Goal: Information Seeking & Learning: Learn about a topic

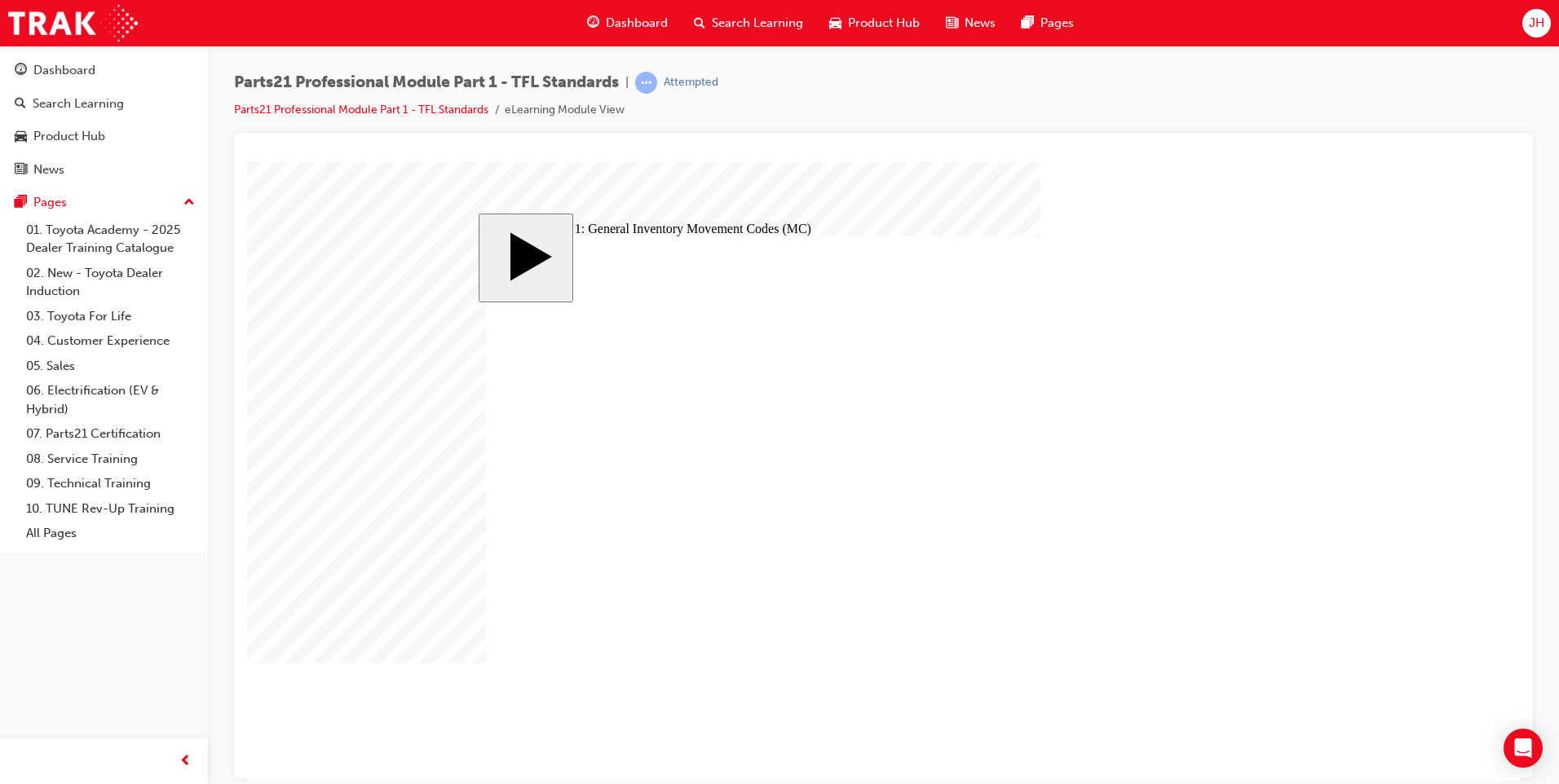
checkbox input "true"
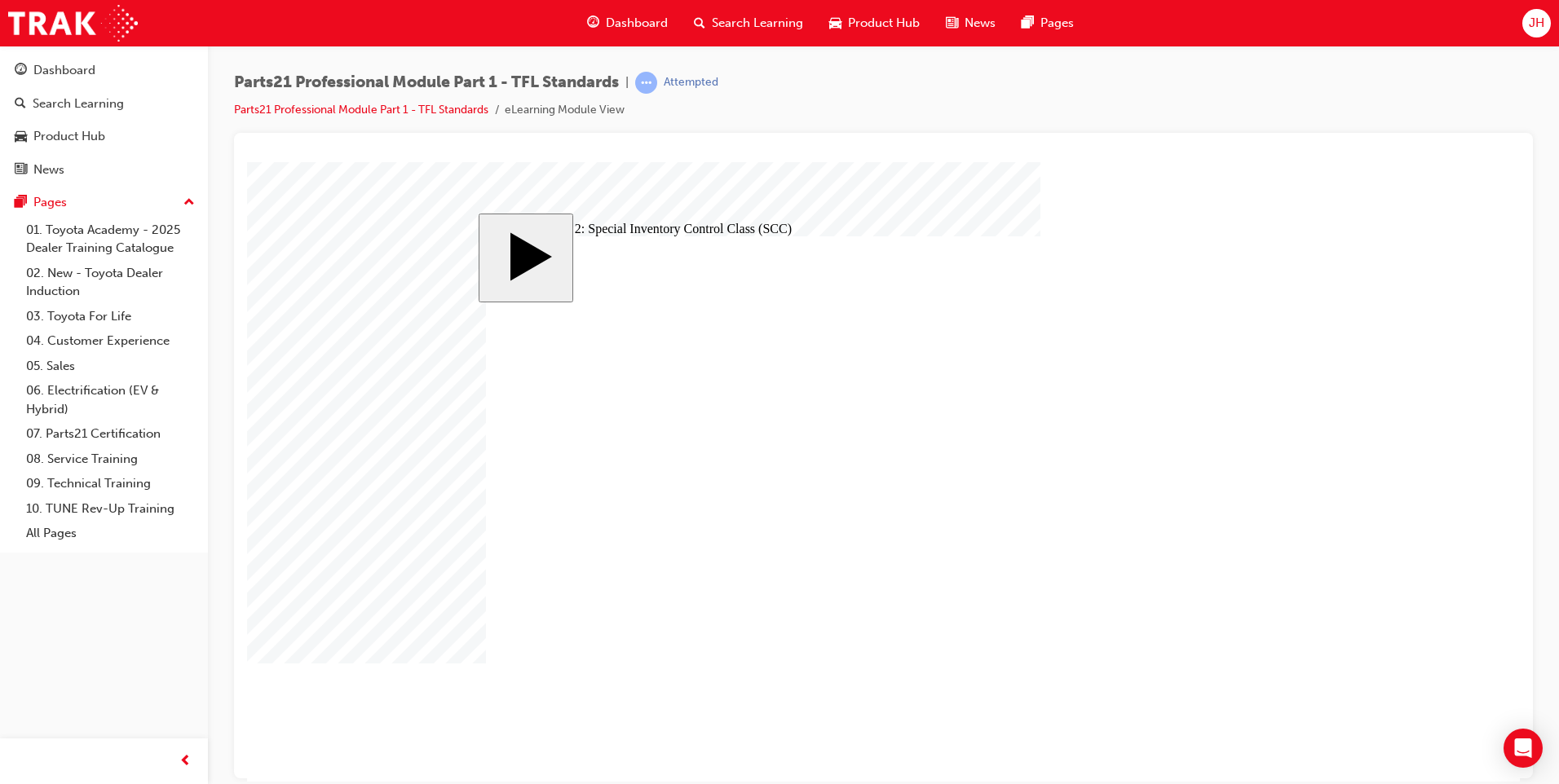
checkbox input "true"
drag, startPoint x: 1001, startPoint y: 515, endPoint x: 1063, endPoint y: 518, distance: 62.1
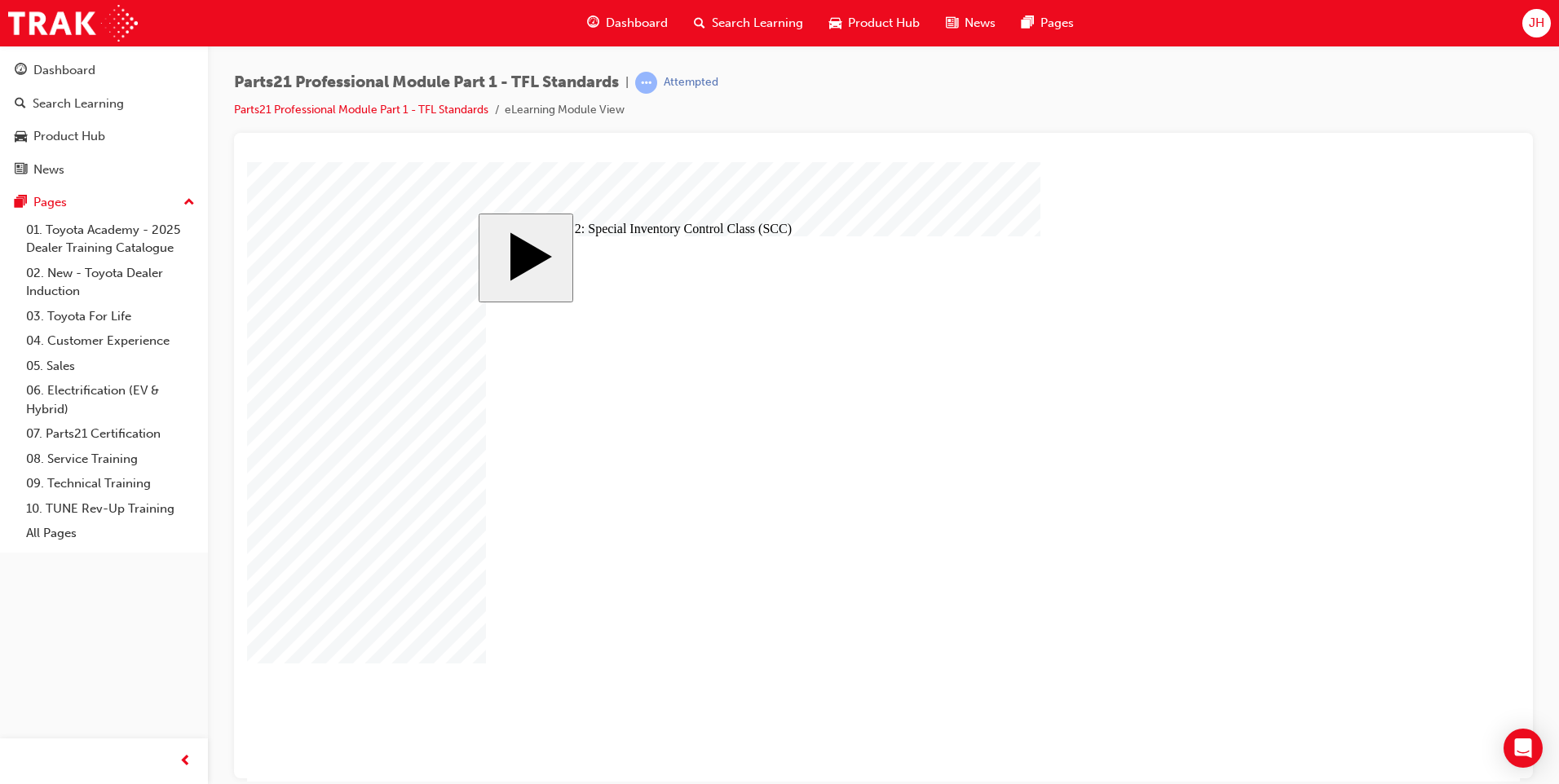
checkbox input "true"
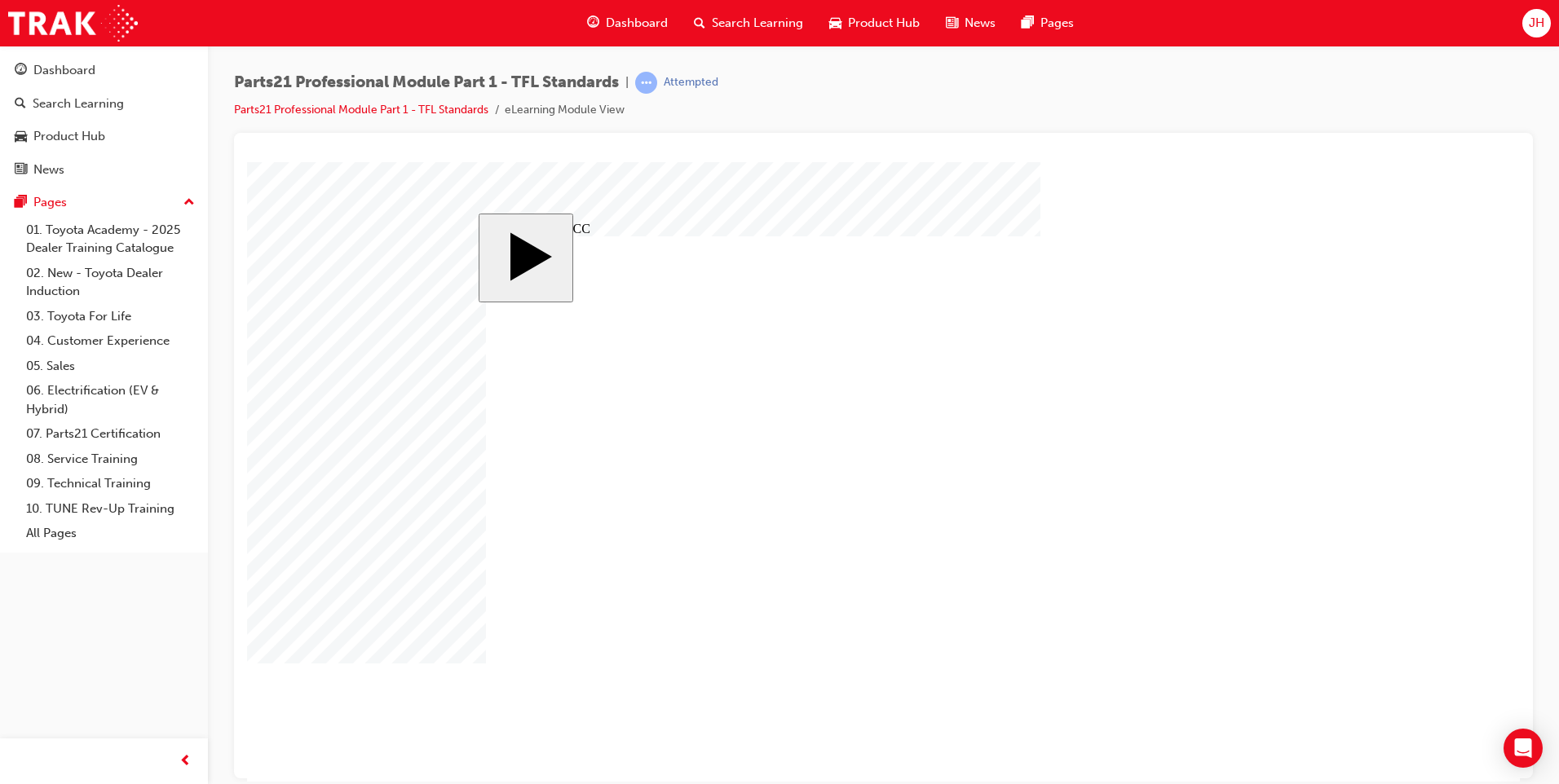
checkbox input "true"
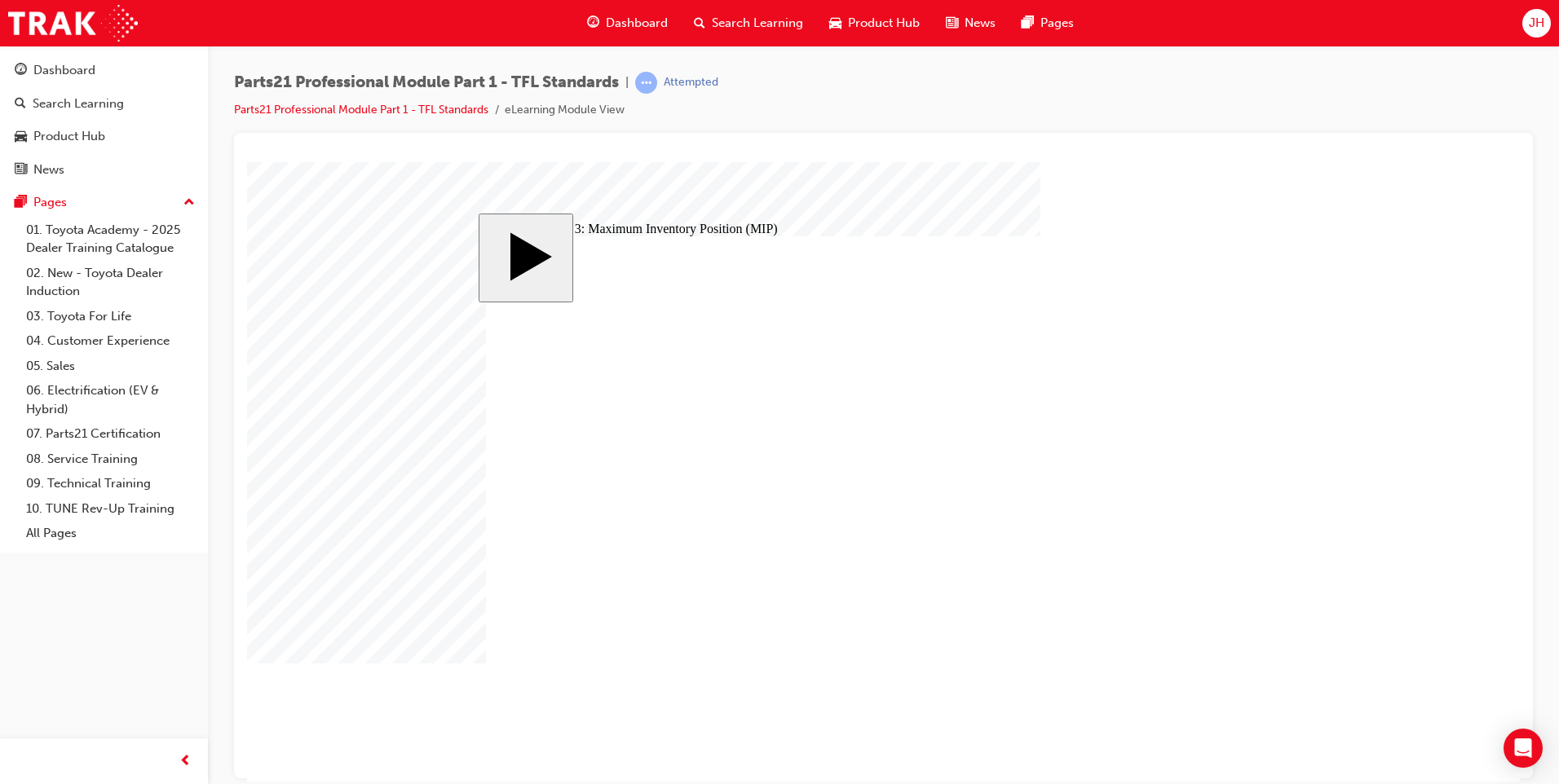
drag, startPoint x: 1210, startPoint y: 675, endPoint x: 1193, endPoint y: 666, distance: 19.2
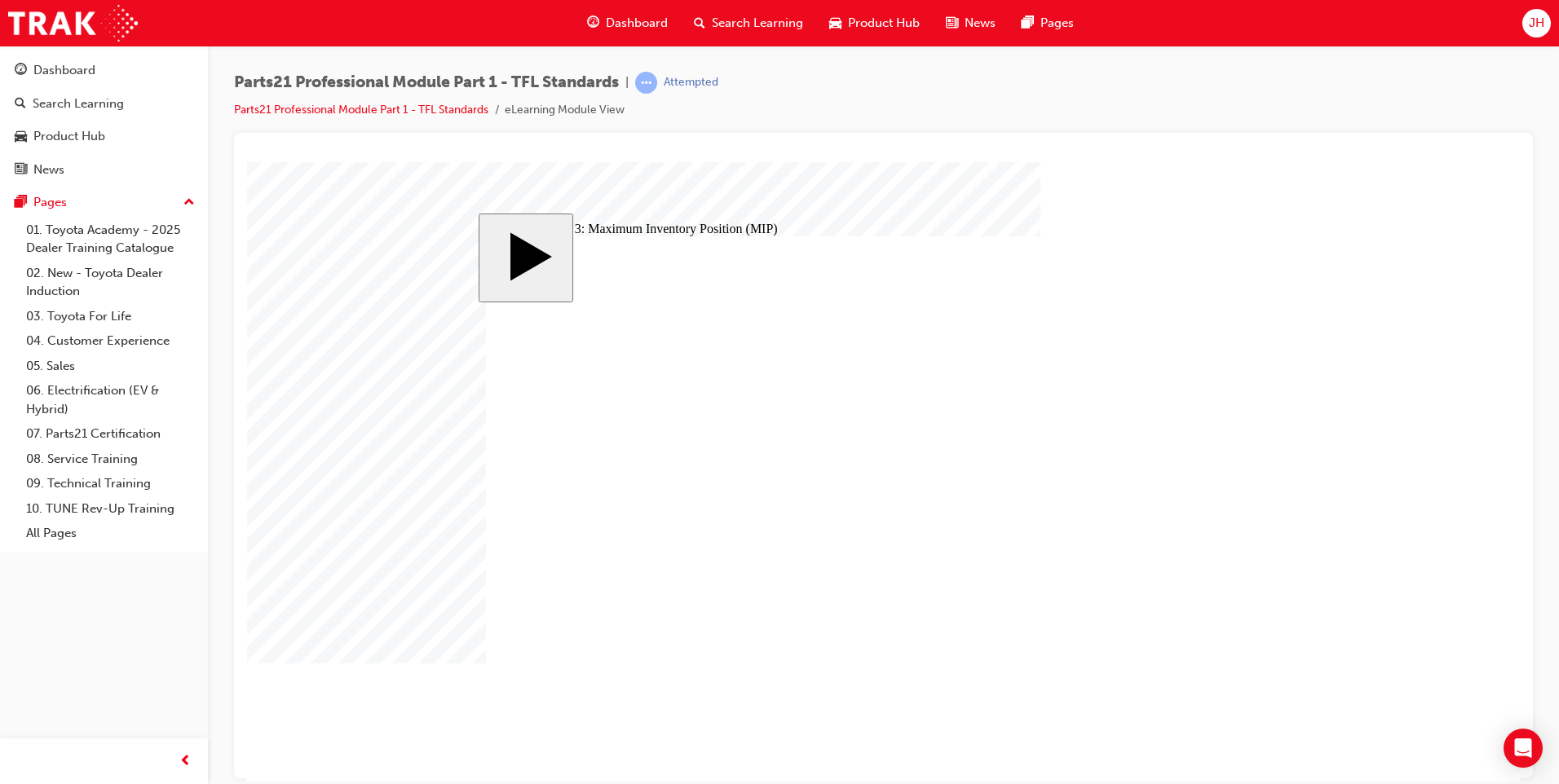
checkbox input "true"
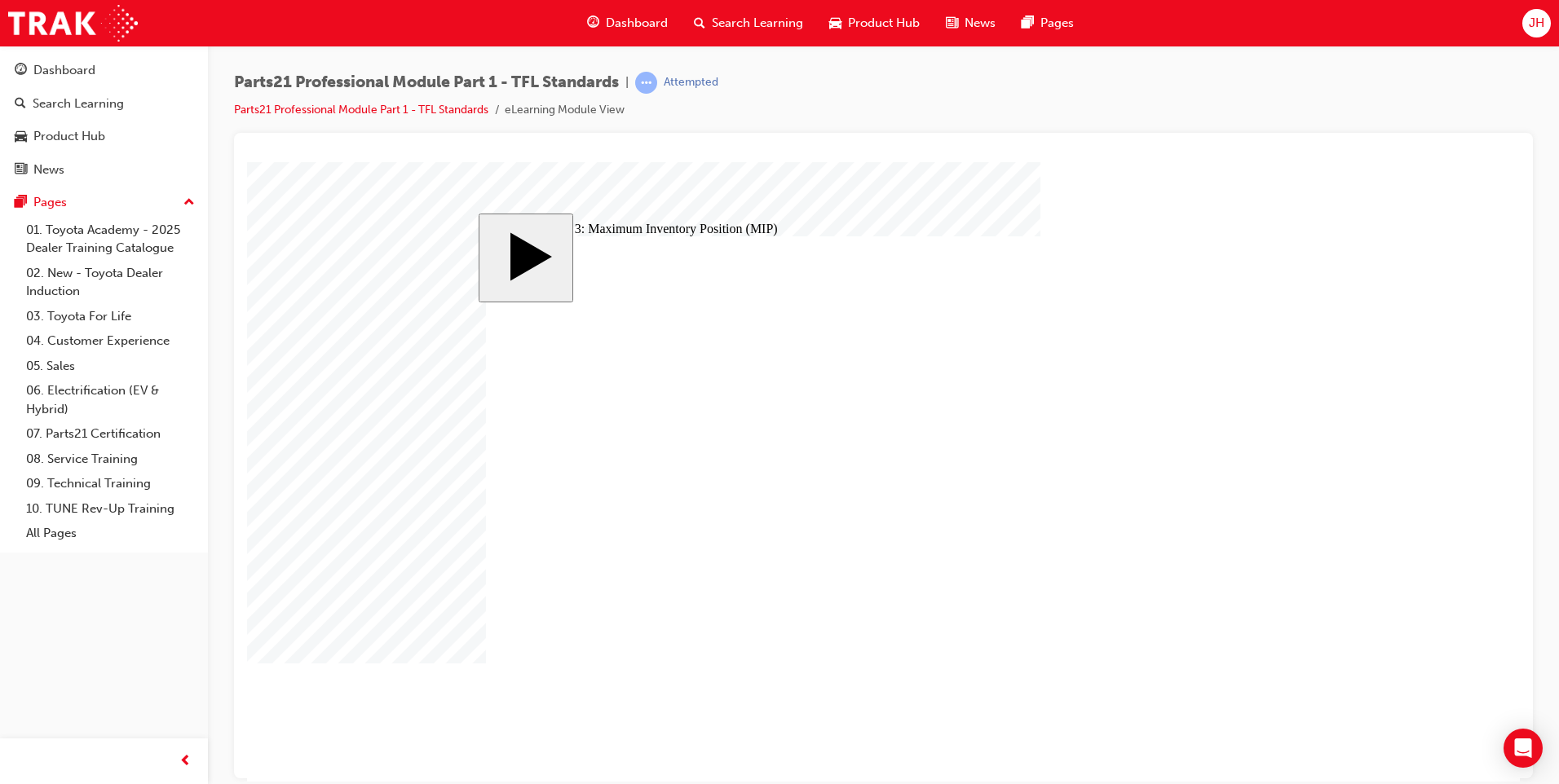
checkbox input "true"
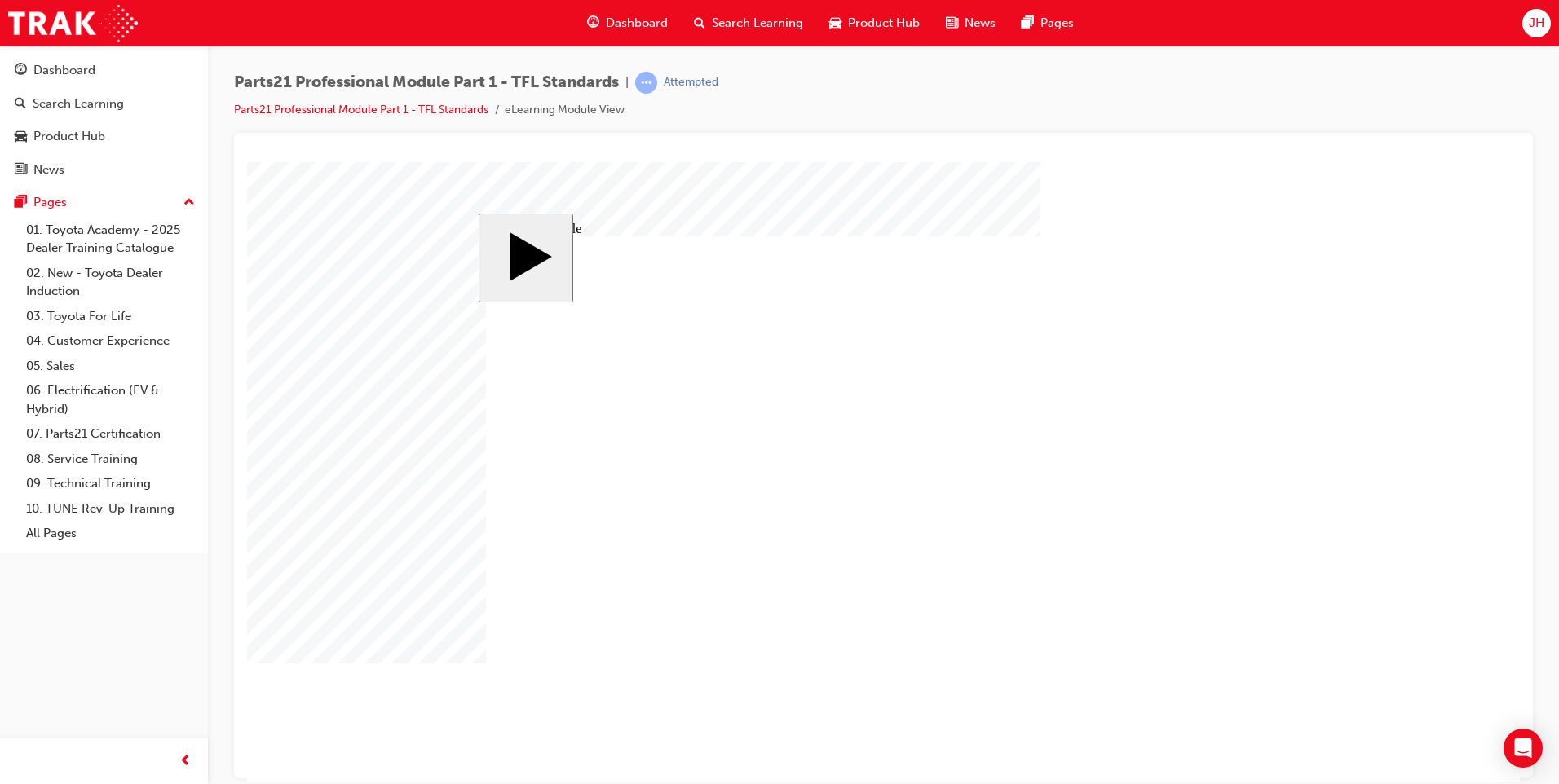
drag, startPoint x: 576, startPoint y: 569, endPoint x: 575, endPoint y: 576, distance: 7.1
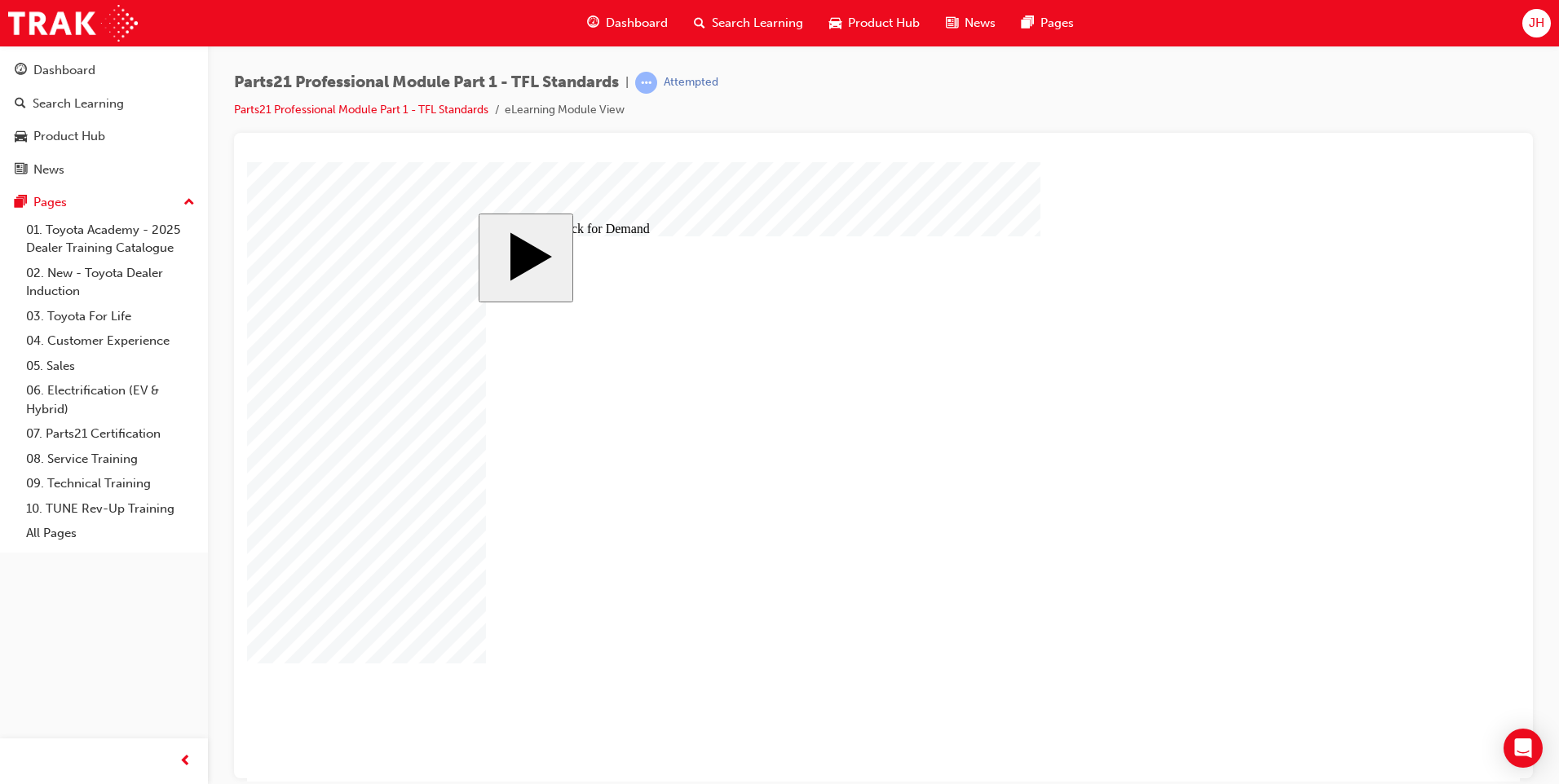
drag, startPoint x: 577, startPoint y: 614, endPoint x: 574, endPoint y: 628, distance: 14.3
checkbox input "true"
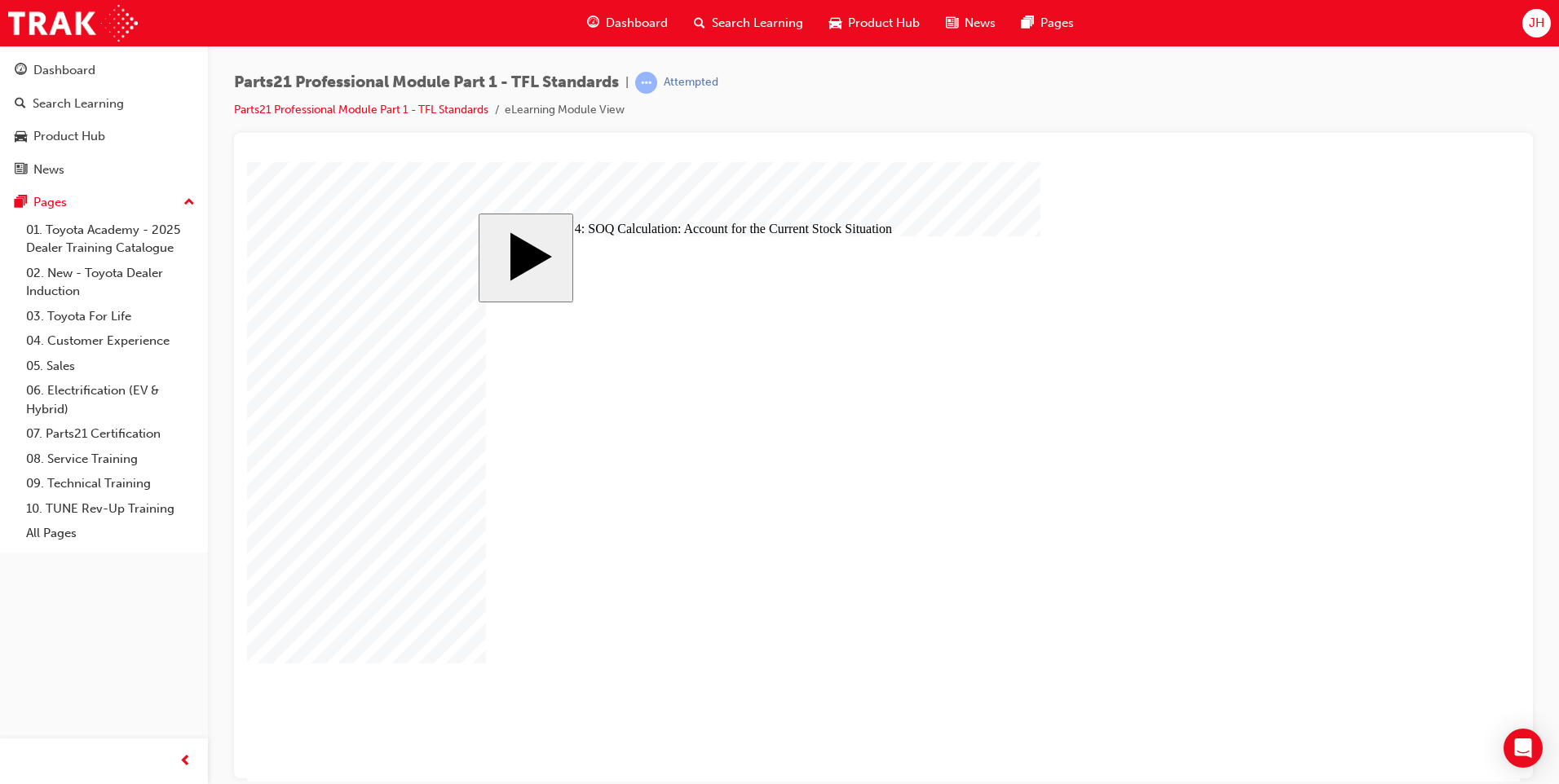
checkbox input "true"
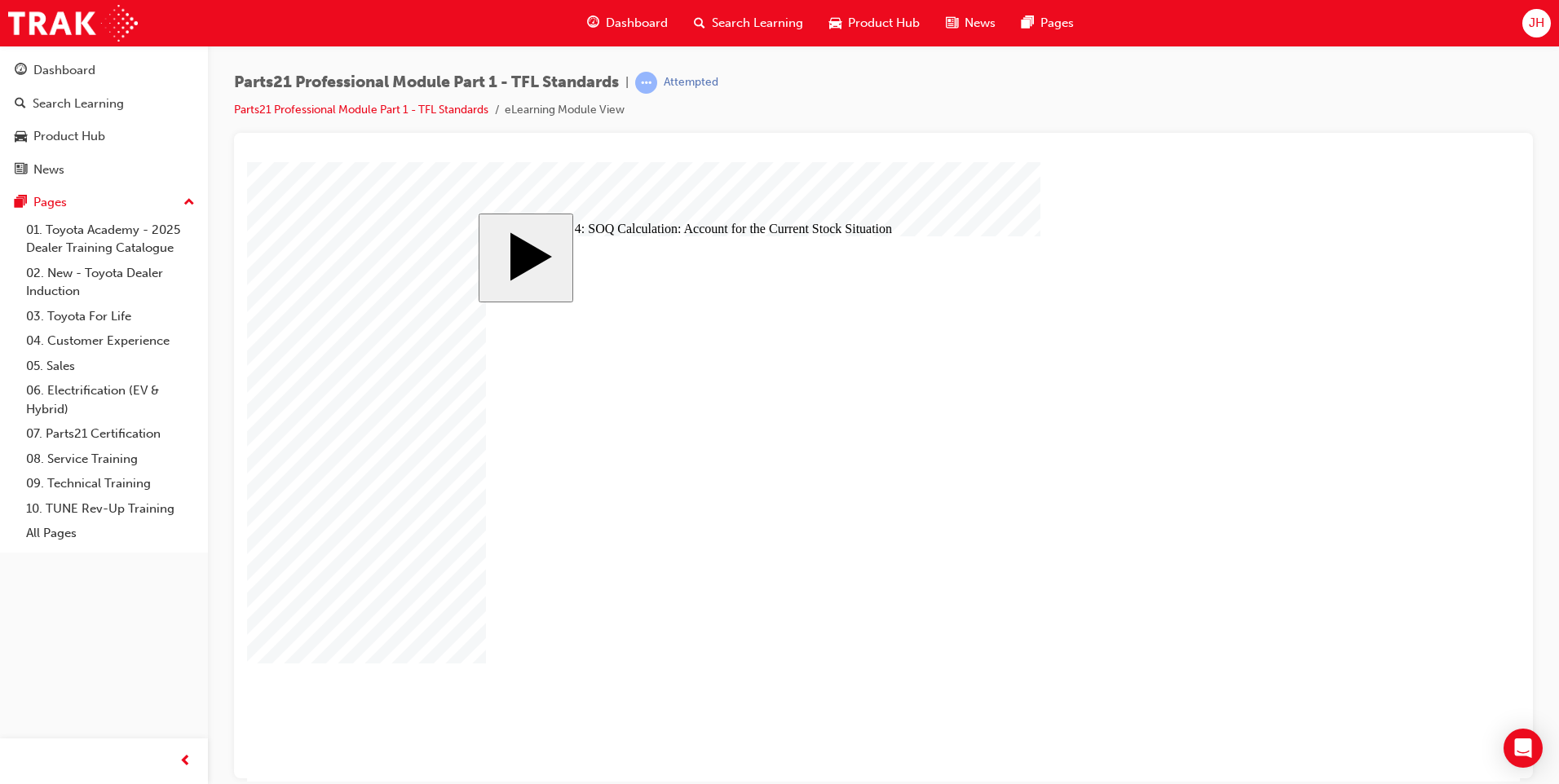
type input "8"
checkbox input "true"
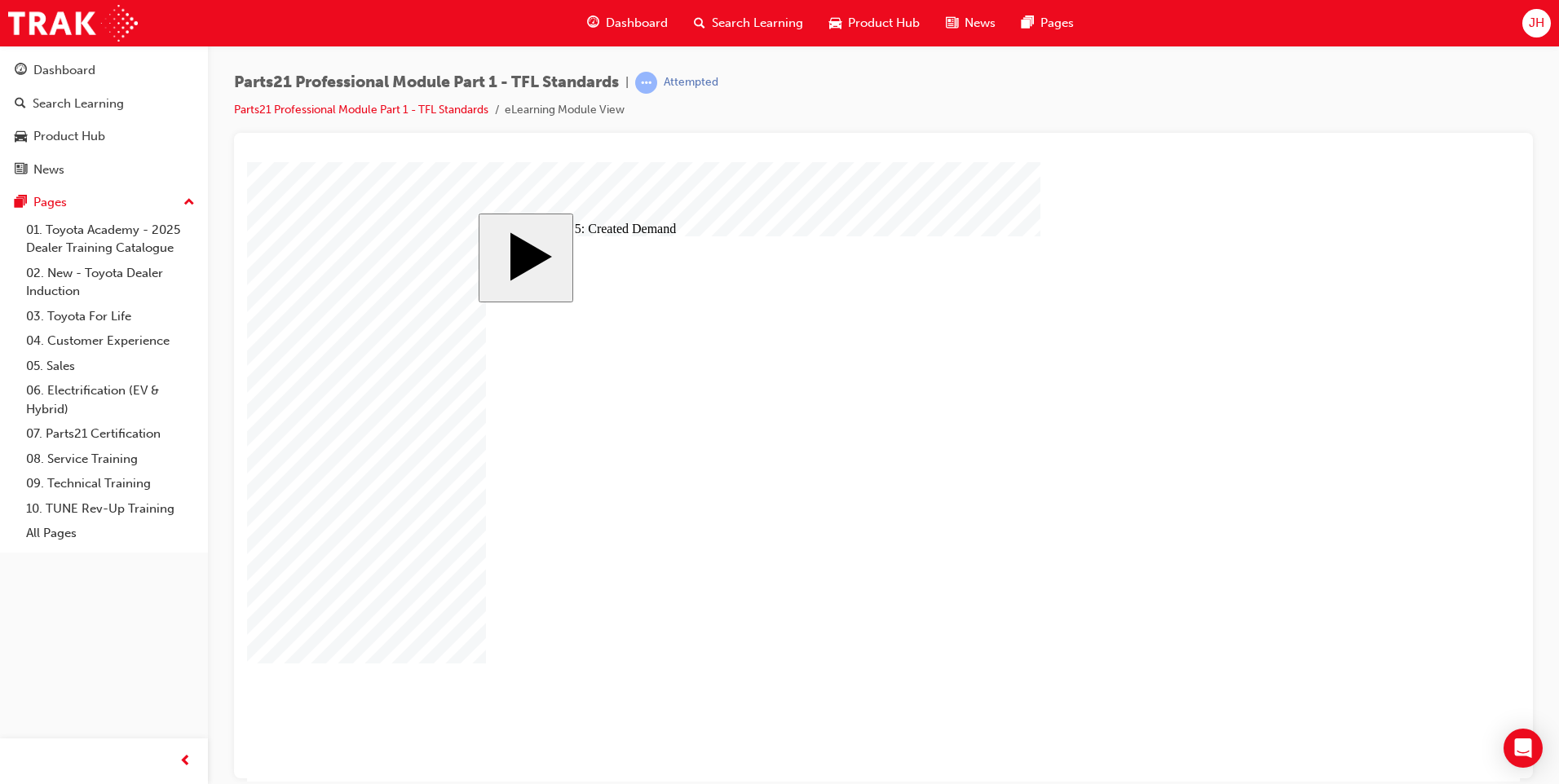
checkbox input "true"
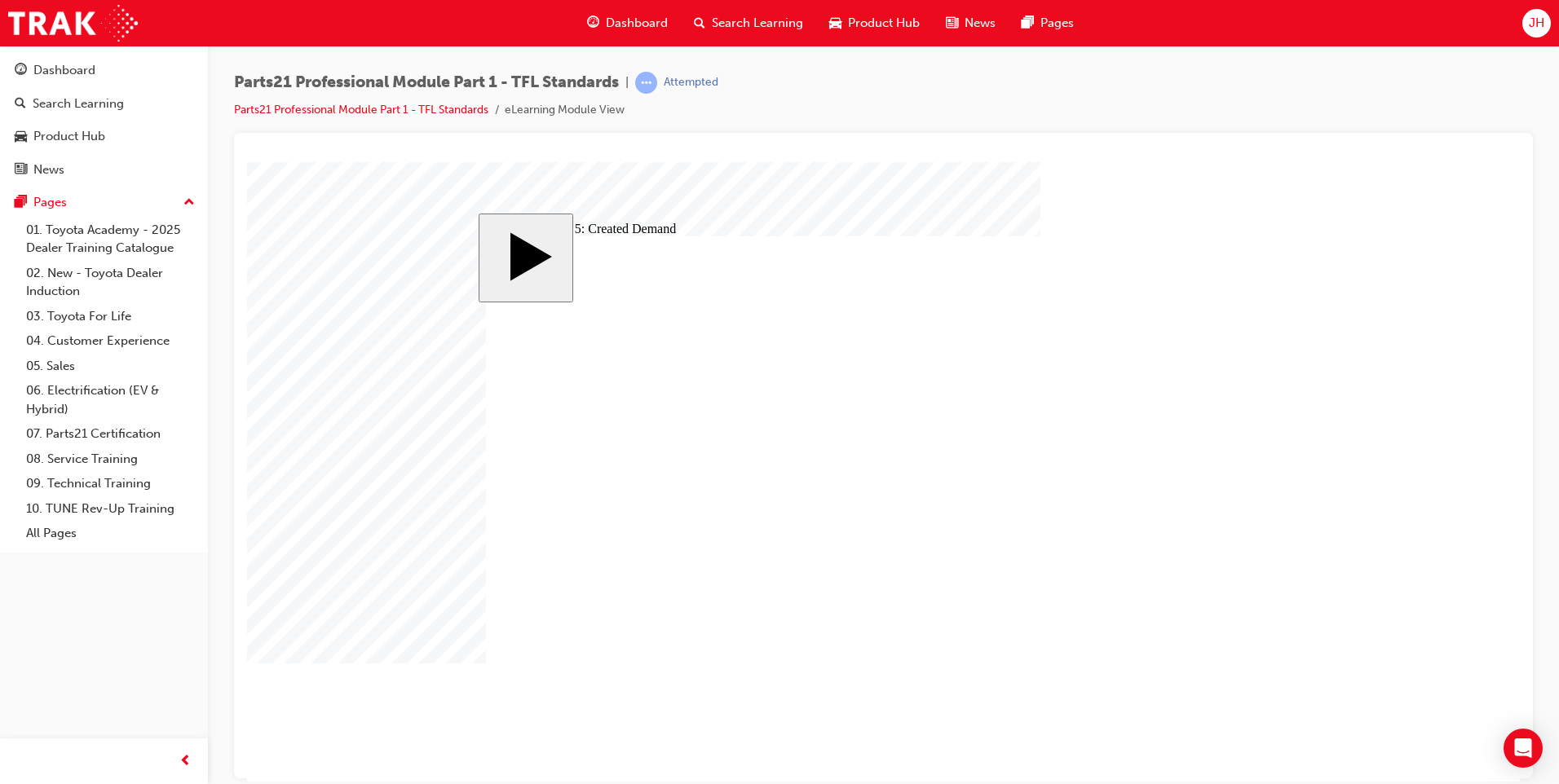
checkbox input "true"
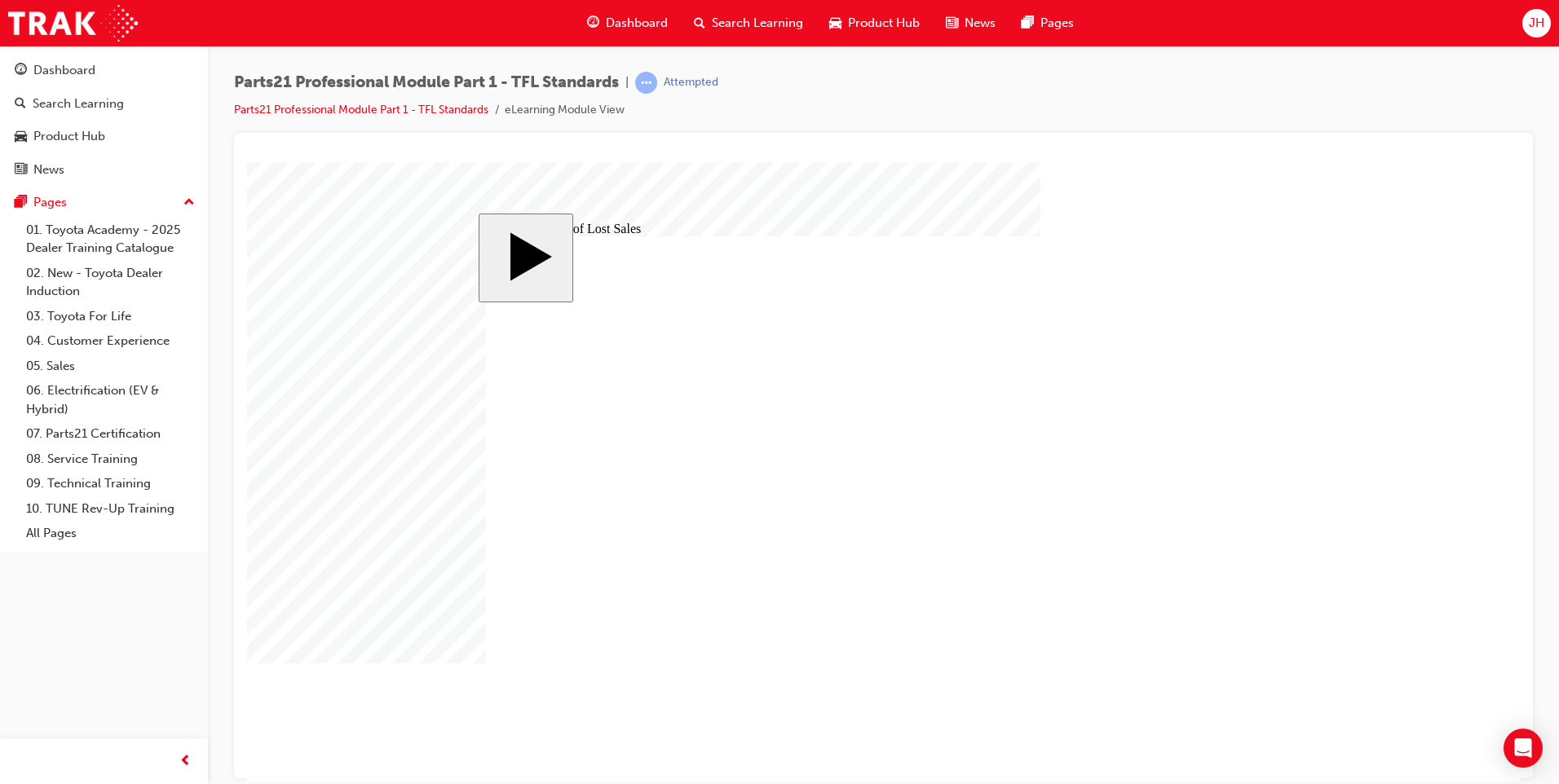
drag, startPoint x: 1122, startPoint y: 366, endPoint x: 1072, endPoint y: 370, distance: 50.2
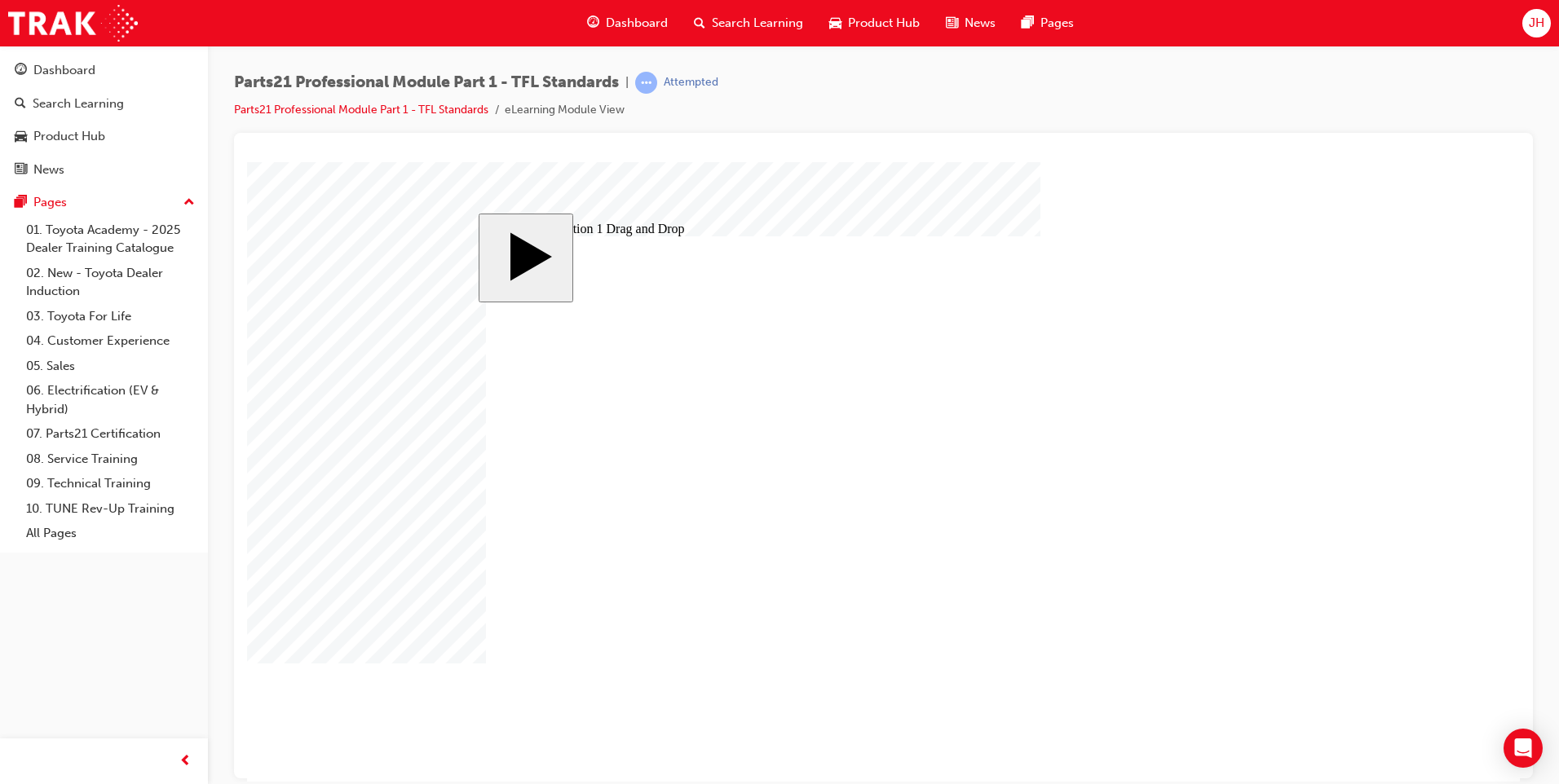
drag, startPoint x: 1018, startPoint y: 449, endPoint x: 735, endPoint y: 425, distance: 284.0
drag, startPoint x: 935, startPoint y: 476, endPoint x: 678, endPoint y: 467, distance: 257.2
drag, startPoint x: 954, startPoint y: 527, endPoint x: 688, endPoint y: 478, distance: 270.5
drag, startPoint x: 964, startPoint y: 417, endPoint x: 673, endPoint y: 497, distance: 301.8
drag, startPoint x: 958, startPoint y: 500, endPoint x: 671, endPoint y: 527, distance: 288.3
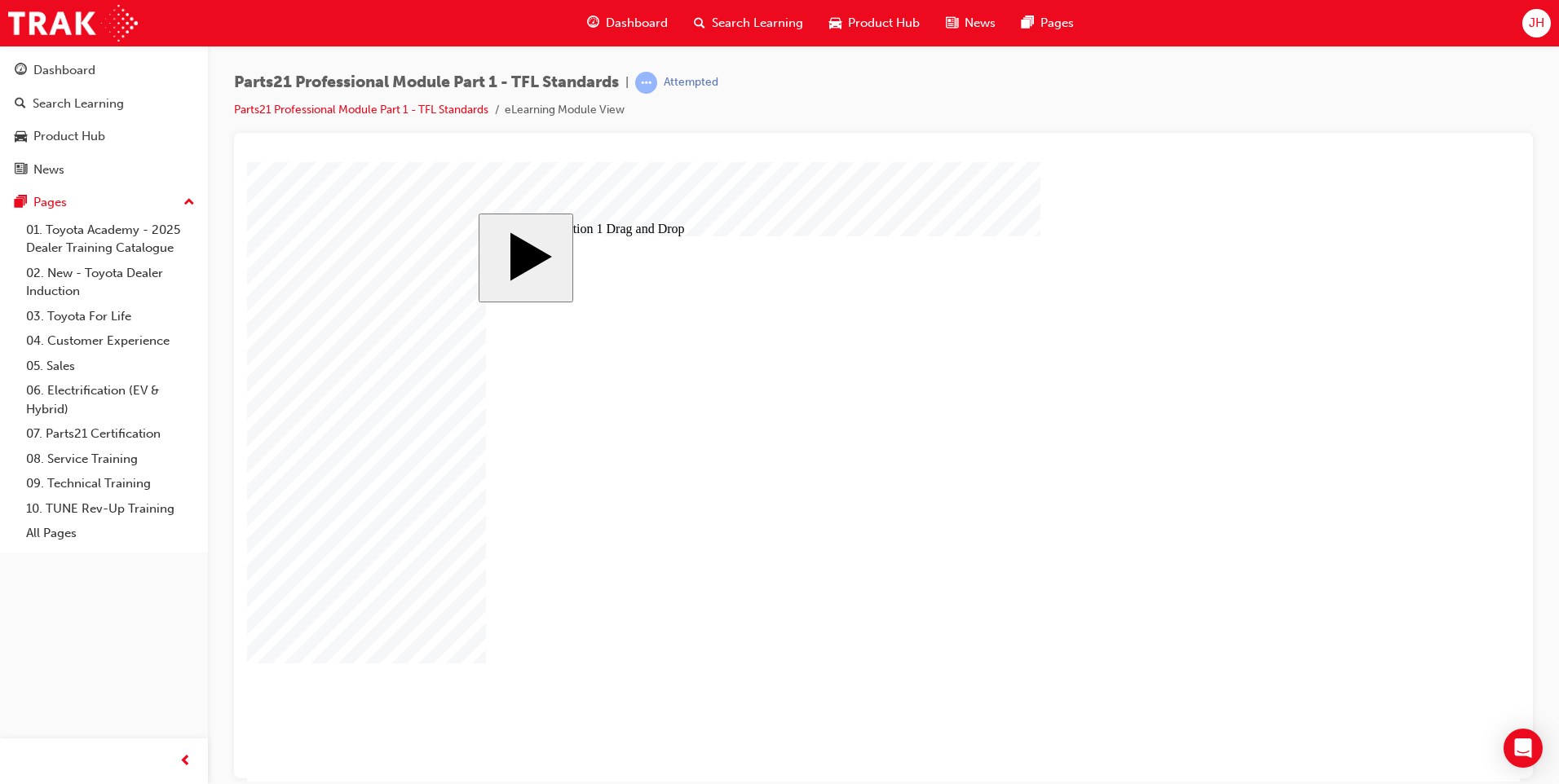
drag, startPoint x: 1004, startPoint y: 581, endPoint x: 711, endPoint y: 632, distance: 297.4
drag, startPoint x: 973, startPoint y: 608, endPoint x: 677, endPoint y: 553, distance: 301.1
drag, startPoint x: 998, startPoint y: 636, endPoint x: 698, endPoint y: 582, distance: 304.8
drag, startPoint x: 953, startPoint y: 553, endPoint x: 747, endPoint y: 632, distance: 220.6
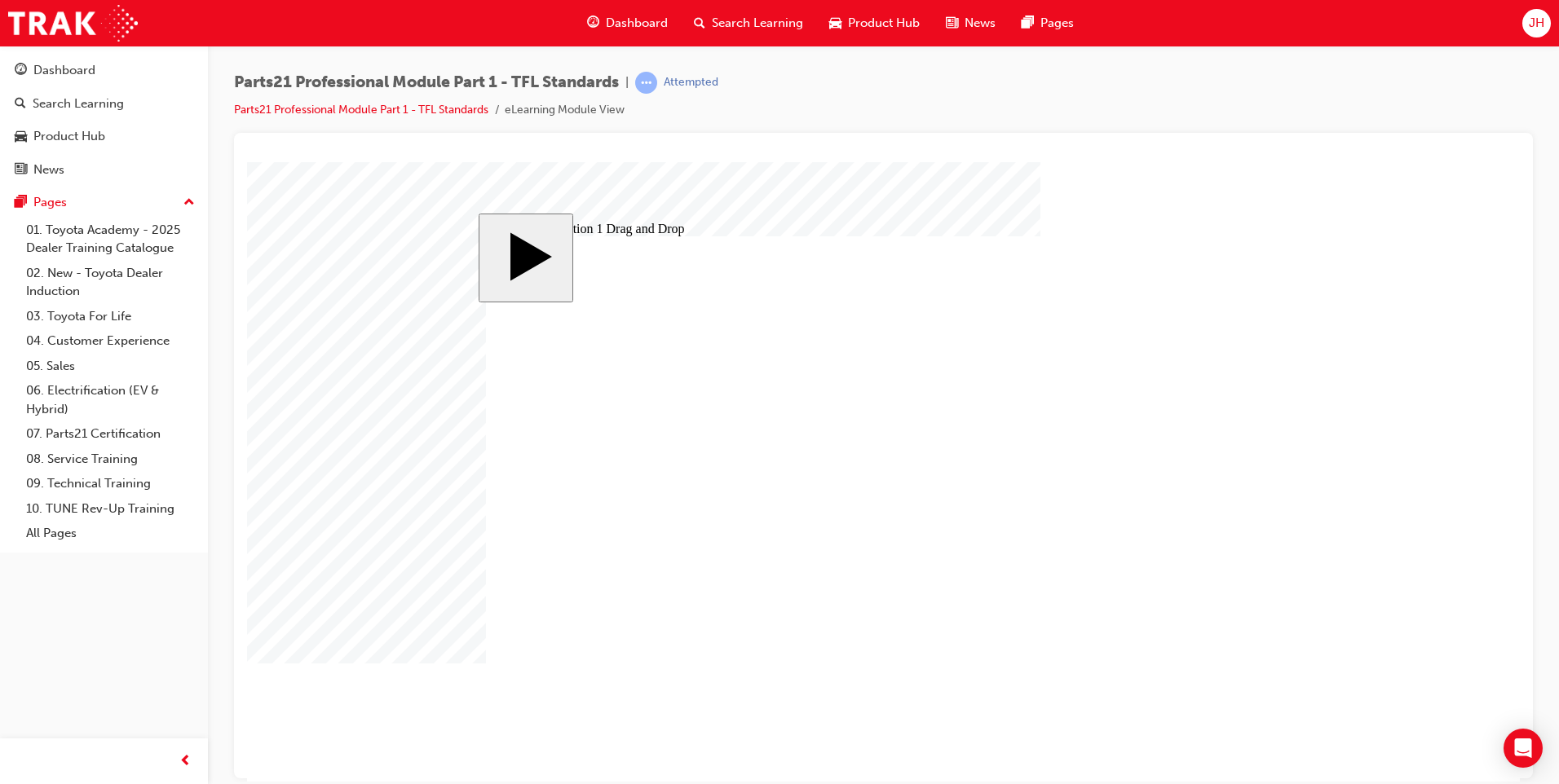
checkbox input "true"
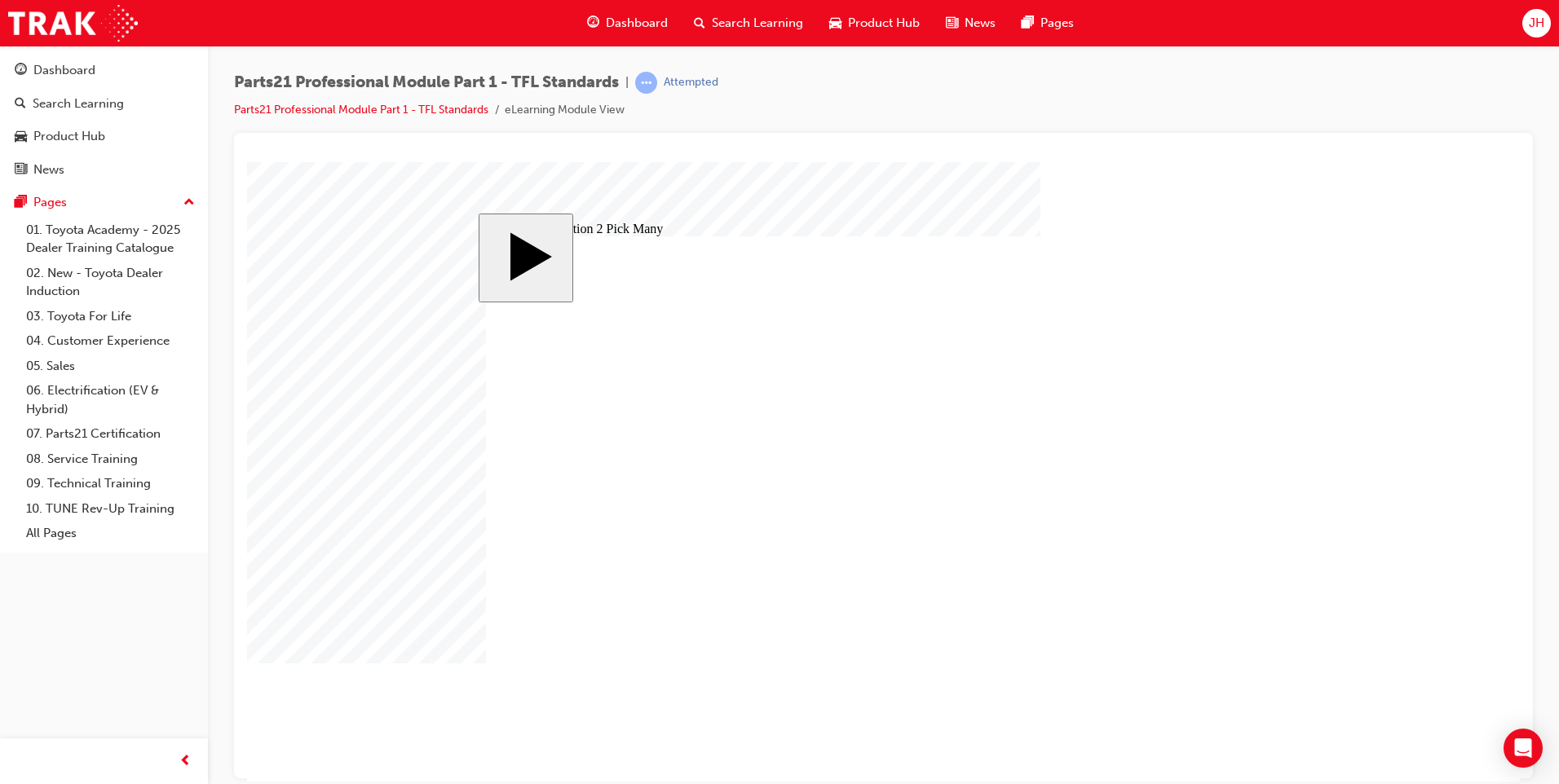
checkbox input "true"
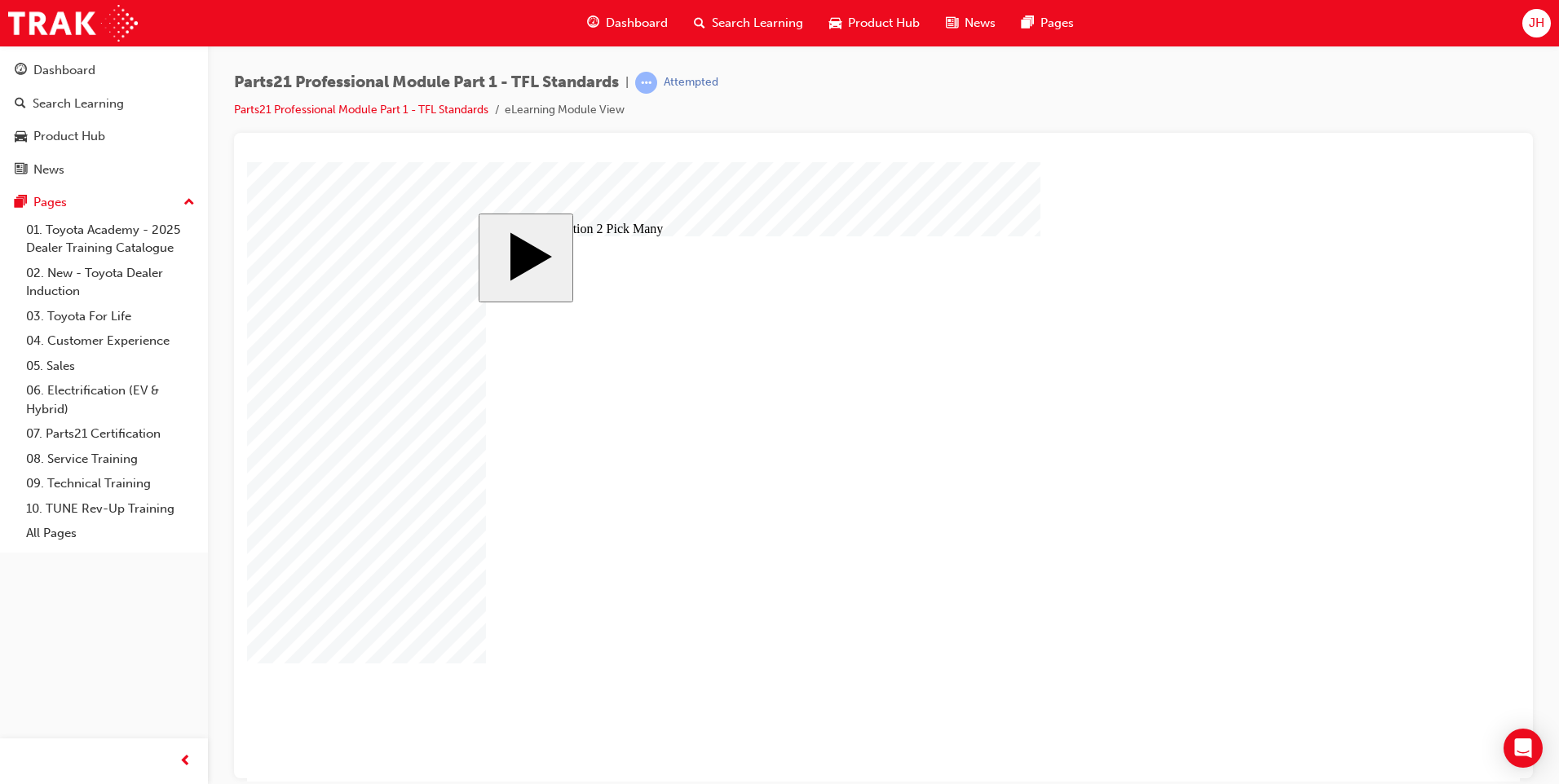
checkbox input "false"
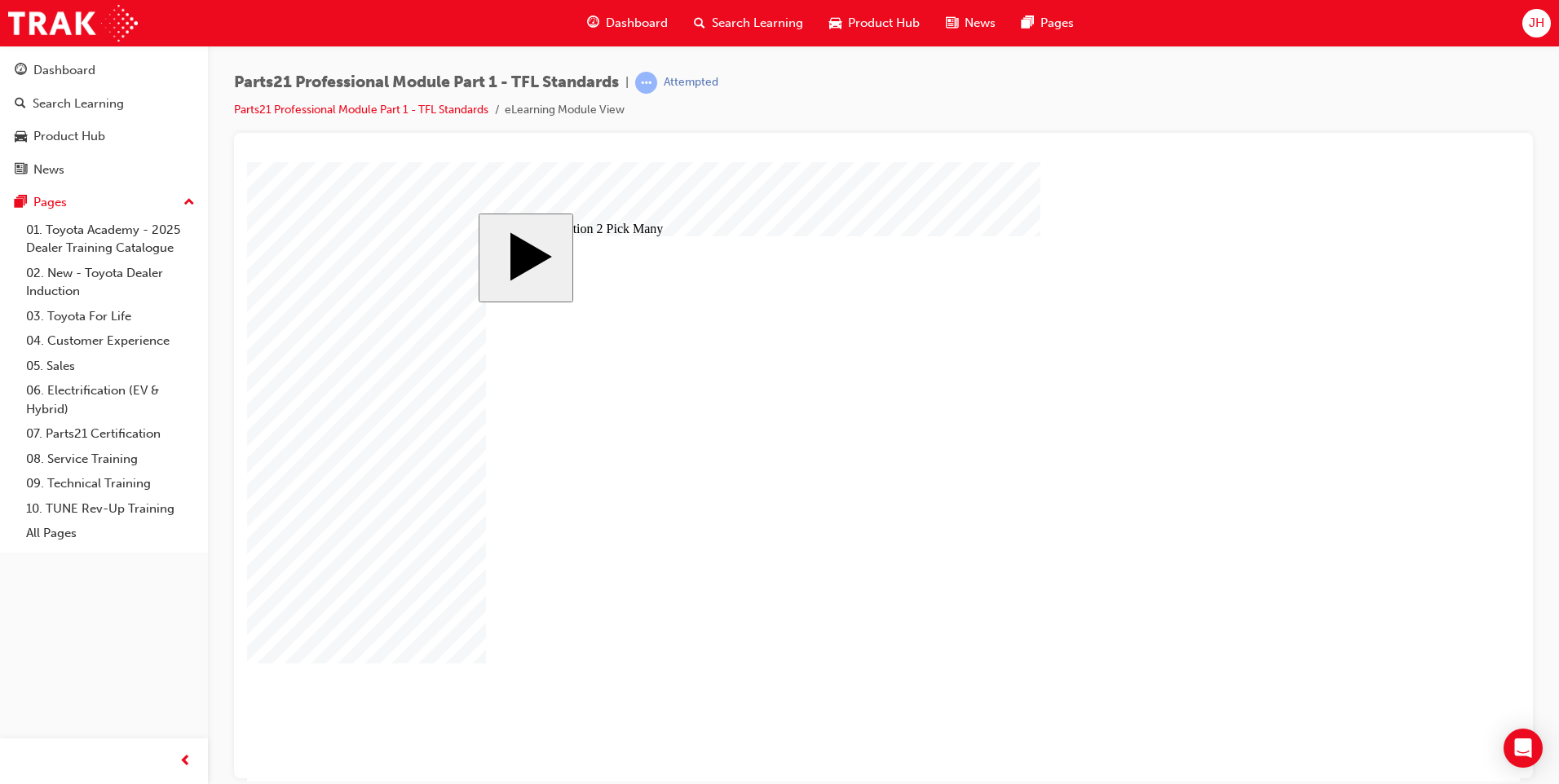
checkbox input "false"
drag, startPoint x: 717, startPoint y: 574, endPoint x: 795, endPoint y: 596, distance: 81.0
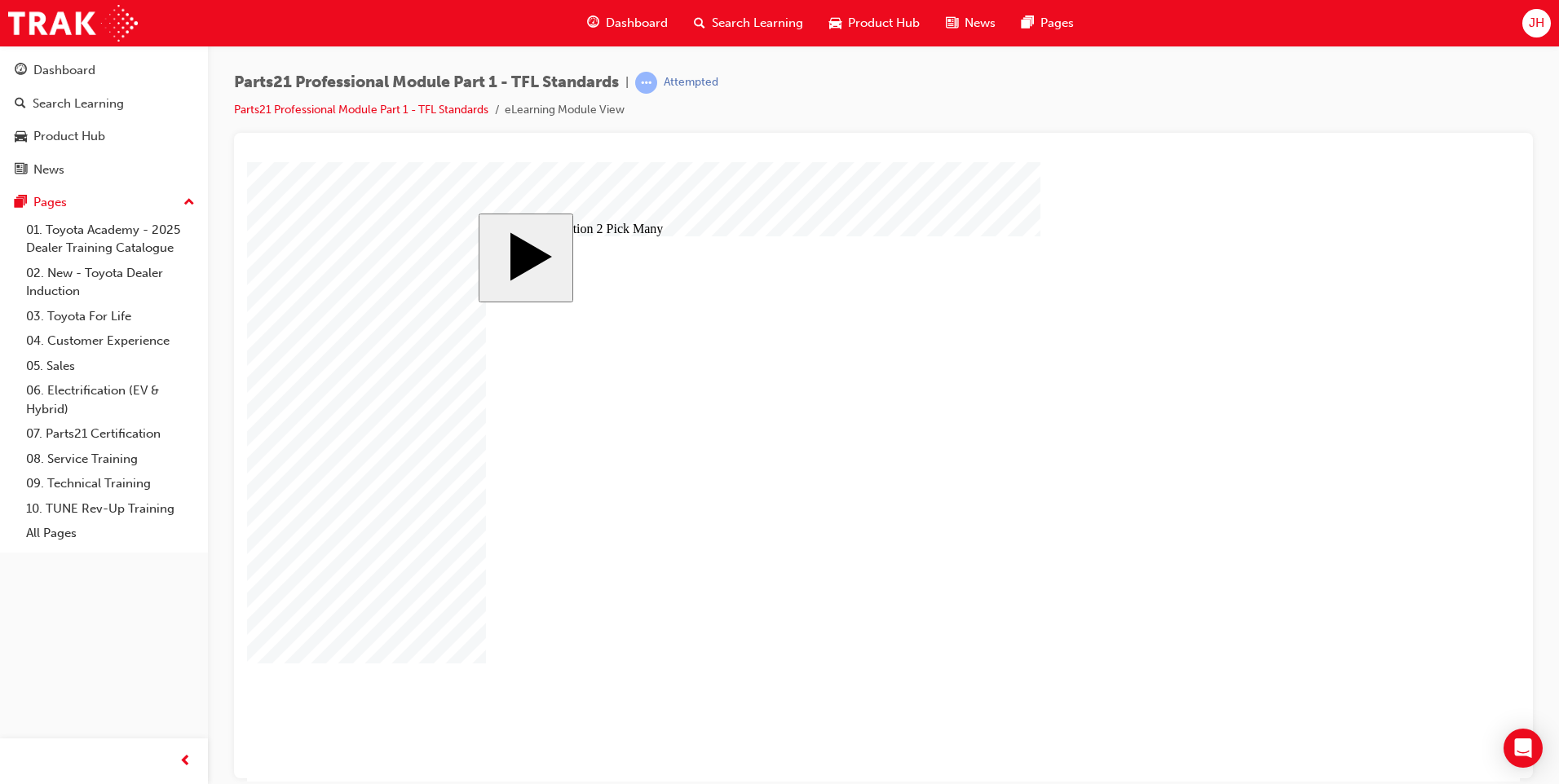
checkbox input "false"
checkbox input "true"
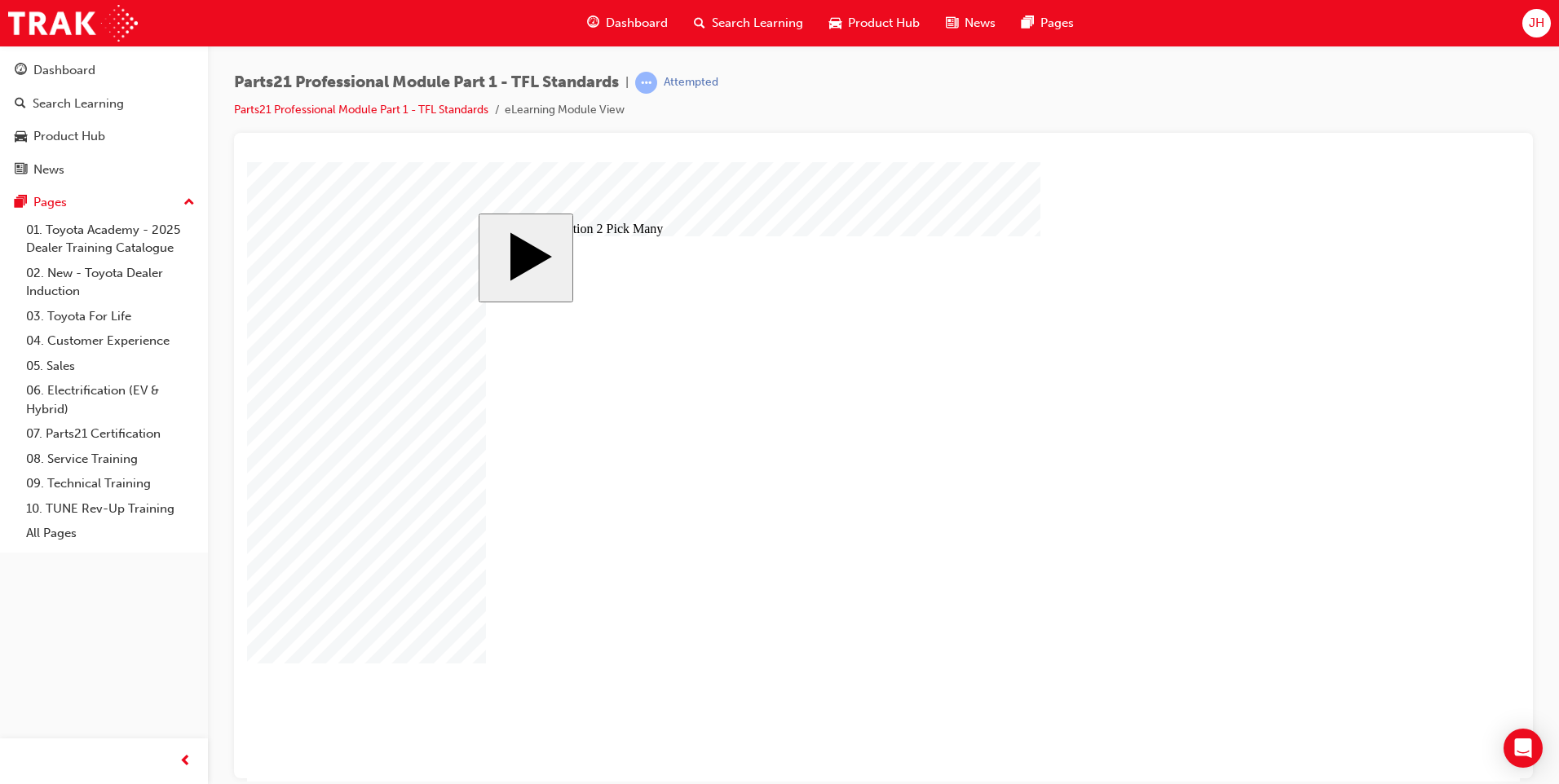
checkbox input "true"
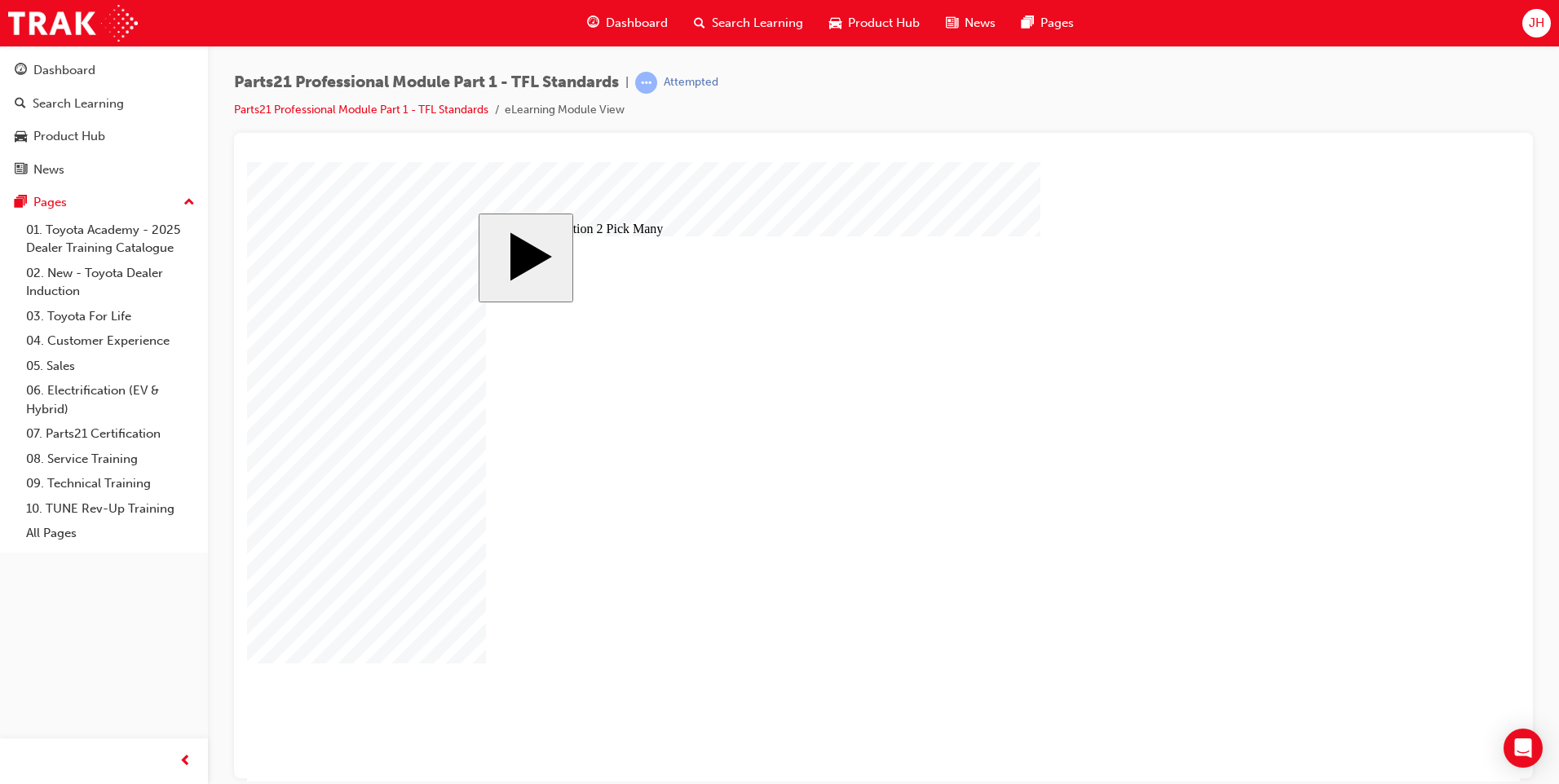
checkbox input "true"
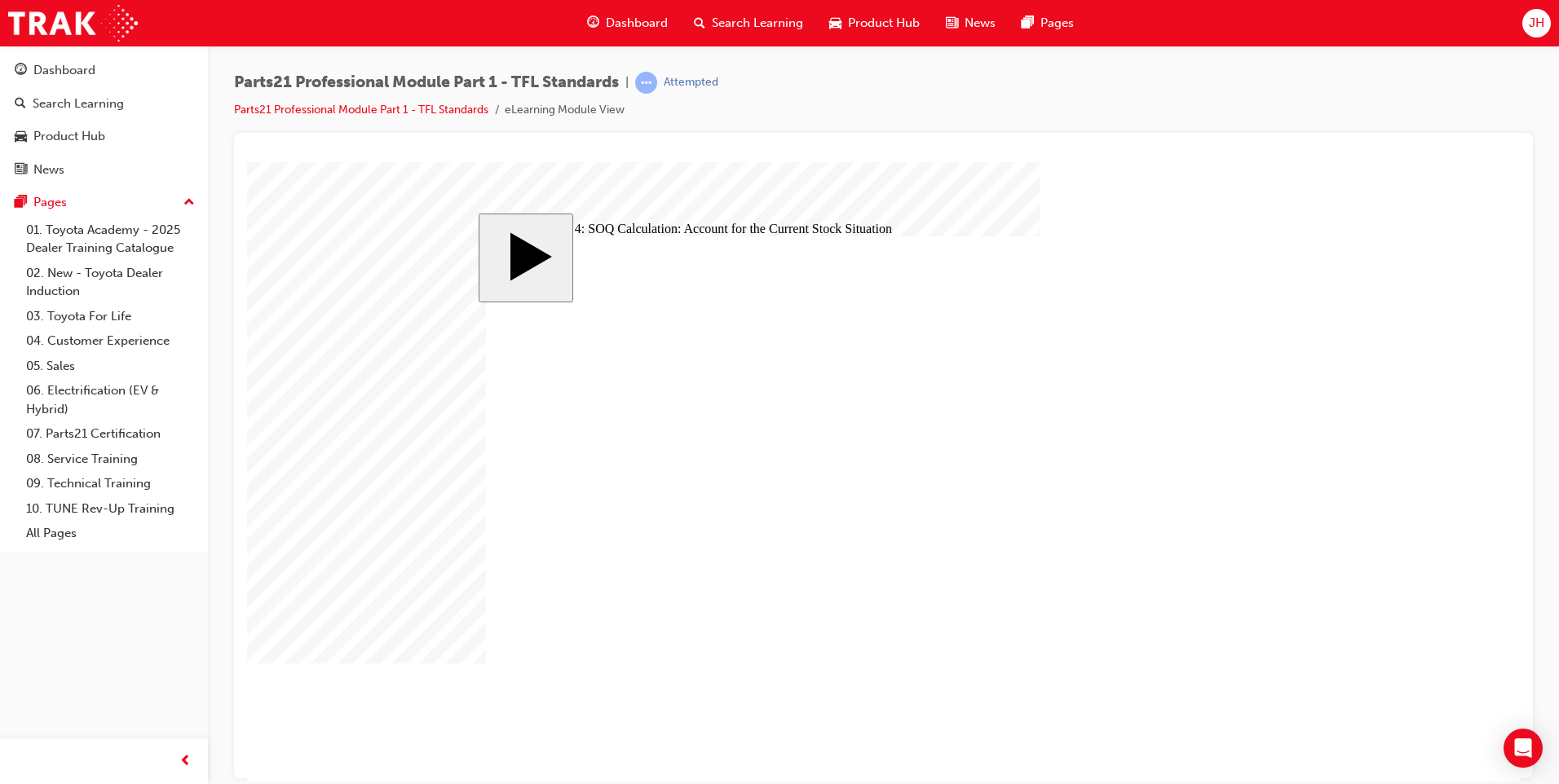
drag, startPoint x: 1105, startPoint y: 359, endPoint x: 875, endPoint y: 429, distance: 240.4
checkbox input "true"
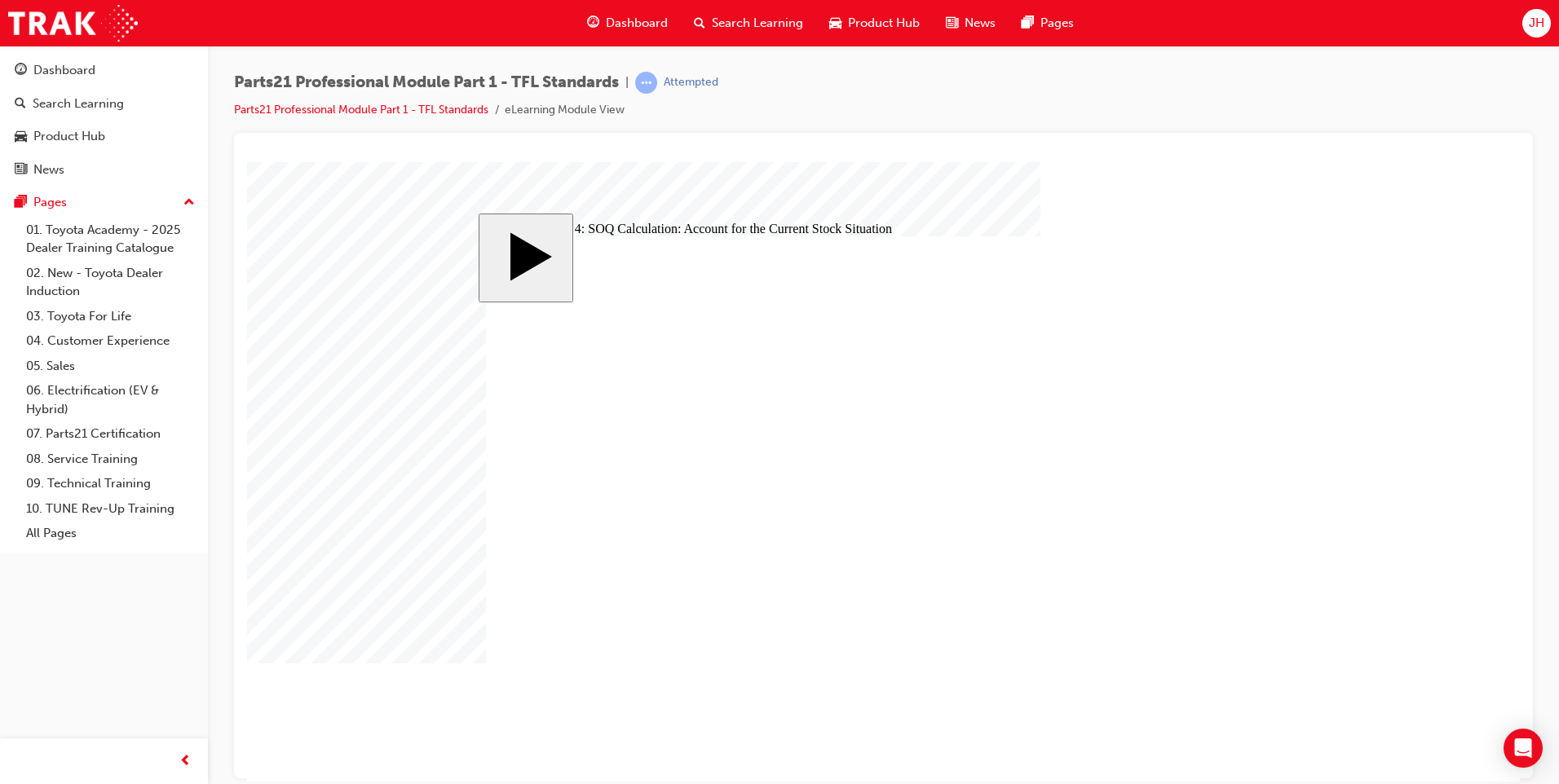
checkbox input "true"
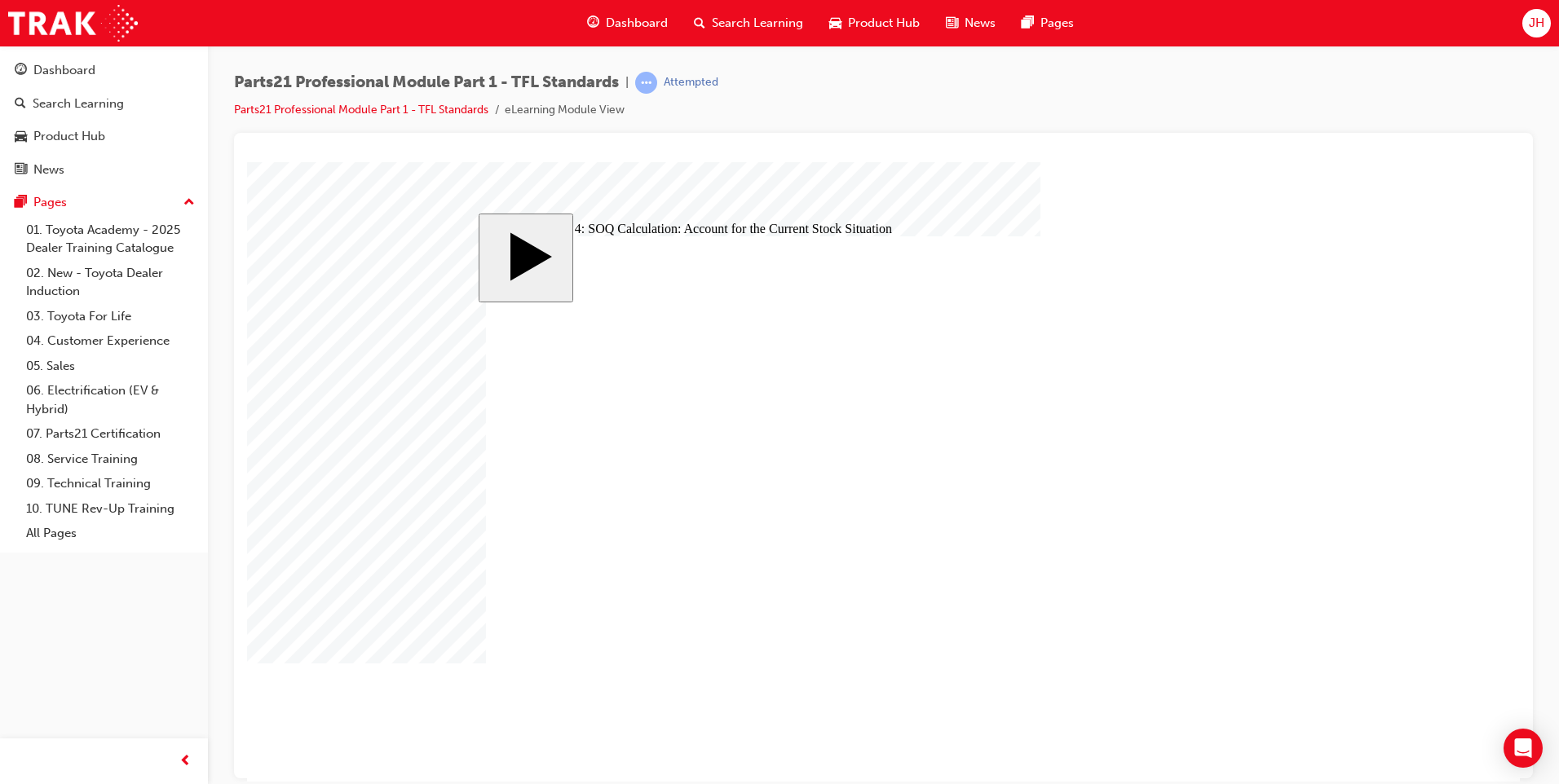
type input "8"
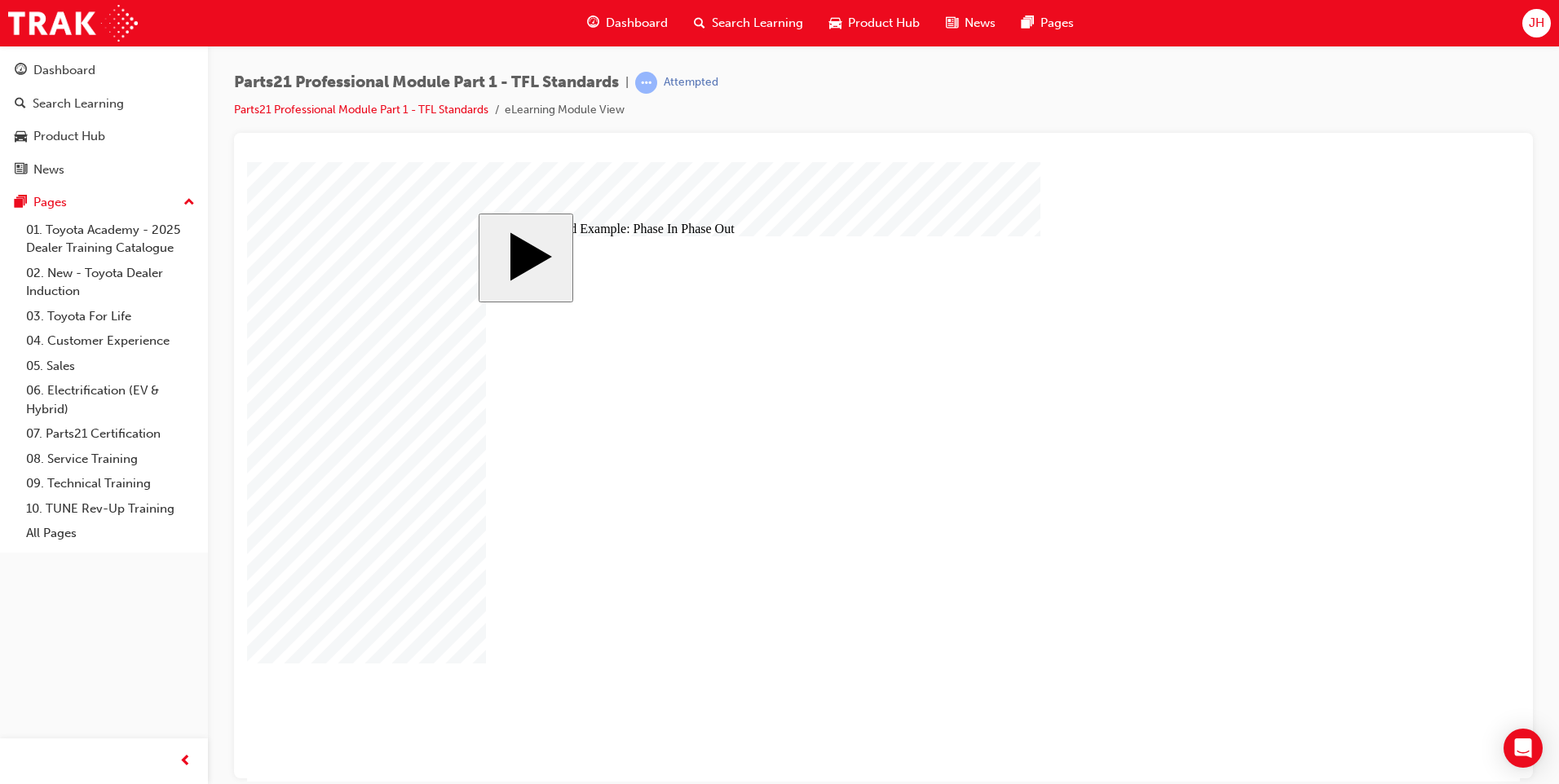
checkbox input "true"
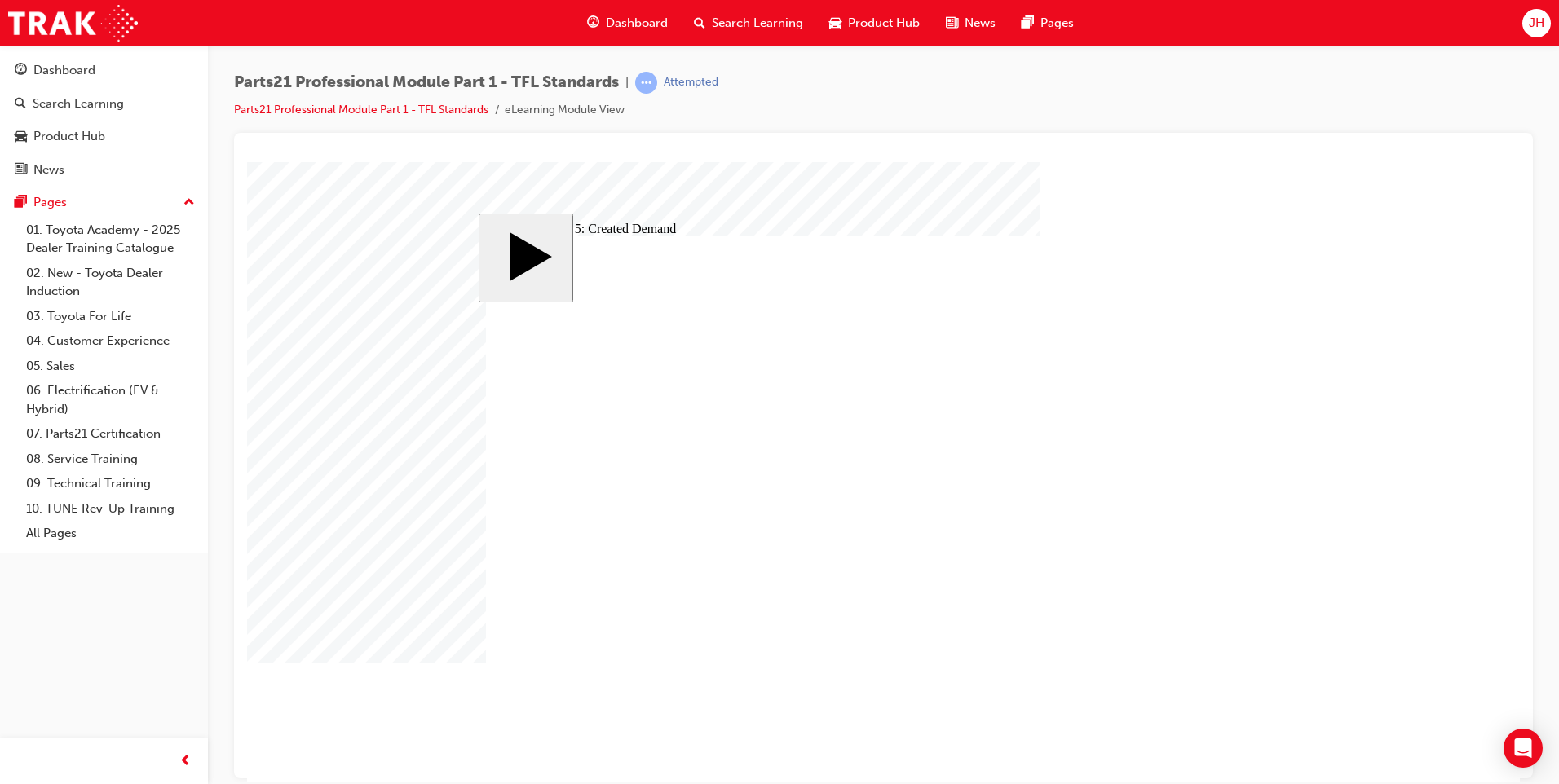
checkbox input "true"
drag, startPoint x: 944, startPoint y: 514, endPoint x: 995, endPoint y: 512, distance: 51.0
checkbox input "true"
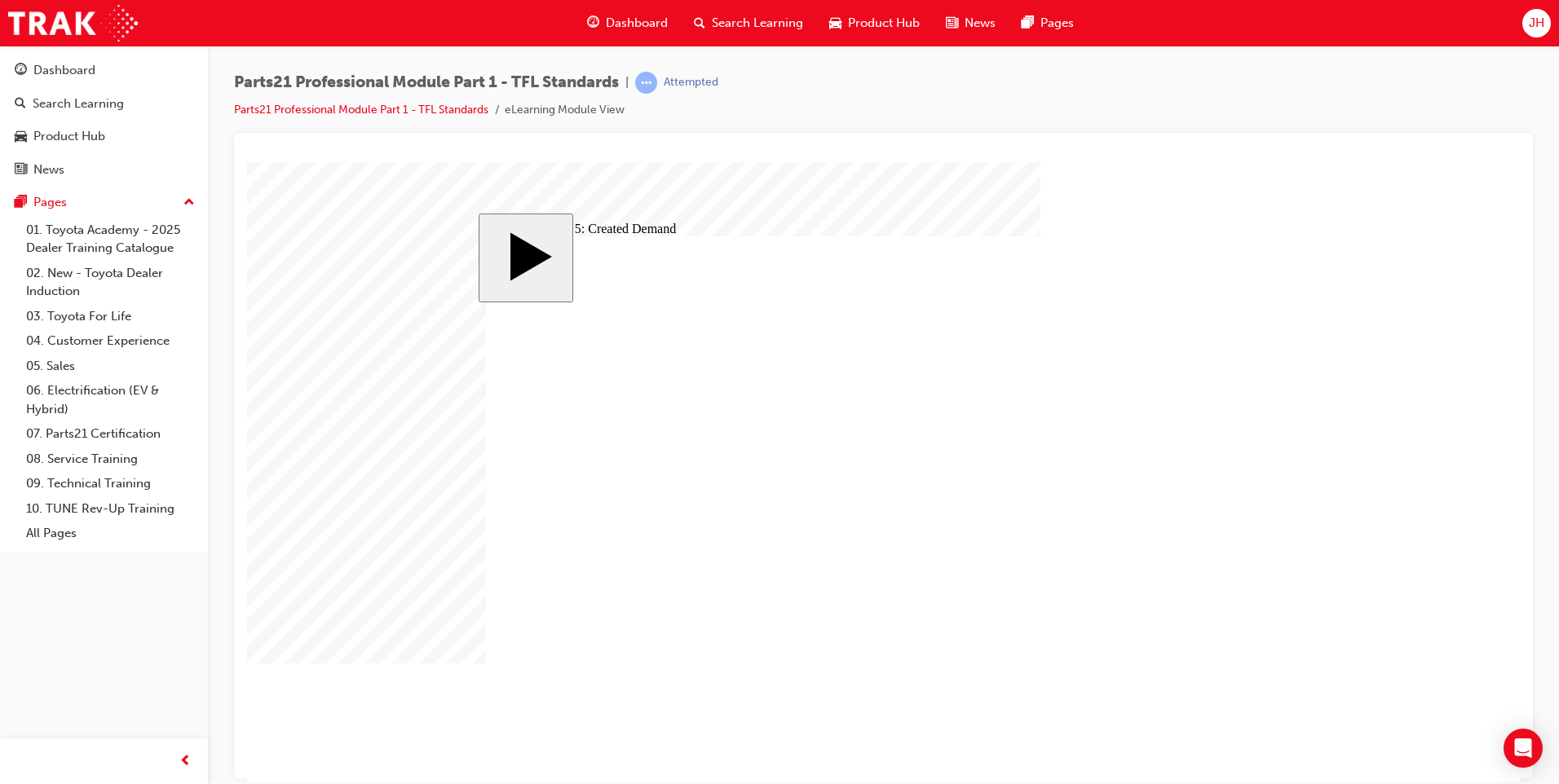
drag, startPoint x: 690, startPoint y: 415, endPoint x: 703, endPoint y: 418, distance: 13.3
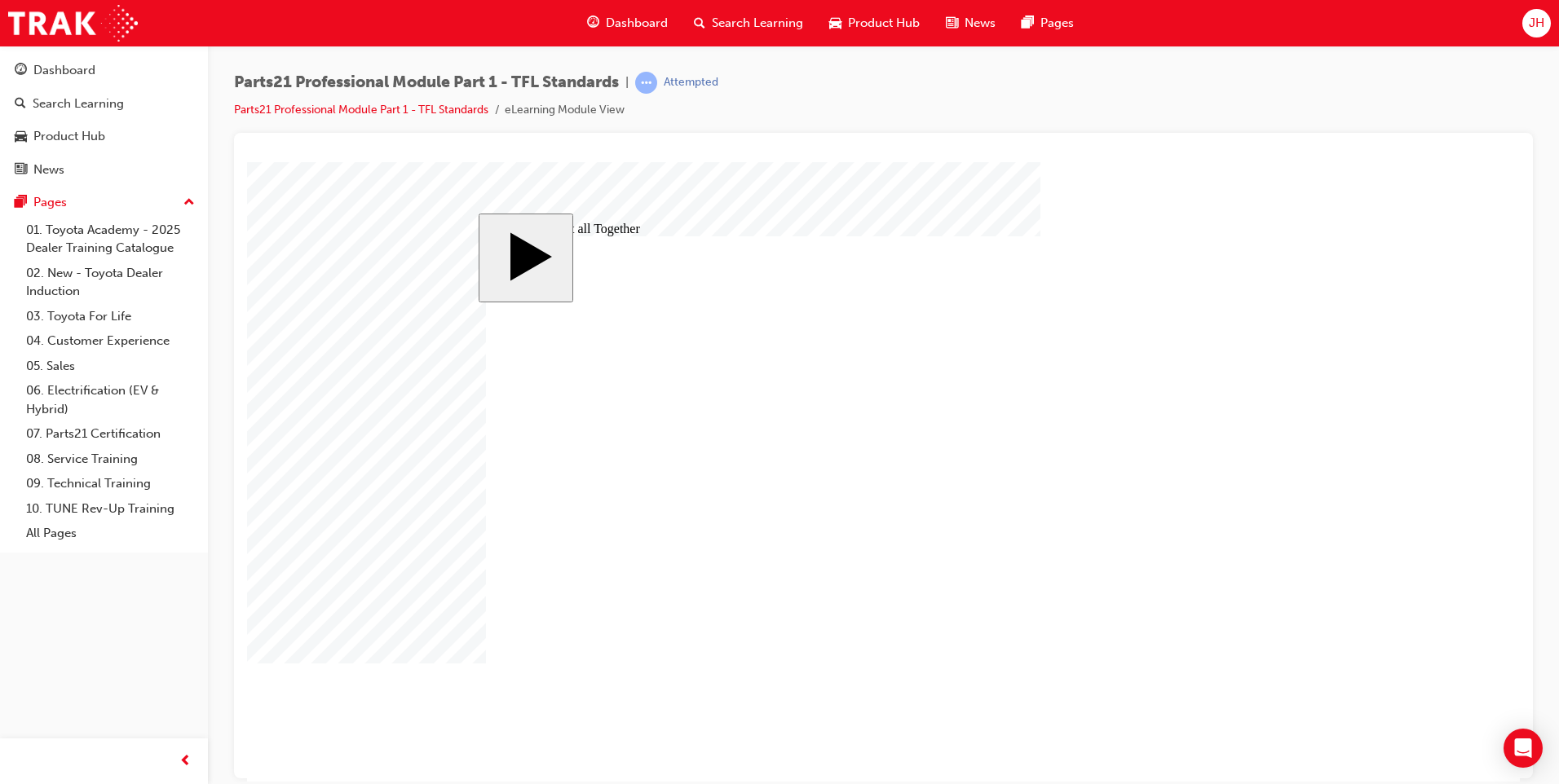
drag, startPoint x: 877, startPoint y: 420, endPoint x: 984, endPoint y: 423, distance: 107.0
drag, startPoint x: 1101, startPoint y: 367, endPoint x: 1111, endPoint y: 371, distance: 10.8
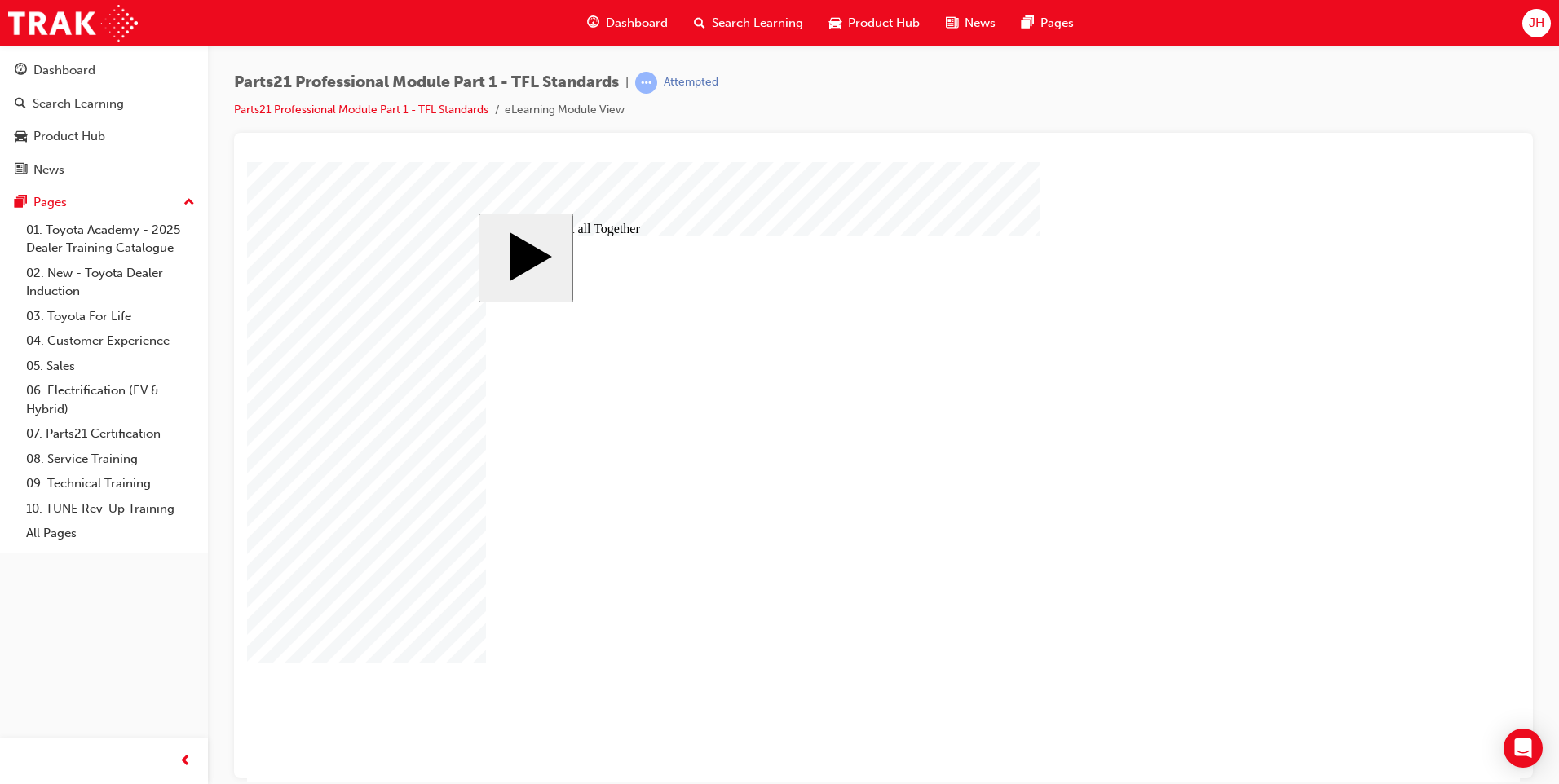
drag, startPoint x: 1103, startPoint y: 365, endPoint x: 1035, endPoint y: 506, distance: 156.5
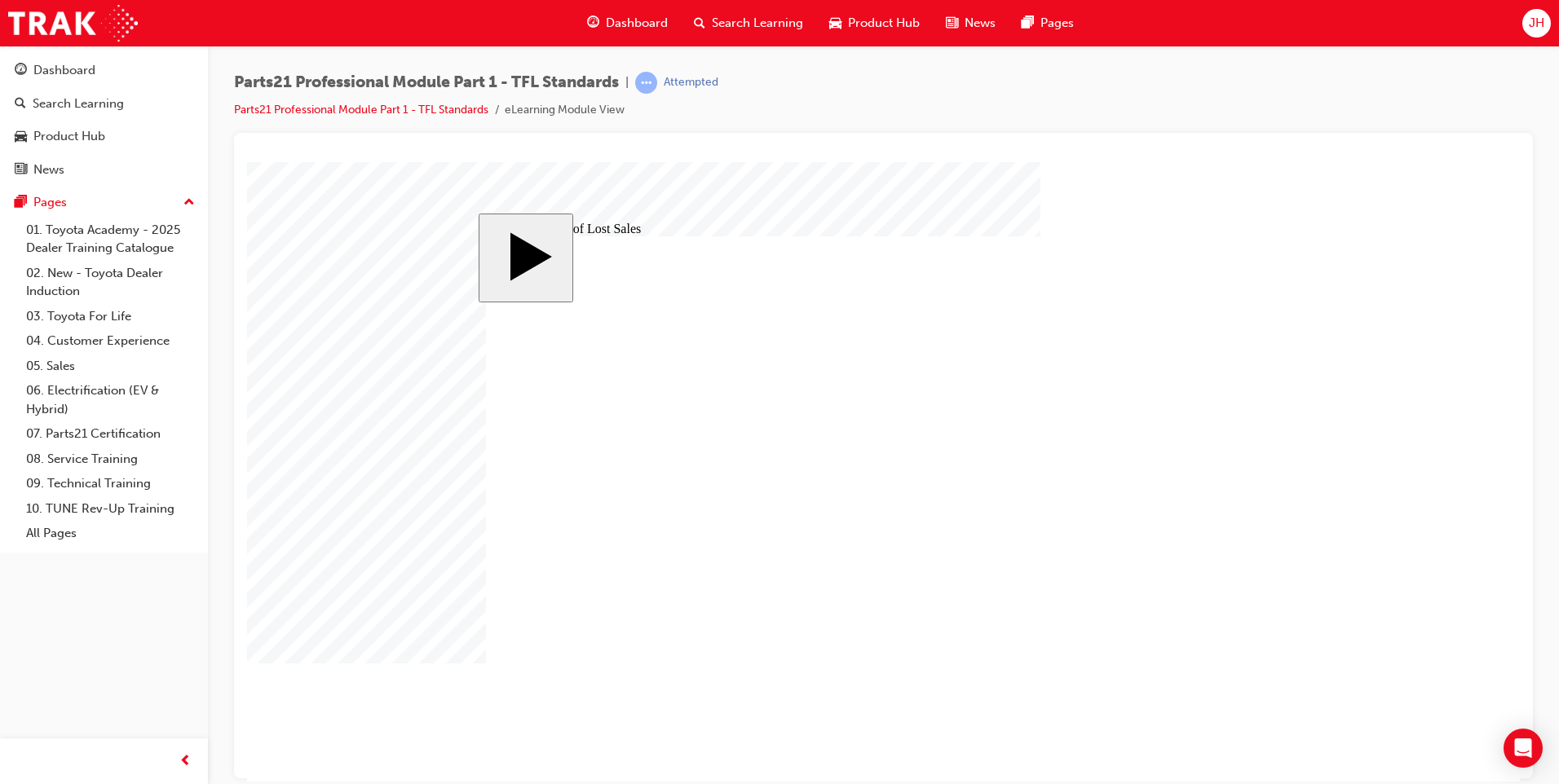
drag, startPoint x: 969, startPoint y: 421, endPoint x: 694, endPoint y: 507, distance: 288.1
drag, startPoint x: 970, startPoint y: 443, endPoint x: 693, endPoint y: 416, distance: 278.3
drag, startPoint x: 975, startPoint y: 475, endPoint x: 705, endPoint y: 445, distance: 271.7
drag, startPoint x: 947, startPoint y: 522, endPoint x: 694, endPoint y: 465, distance: 259.3
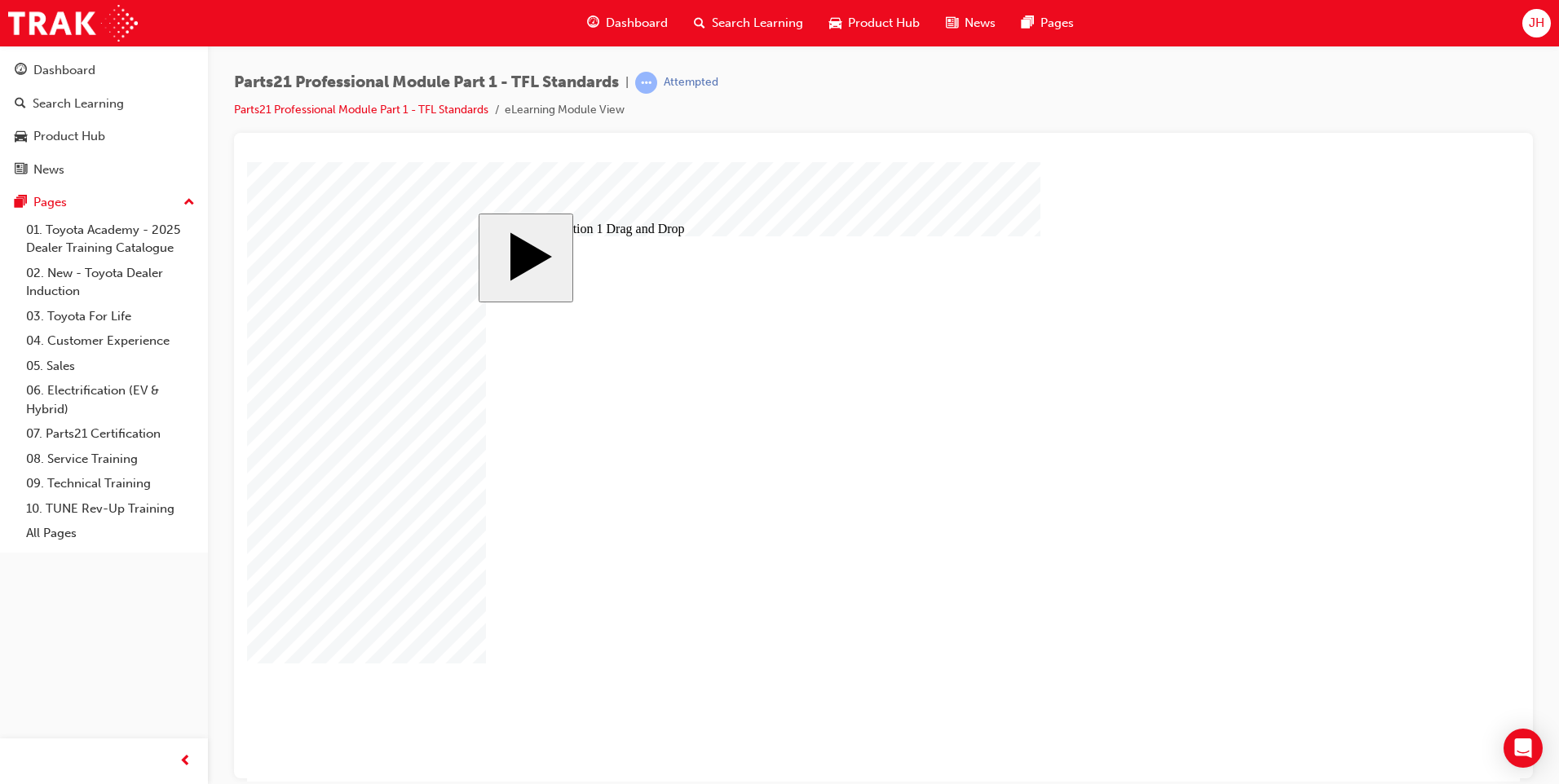
drag, startPoint x: 957, startPoint y: 495, endPoint x: 670, endPoint y: 527, distance: 288.8
drag, startPoint x: 974, startPoint y: 602, endPoint x: 712, endPoint y: 548, distance: 267.5
drag, startPoint x: 1012, startPoint y: 632, endPoint x: 741, endPoint y: 572, distance: 277.6
drag, startPoint x: 997, startPoint y: 553, endPoint x: 851, endPoint y: 595, distance: 151.9
drag, startPoint x: 972, startPoint y: 583, endPoint x: 661, endPoint y: 644, distance: 316.9
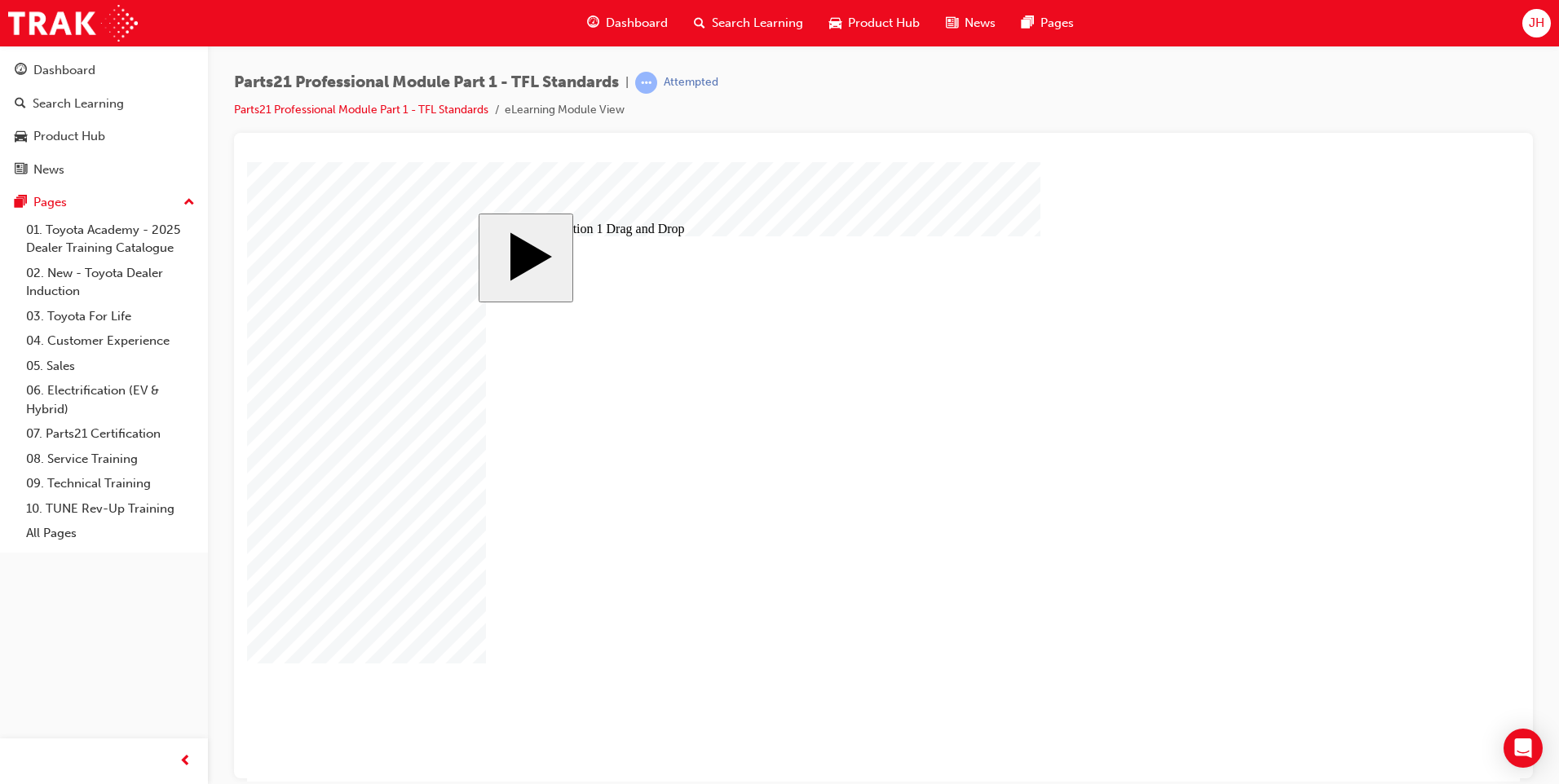
checkbox input "true"
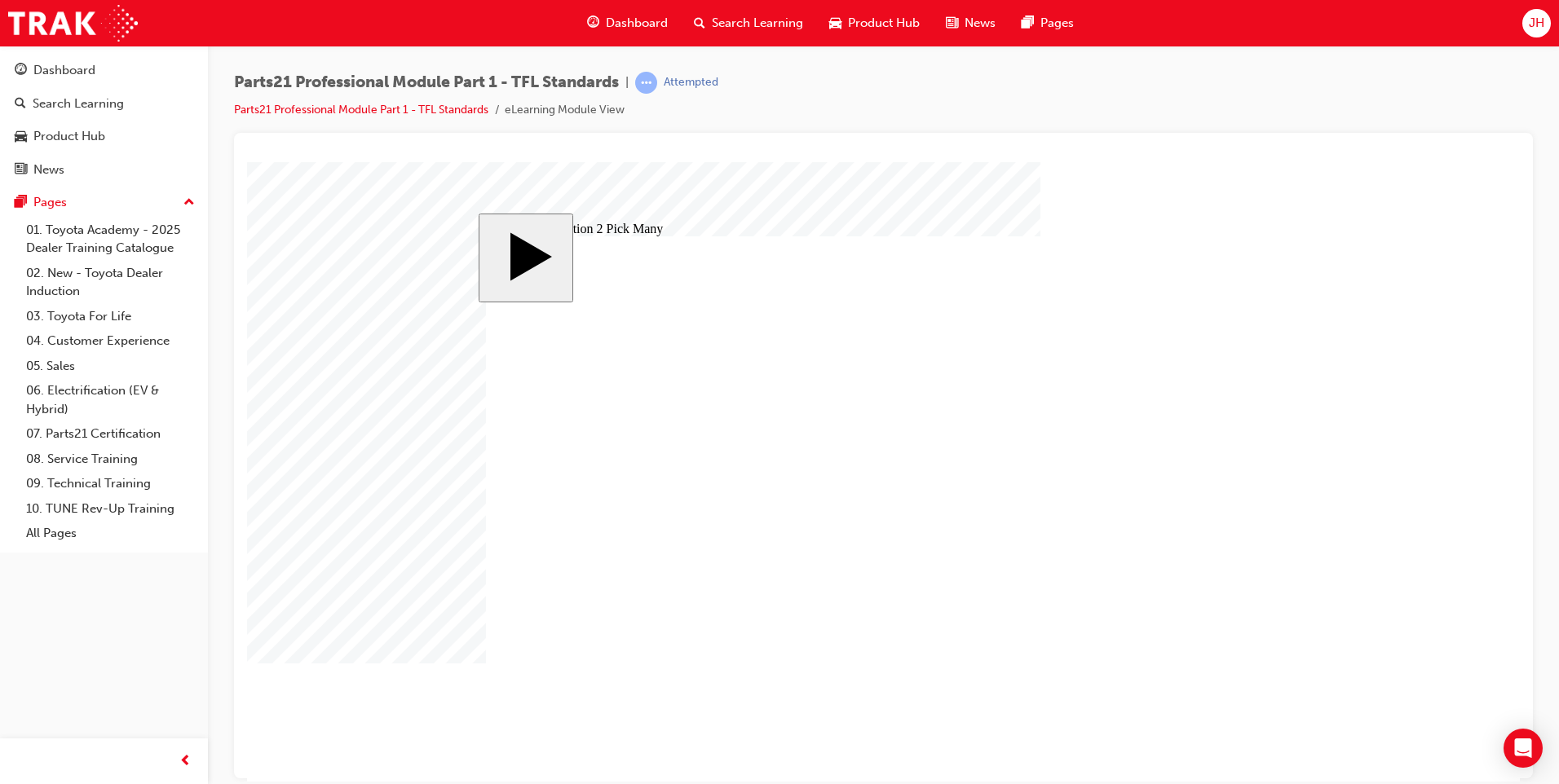
checkbox input "true"
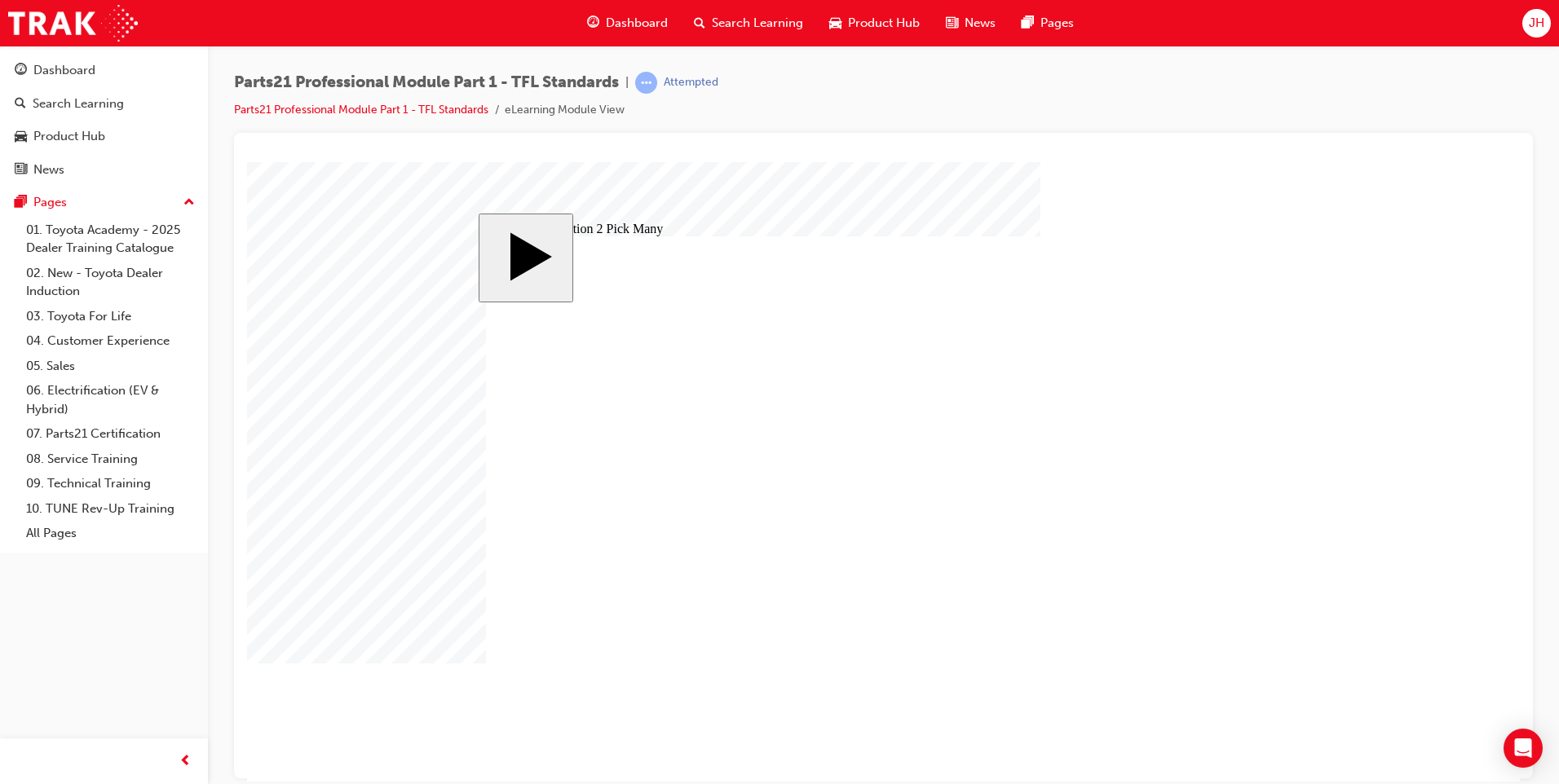
checkbox input "true"
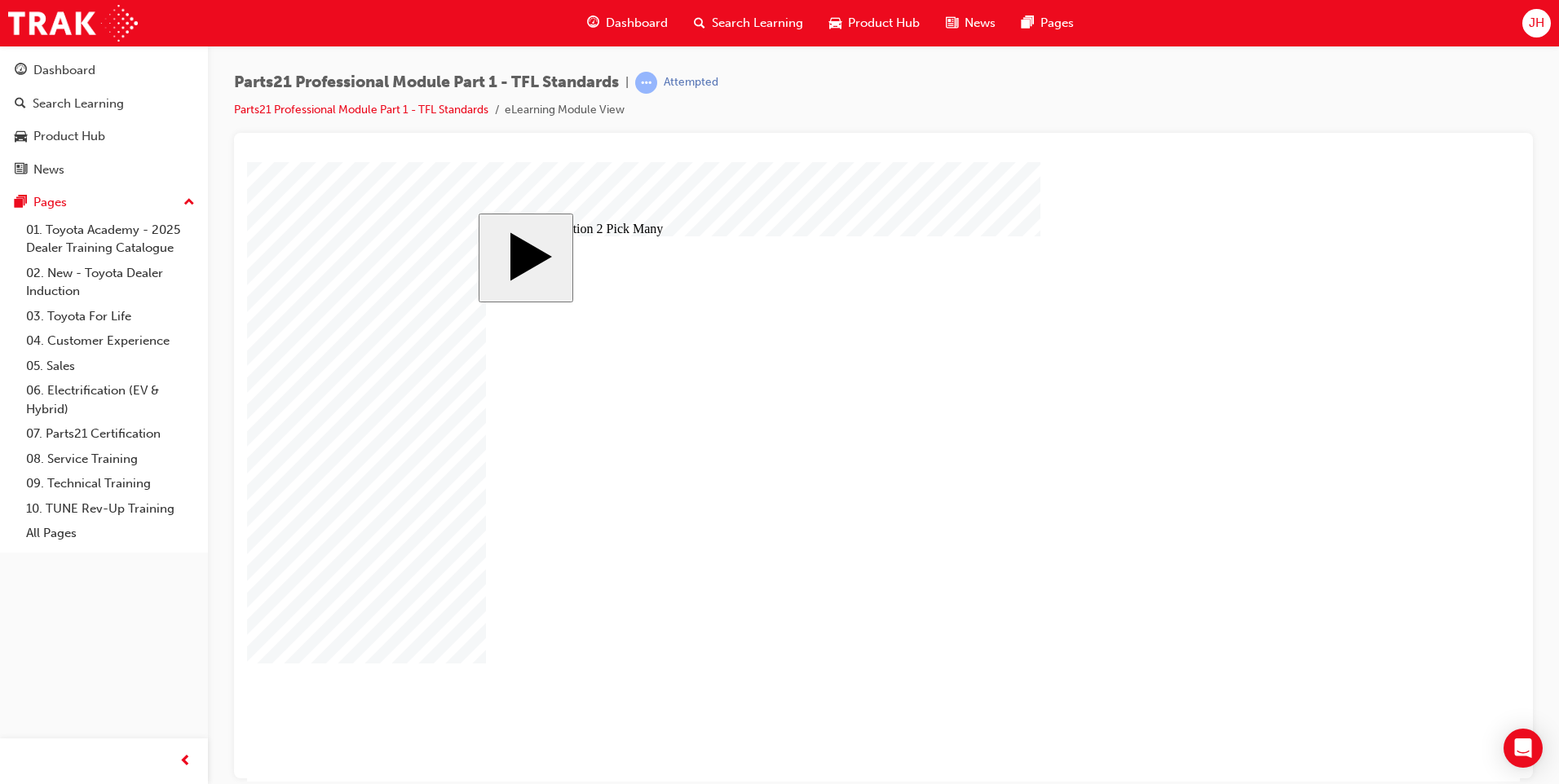
type input "3"
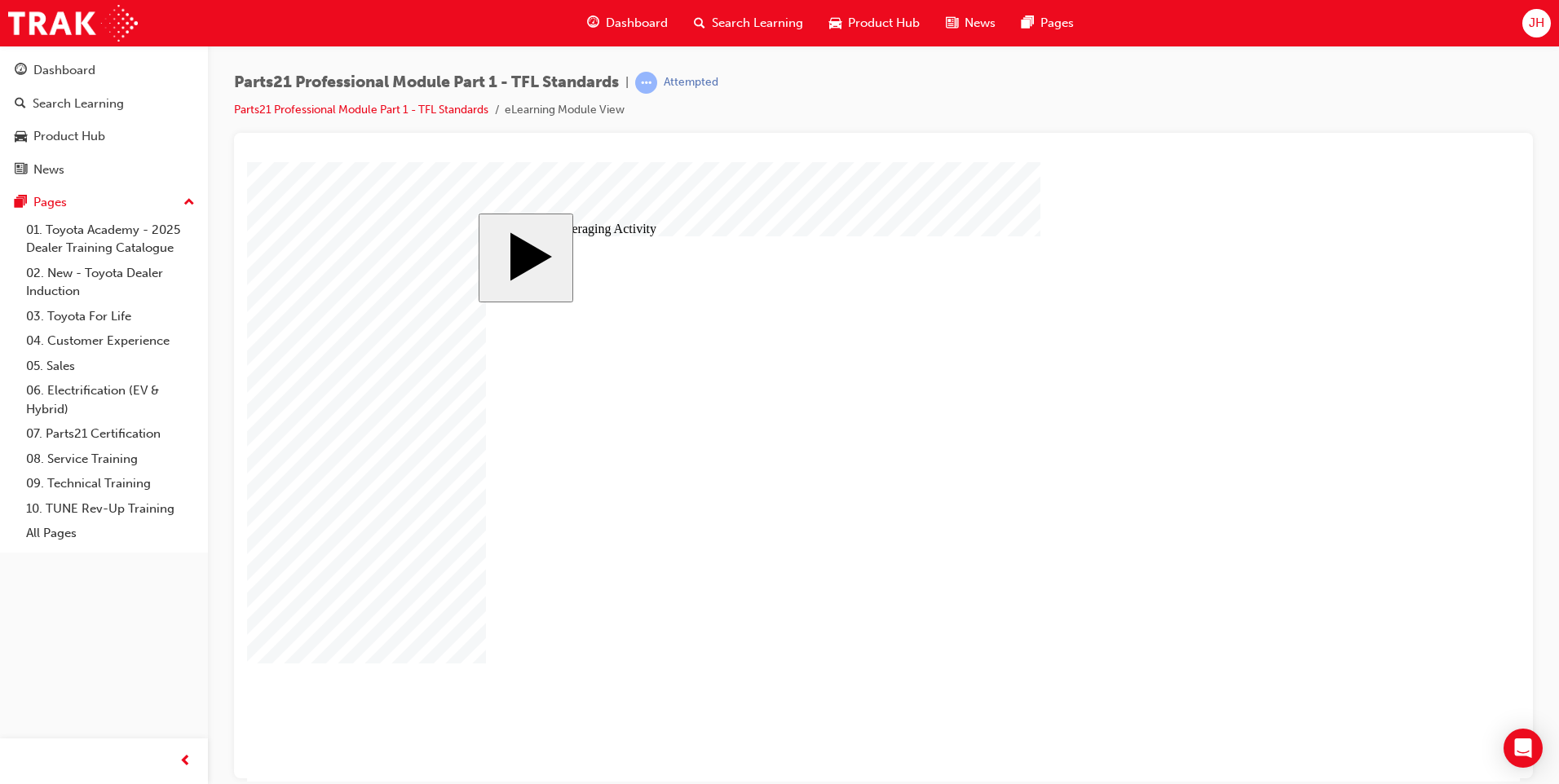
type input "34"
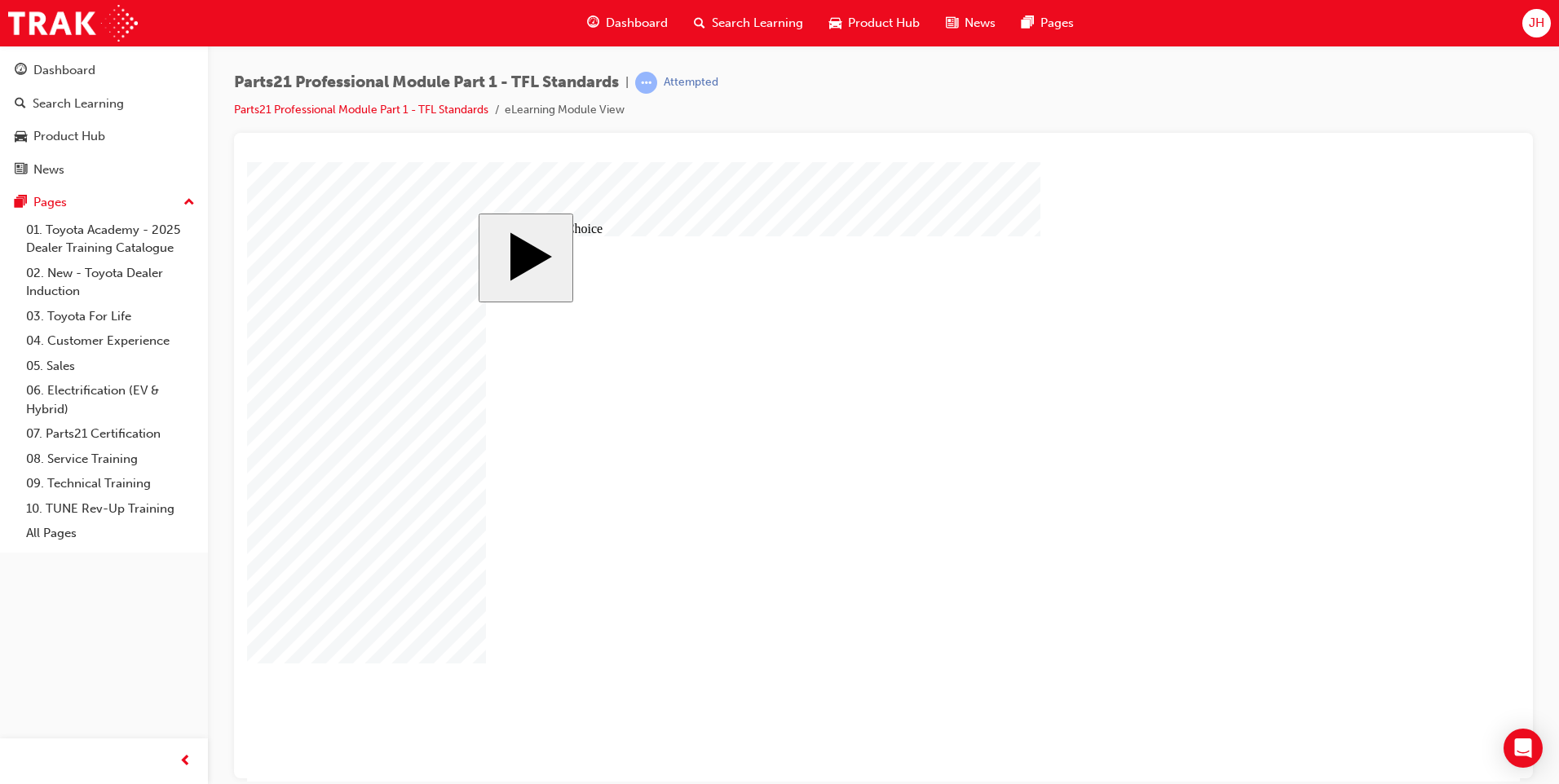
radio input "true"
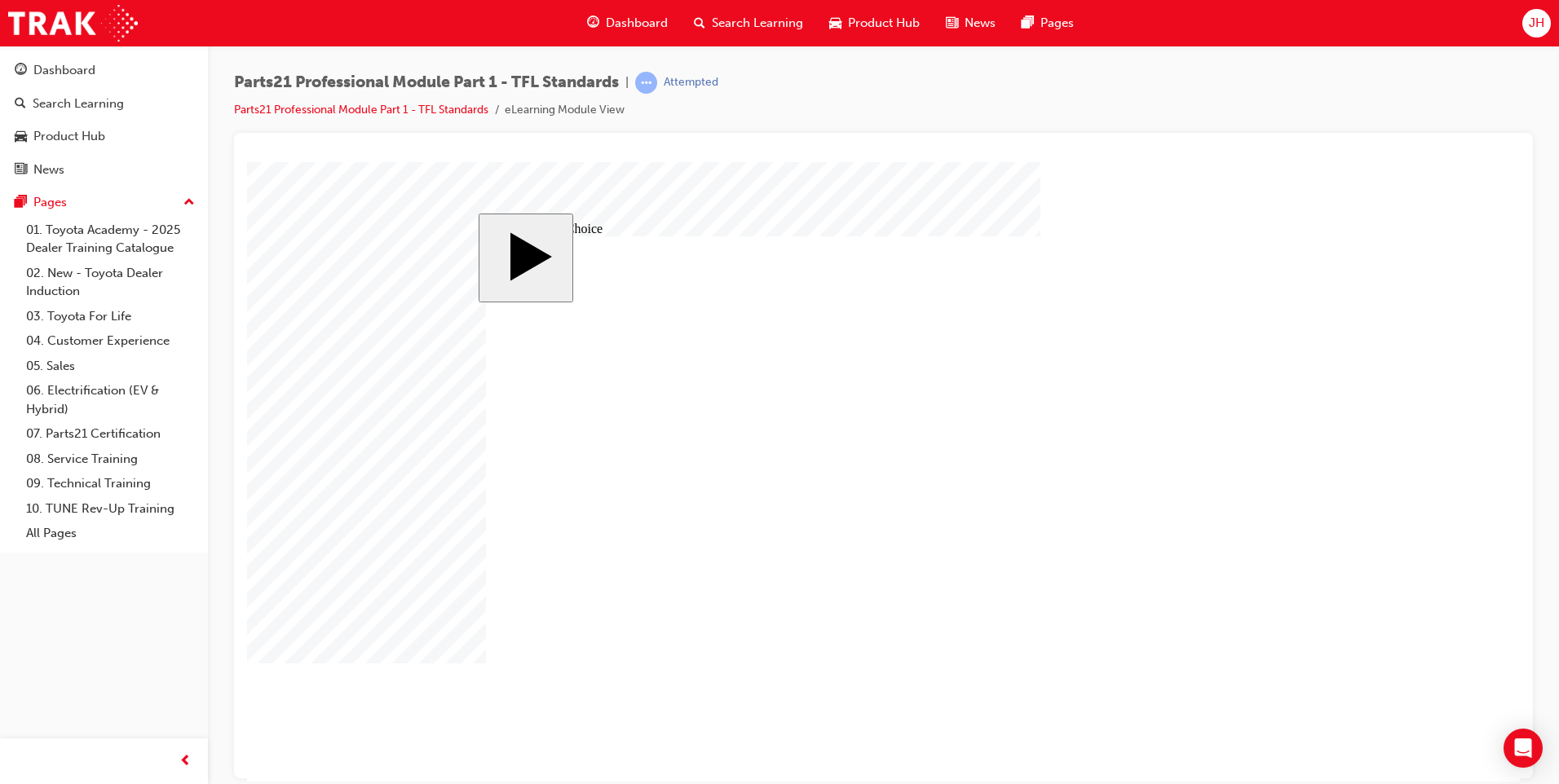
radio input "true"
drag, startPoint x: 1172, startPoint y: 418, endPoint x: 649, endPoint y: 474, distance: 526.0
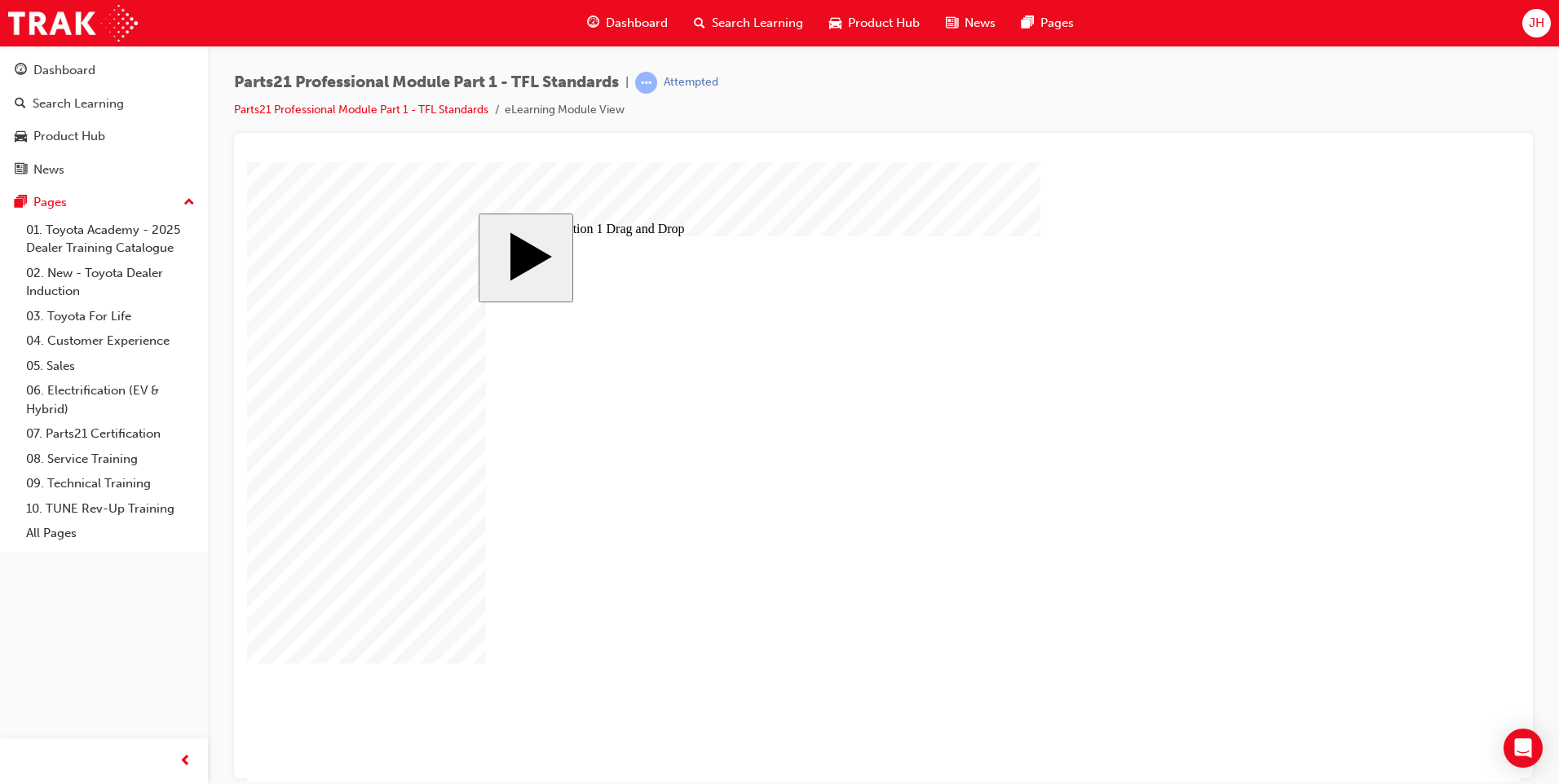
drag, startPoint x: 1155, startPoint y: 459, endPoint x: 1050, endPoint y: 613, distance: 186.4
drag, startPoint x: 1075, startPoint y: 608, endPoint x: 1198, endPoint y: 428, distance: 218.0
drag, startPoint x: 1172, startPoint y: 568, endPoint x: 1064, endPoint y: 615, distance: 117.8
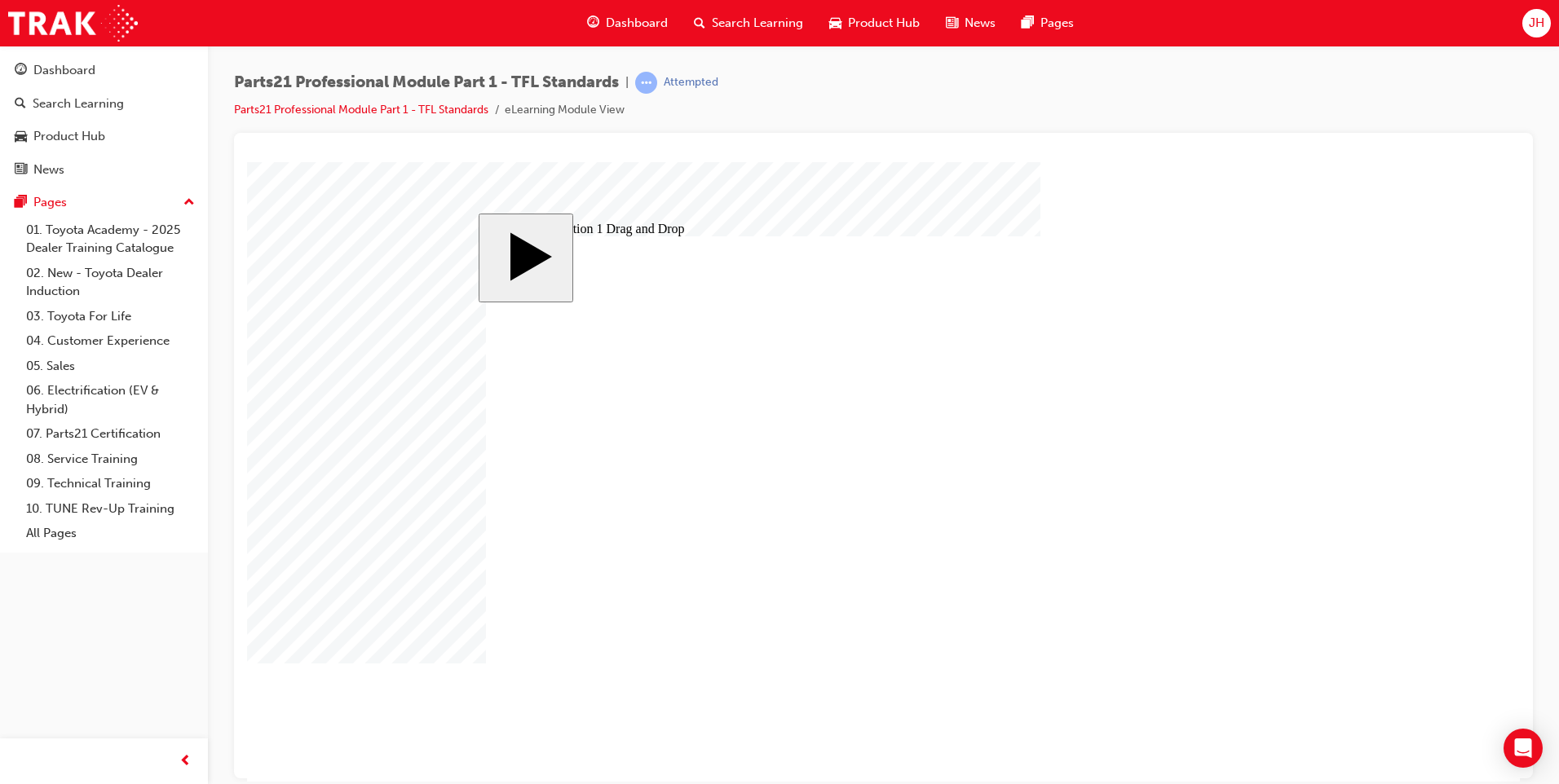
drag, startPoint x: 1073, startPoint y: 589, endPoint x: 1131, endPoint y: 402, distance: 195.8
drag, startPoint x: 621, startPoint y: 467, endPoint x: 1239, endPoint y: 626, distance: 638.1
drag, startPoint x: 1171, startPoint y: 464, endPoint x: 644, endPoint y: 464, distance: 527.0
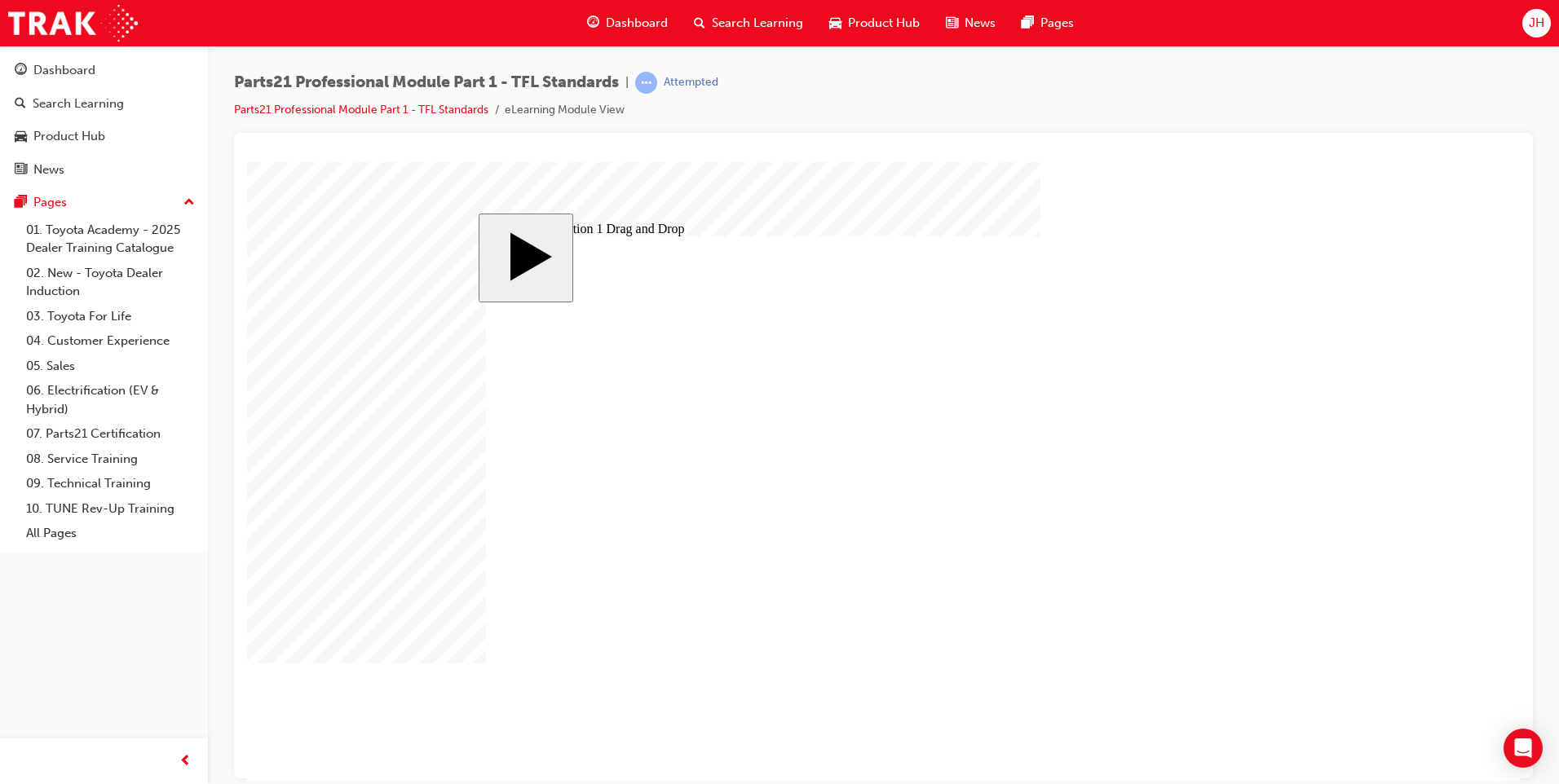
drag, startPoint x: 1061, startPoint y: 603, endPoint x: 1132, endPoint y: 442, distance: 176.0
drag, startPoint x: 1155, startPoint y: 564, endPoint x: 1063, endPoint y: 609, distance: 102.4
drag, startPoint x: 1102, startPoint y: 603, endPoint x: 1185, endPoint y: 548, distance: 99.6
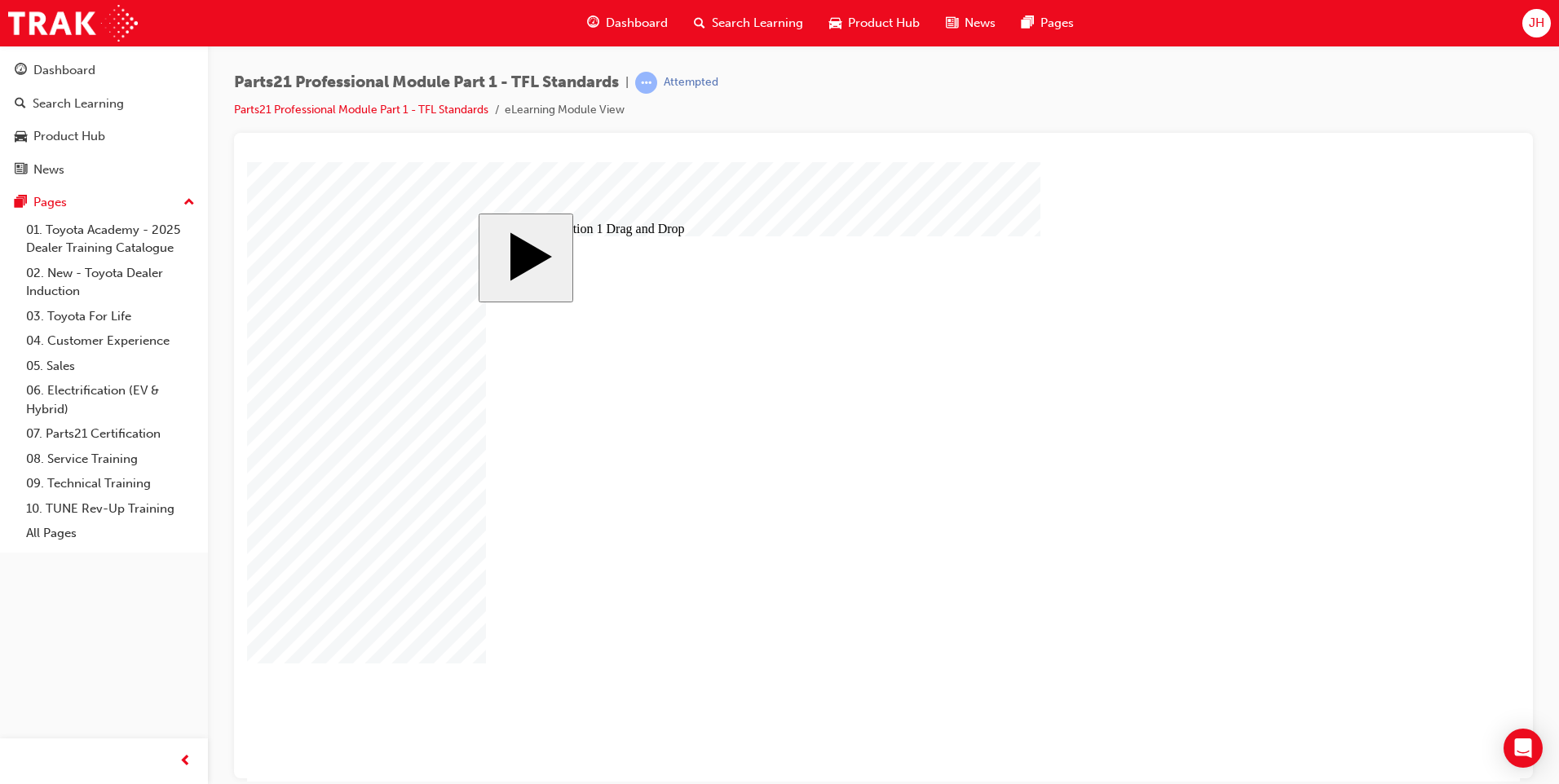
drag, startPoint x: 1181, startPoint y: 515, endPoint x: 1074, endPoint y: 608, distance: 141.8
drag, startPoint x: 698, startPoint y: 467, endPoint x: 1239, endPoint y: 472, distance: 541.0
drag, startPoint x: 1070, startPoint y: 606, endPoint x: 1141, endPoint y: 517, distance: 113.9
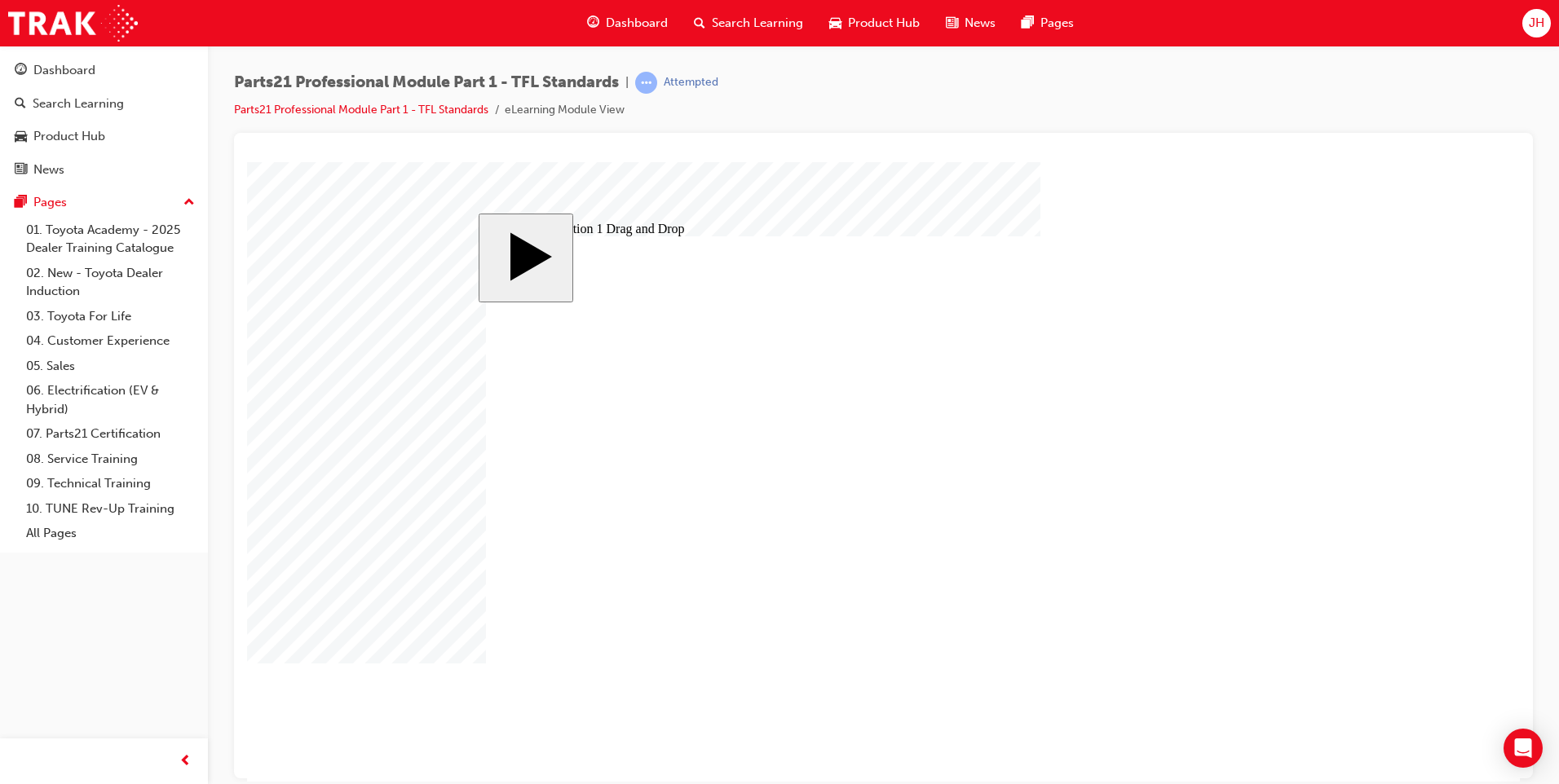
drag, startPoint x: 1151, startPoint y: 416, endPoint x: 628, endPoint y: 455, distance: 524.5
drag, startPoint x: 1162, startPoint y: 513, endPoint x: 1058, endPoint y: 622, distance: 150.7
drag, startPoint x: 1079, startPoint y: 604, endPoint x: 1178, endPoint y: 411, distance: 216.9
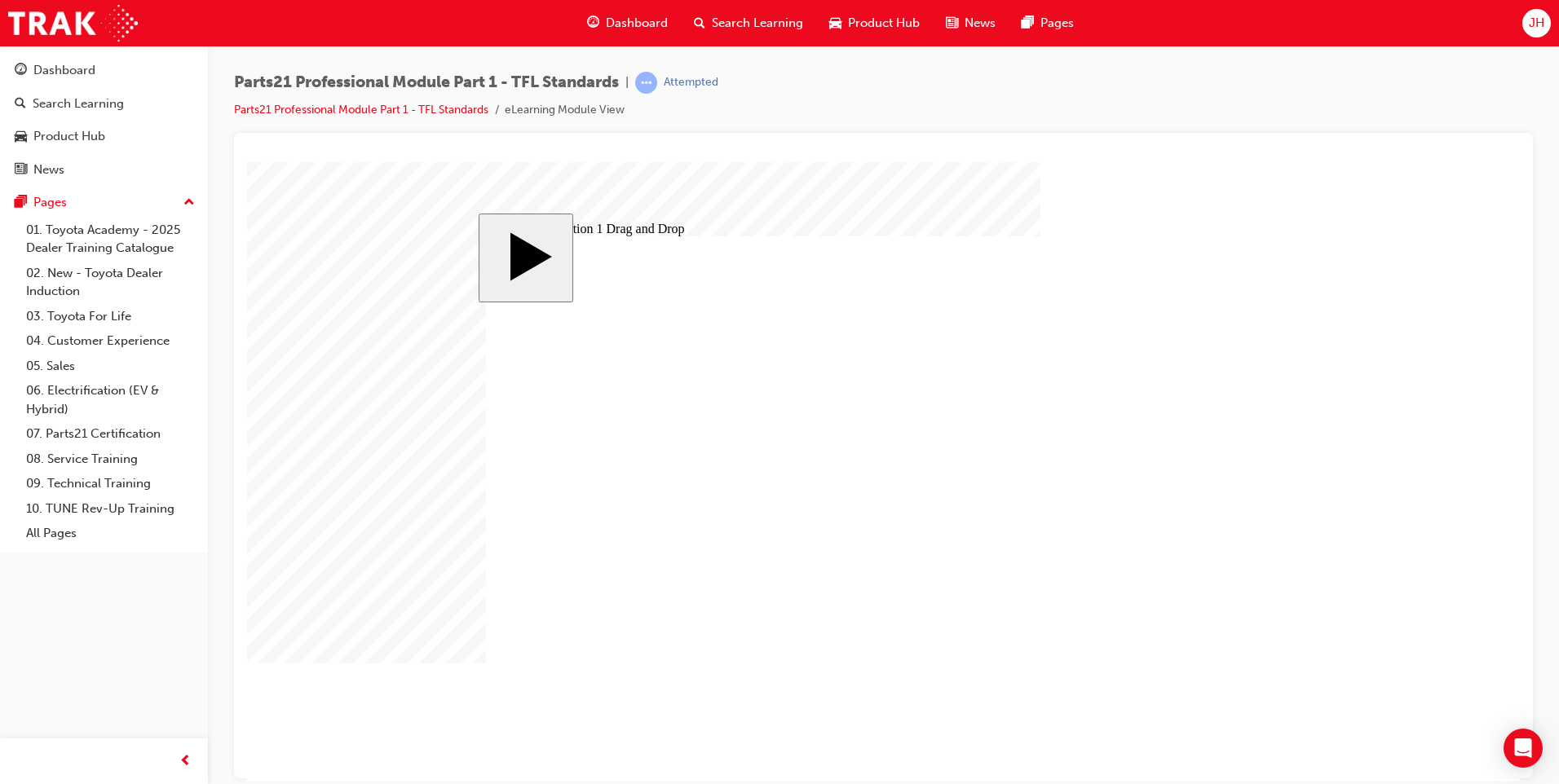
drag, startPoint x: 1176, startPoint y: 465, endPoint x: 1092, endPoint y: 613, distance: 170.2
drag, startPoint x: 1063, startPoint y: 613, endPoint x: 1172, endPoint y: 421, distance: 220.8
drag, startPoint x: 1177, startPoint y: 563, endPoint x: 1065, endPoint y: 598, distance: 117.3
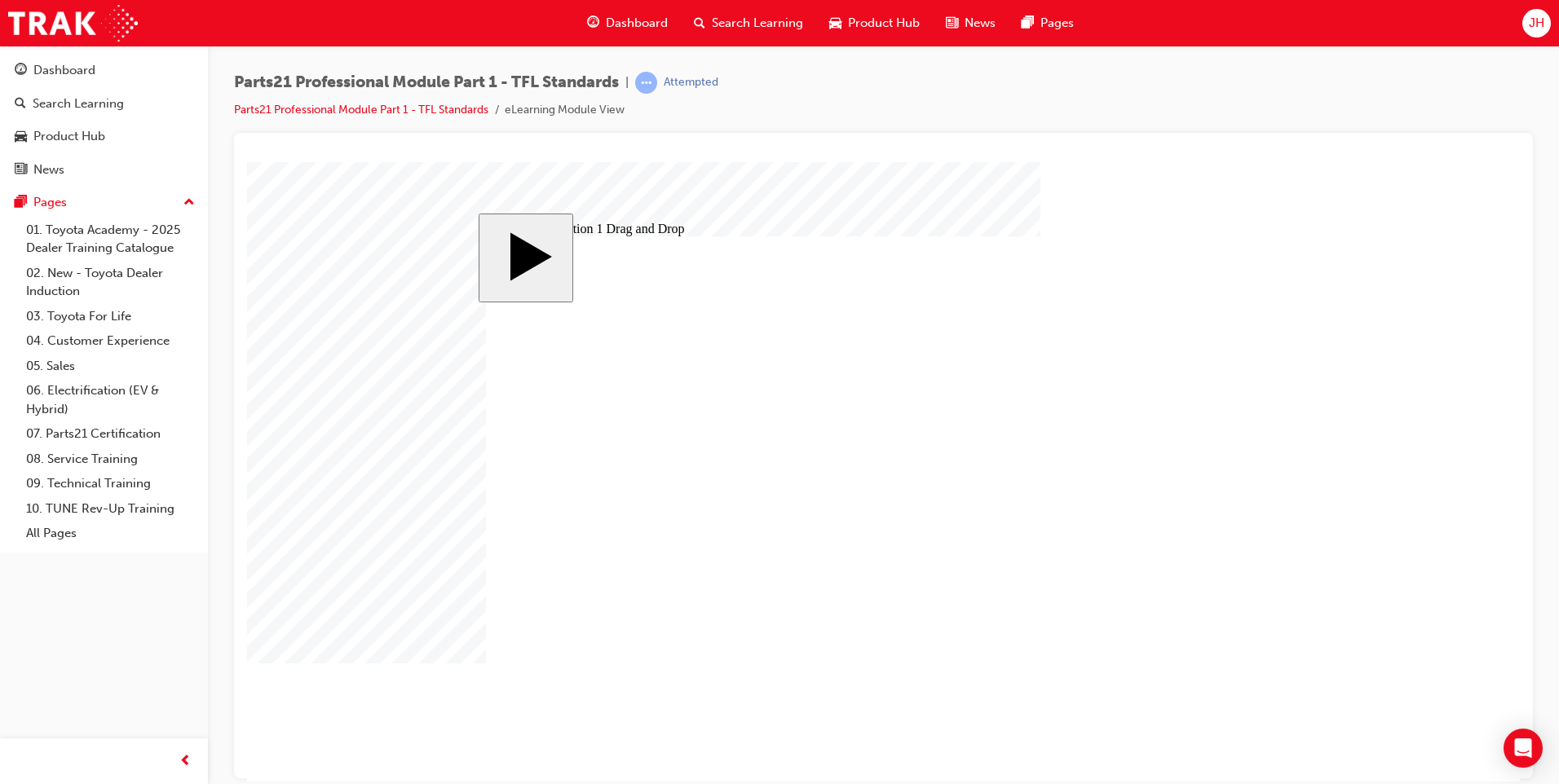
drag, startPoint x: 1048, startPoint y: 606, endPoint x: 1161, endPoint y: 558, distance: 122.8
drag, startPoint x: 661, startPoint y: 461, endPoint x: 1173, endPoint y: 402, distance: 515.4
drag, startPoint x: 1145, startPoint y: 461, endPoint x: 754, endPoint y: 468, distance: 391.1
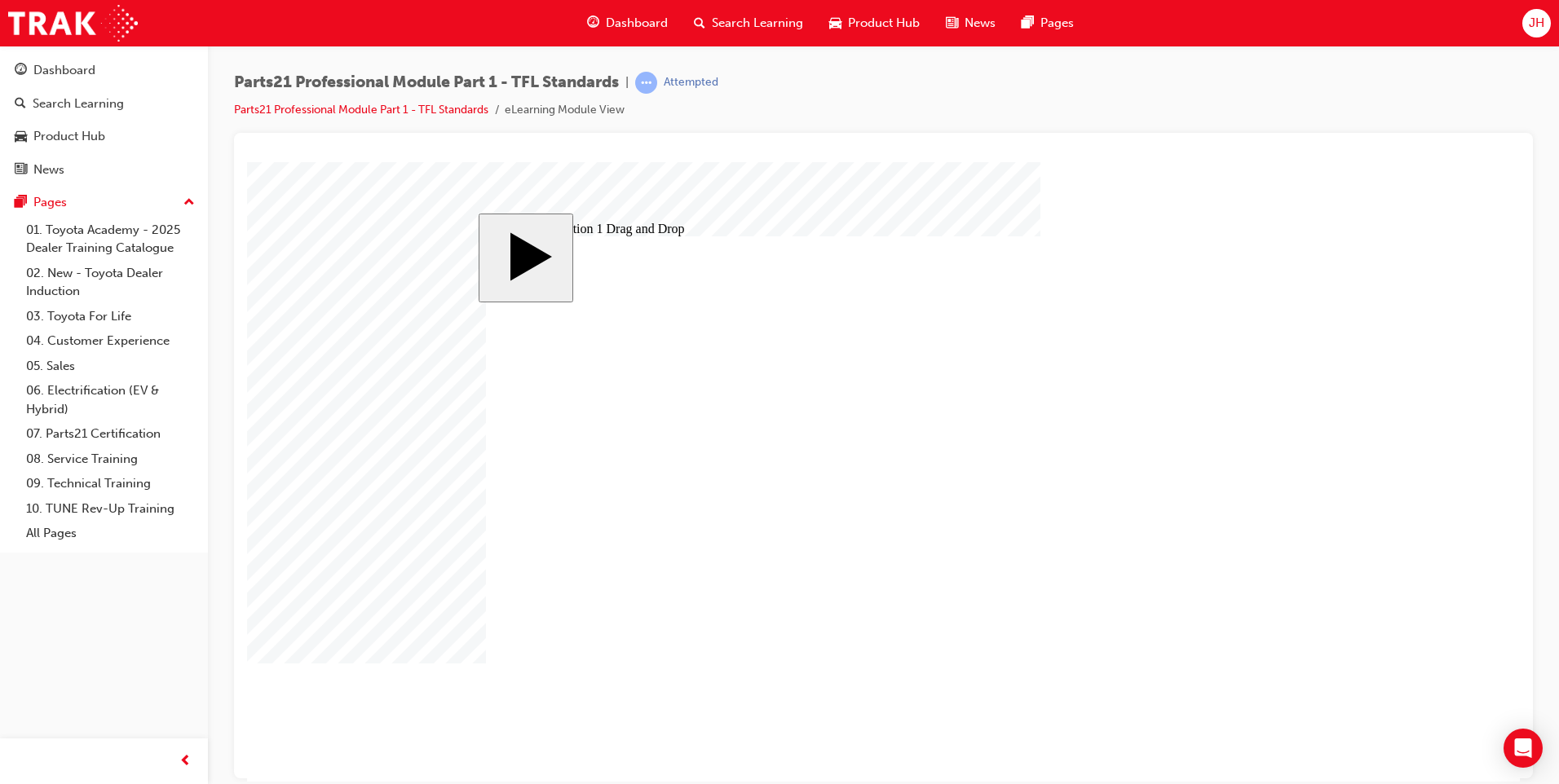
drag, startPoint x: 1111, startPoint y: 424, endPoint x: 1028, endPoint y: 610, distance: 203.7
drag, startPoint x: 912, startPoint y: 532, endPoint x: 896, endPoint y: 525, distance: 17.5
drag, startPoint x: 1065, startPoint y: 602, endPoint x: 1137, endPoint y: 467, distance: 153.0
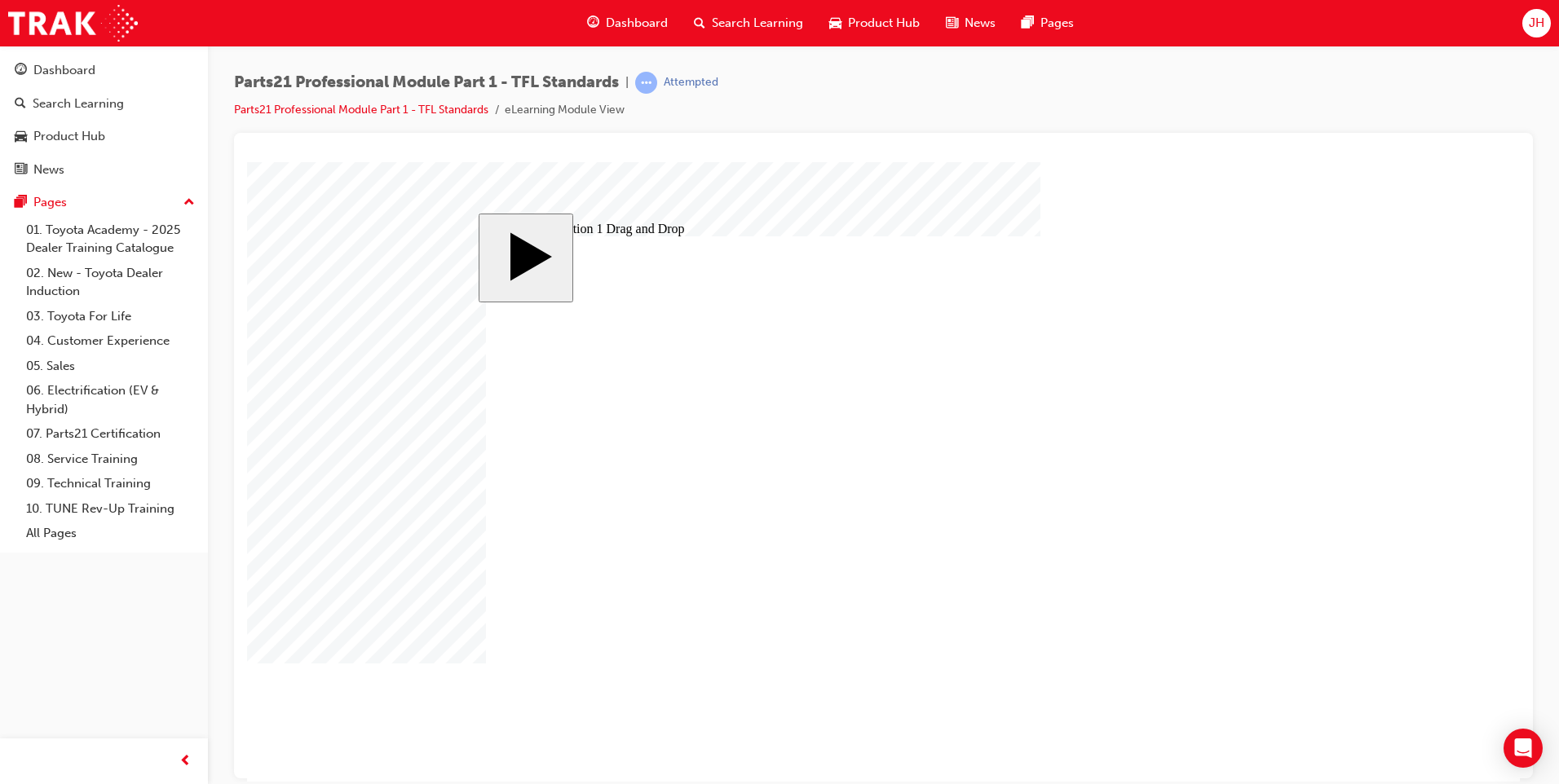
drag, startPoint x: 1149, startPoint y: 517, endPoint x: 1068, endPoint y: 618, distance: 129.5
drag, startPoint x: 855, startPoint y: 523, endPoint x: 997, endPoint y: 565, distance: 148.1
drag, startPoint x: 1041, startPoint y: 600, endPoint x: 1121, endPoint y: 485, distance: 140.1
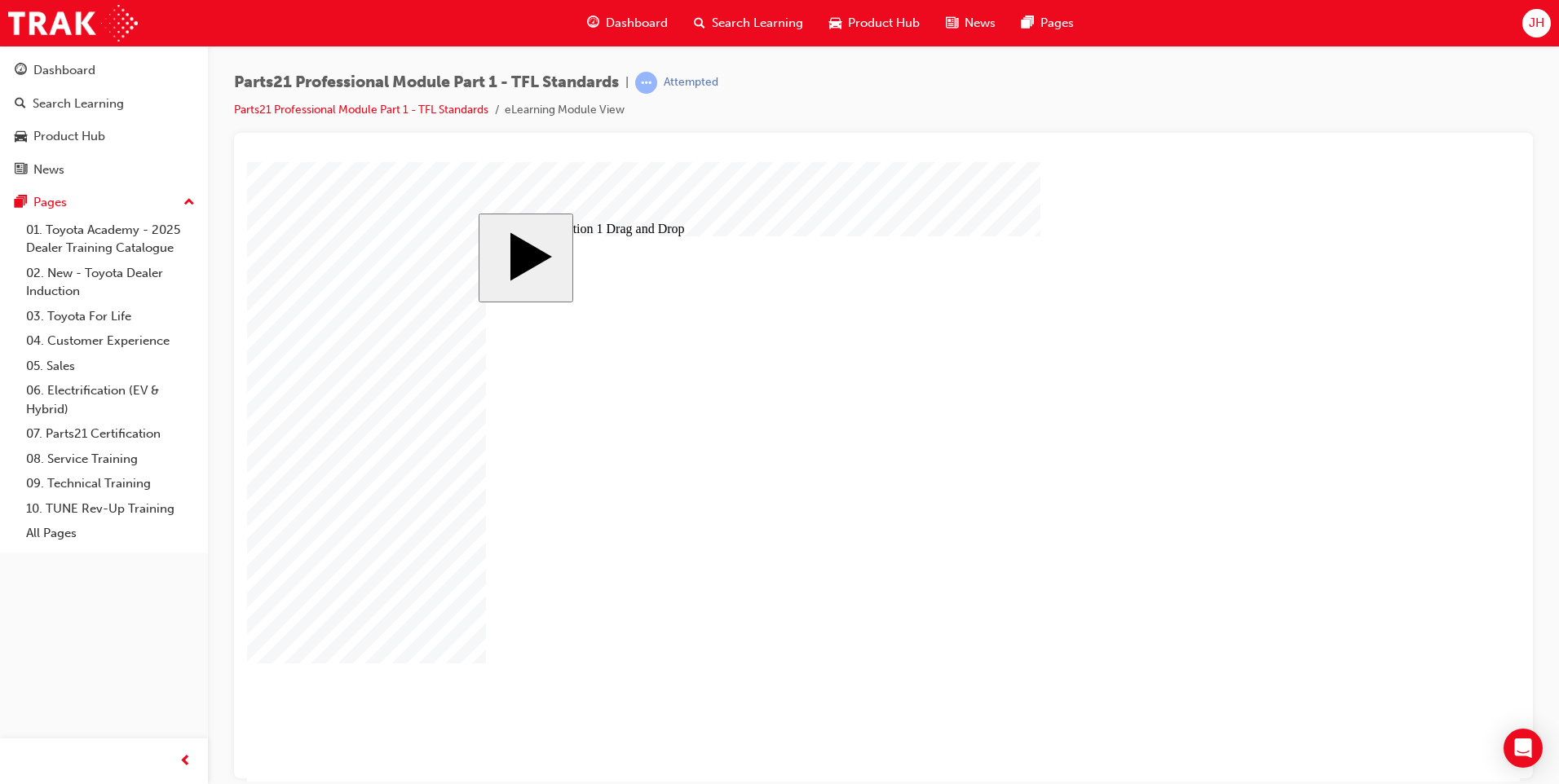
drag, startPoint x: 1156, startPoint y: 555, endPoint x: 1077, endPoint y: 610, distance: 96.3
drag, startPoint x: 871, startPoint y: 541, endPoint x: 1001, endPoint y: 593, distance: 140.0
drag
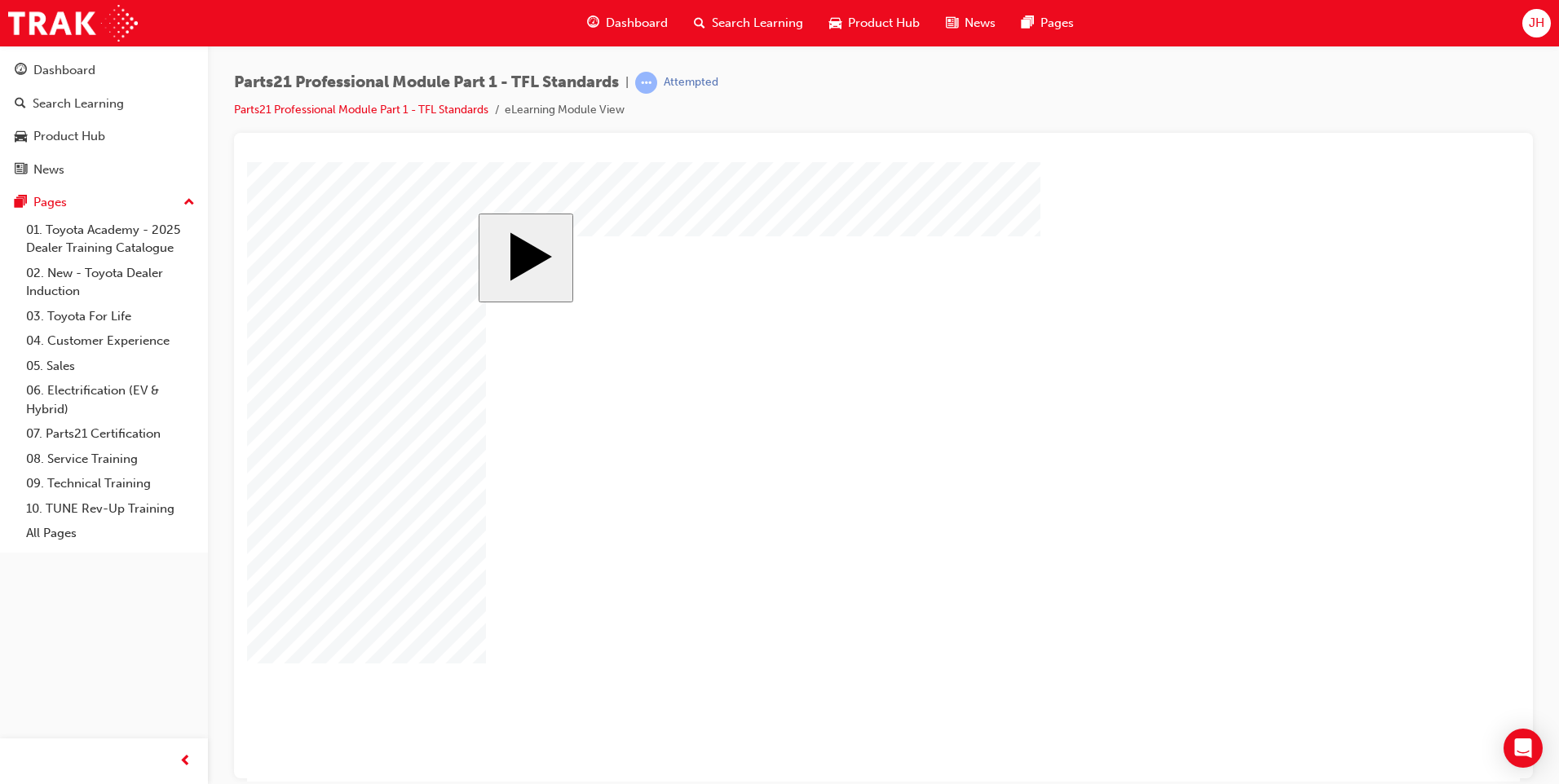
drag, startPoint x: 813, startPoint y: 412, endPoint x: 1032, endPoint y: 406, distance: 219.1
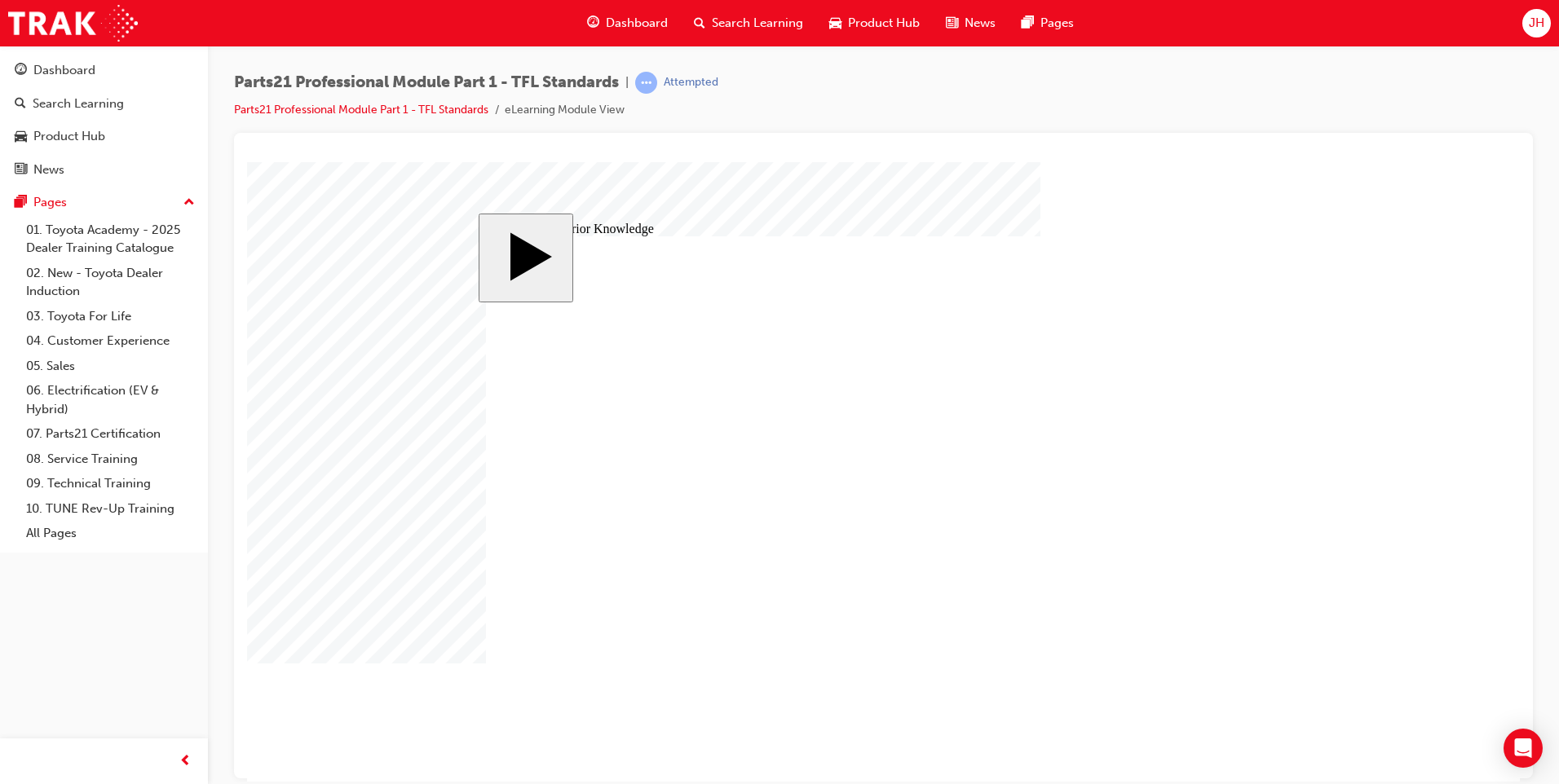
drag, startPoint x: 963, startPoint y: 616, endPoint x: 811, endPoint y: 624, distance: 152.2
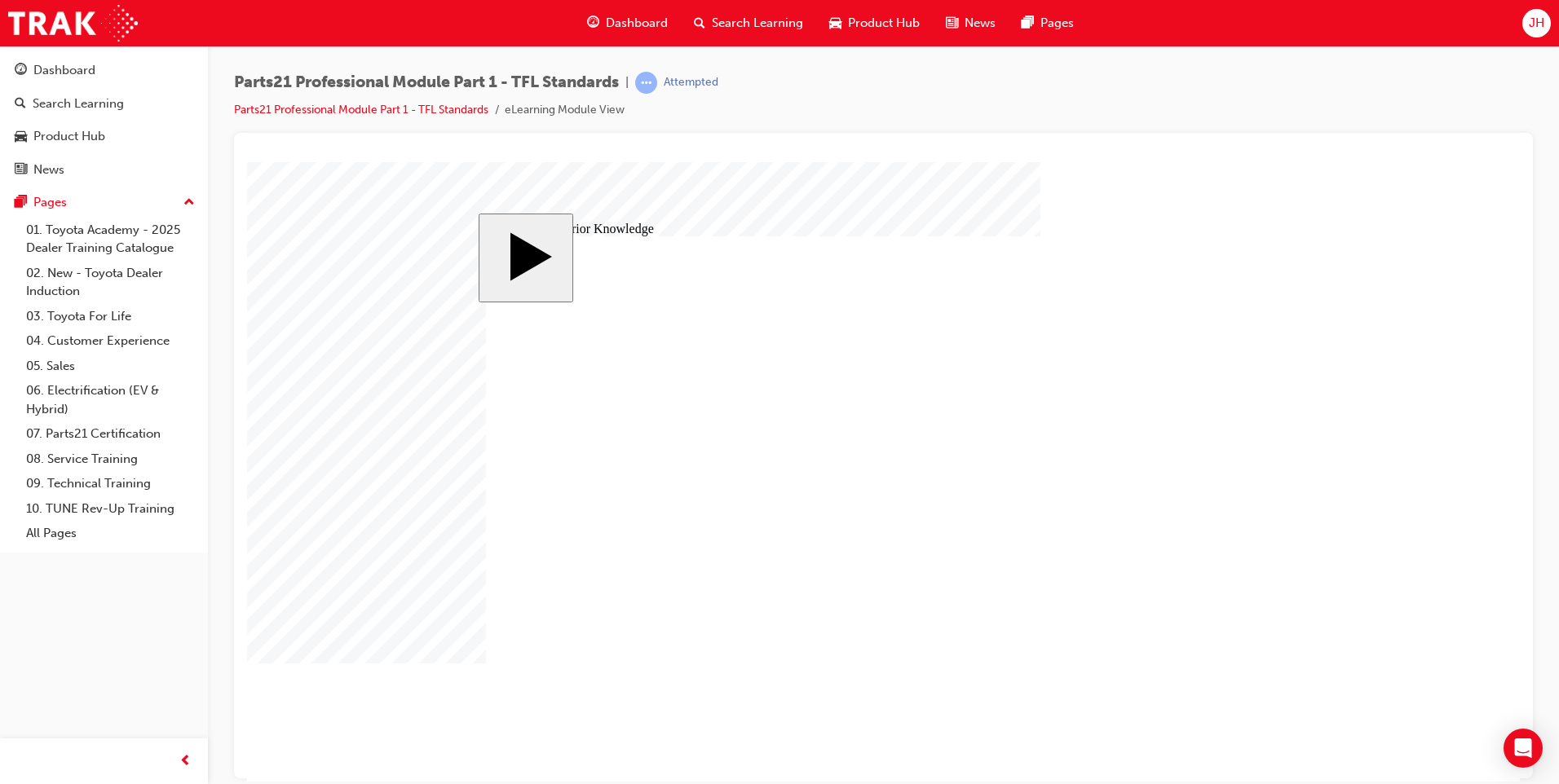
type input "1"
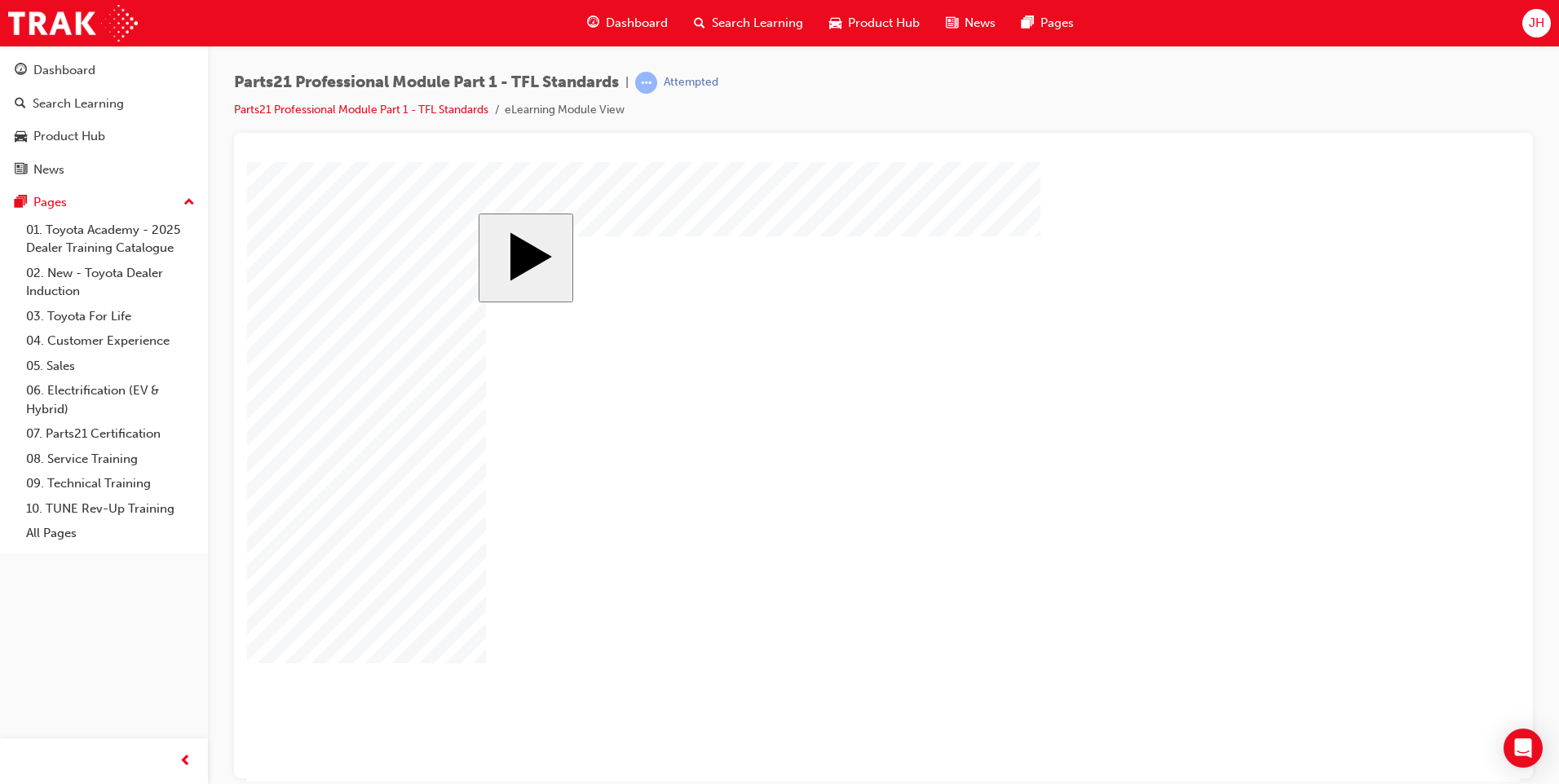
drag, startPoint x: 629, startPoint y: 586, endPoint x: 895, endPoint y: 407, distance: 320.6
drag, startPoint x: 676, startPoint y: 586, endPoint x: 1214, endPoint y: 383, distance: 575.0
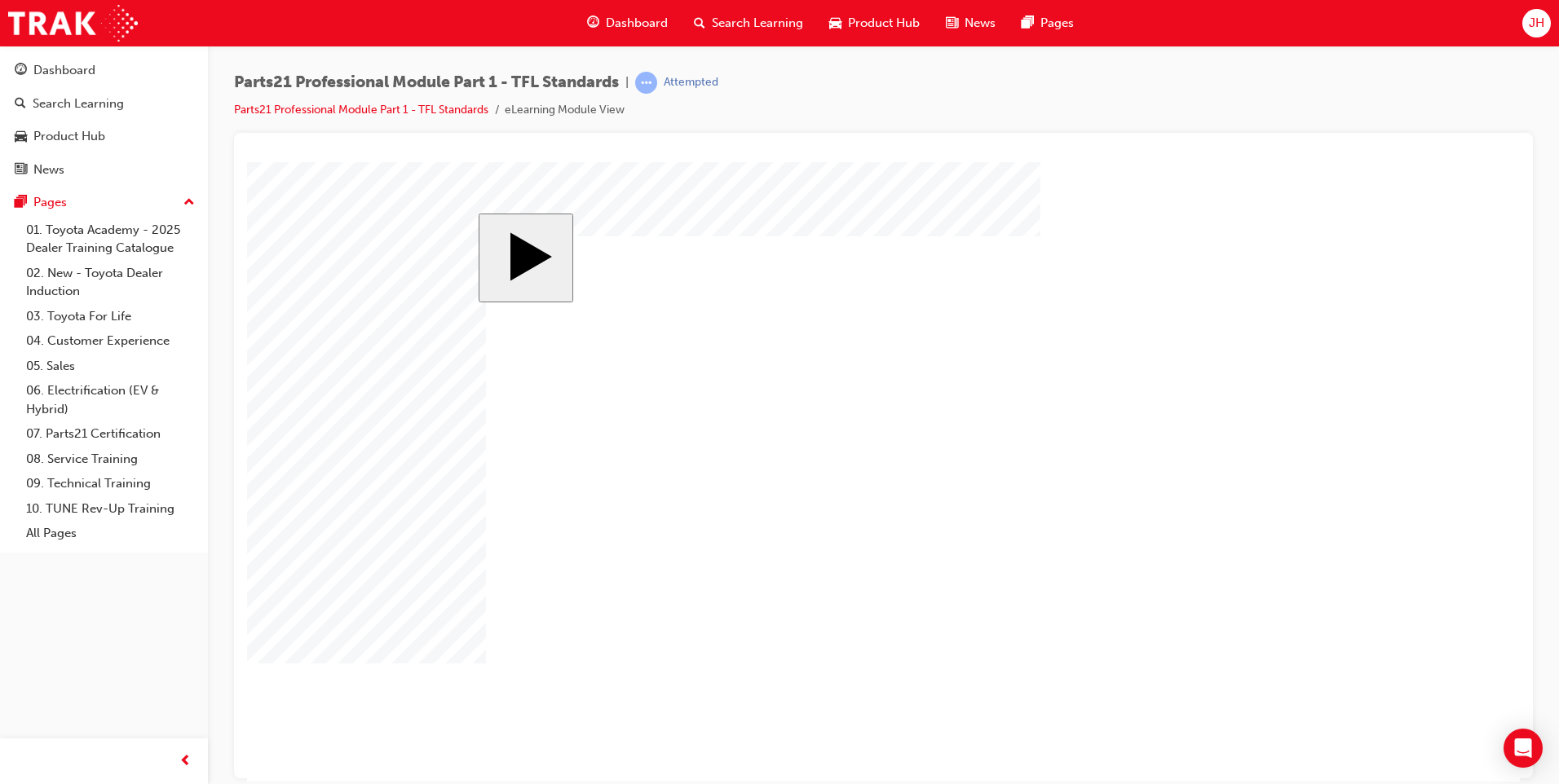
drag, startPoint x: 1141, startPoint y: 380, endPoint x: 1073, endPoint y: 430, distance: 84.4
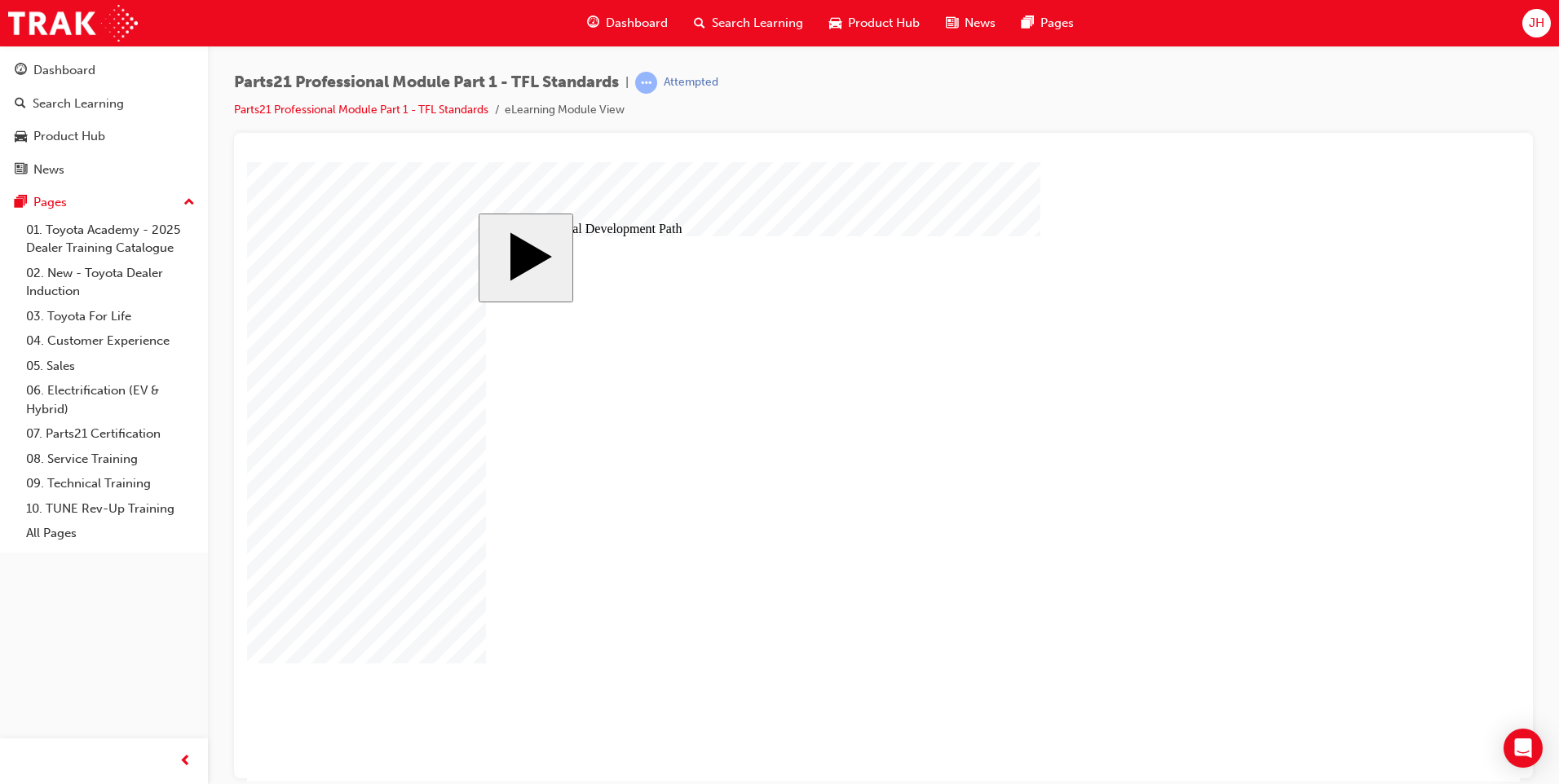
type input "12"
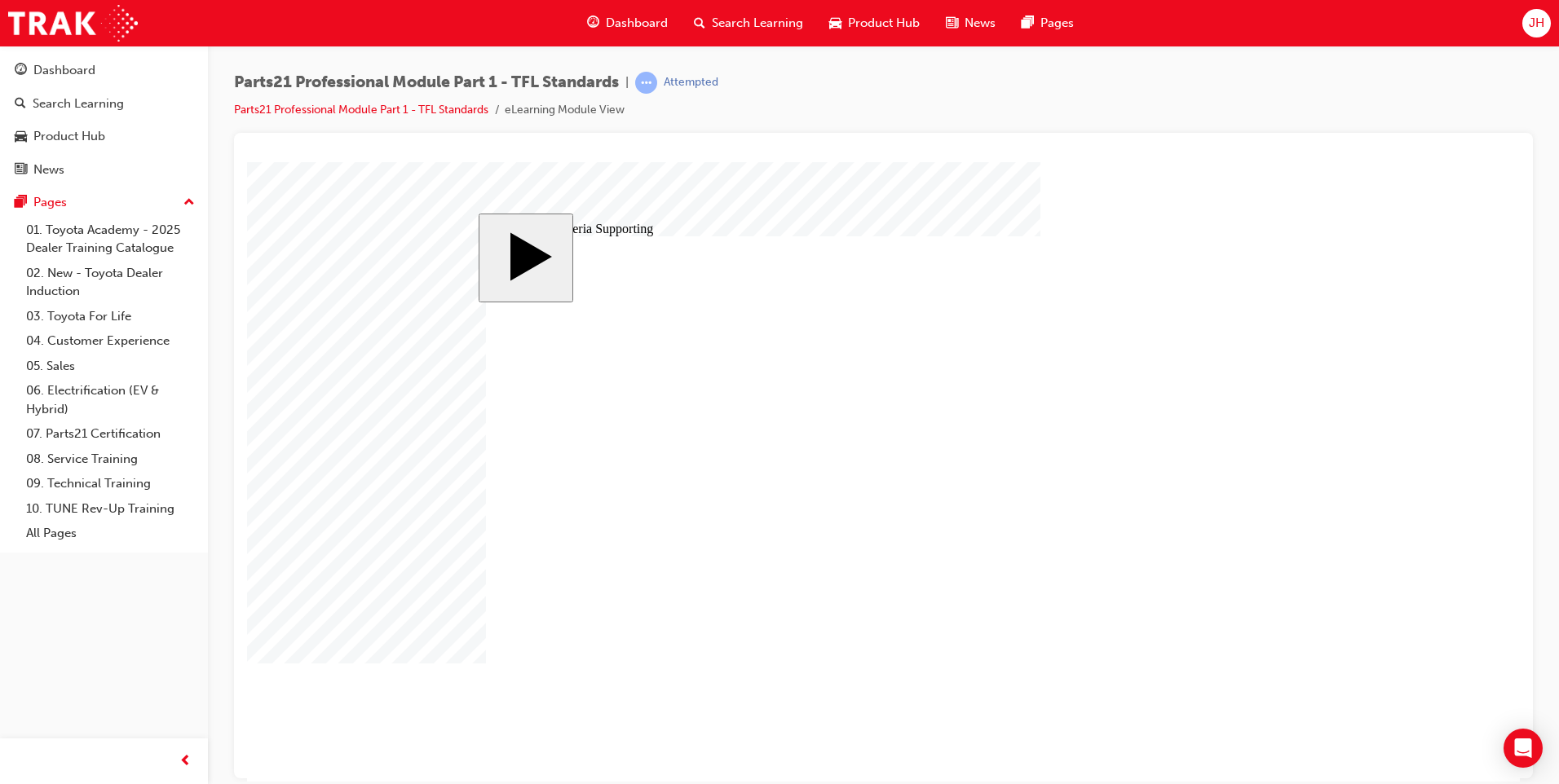
drag, startPoint x: 730, startPoint y: 508, endPoint x: 746, endPoint y: 510, distance: 16.1
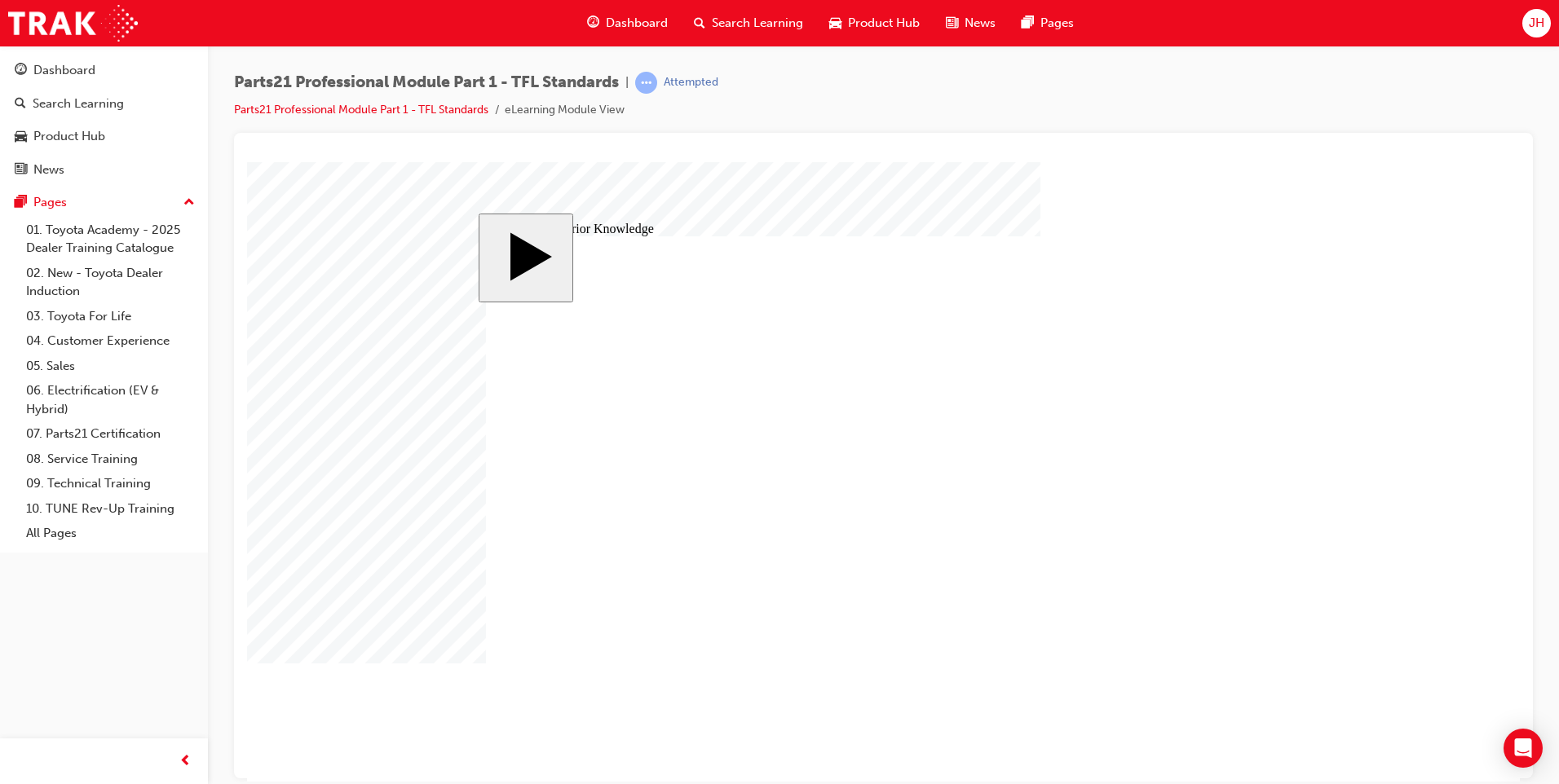
type input "2"
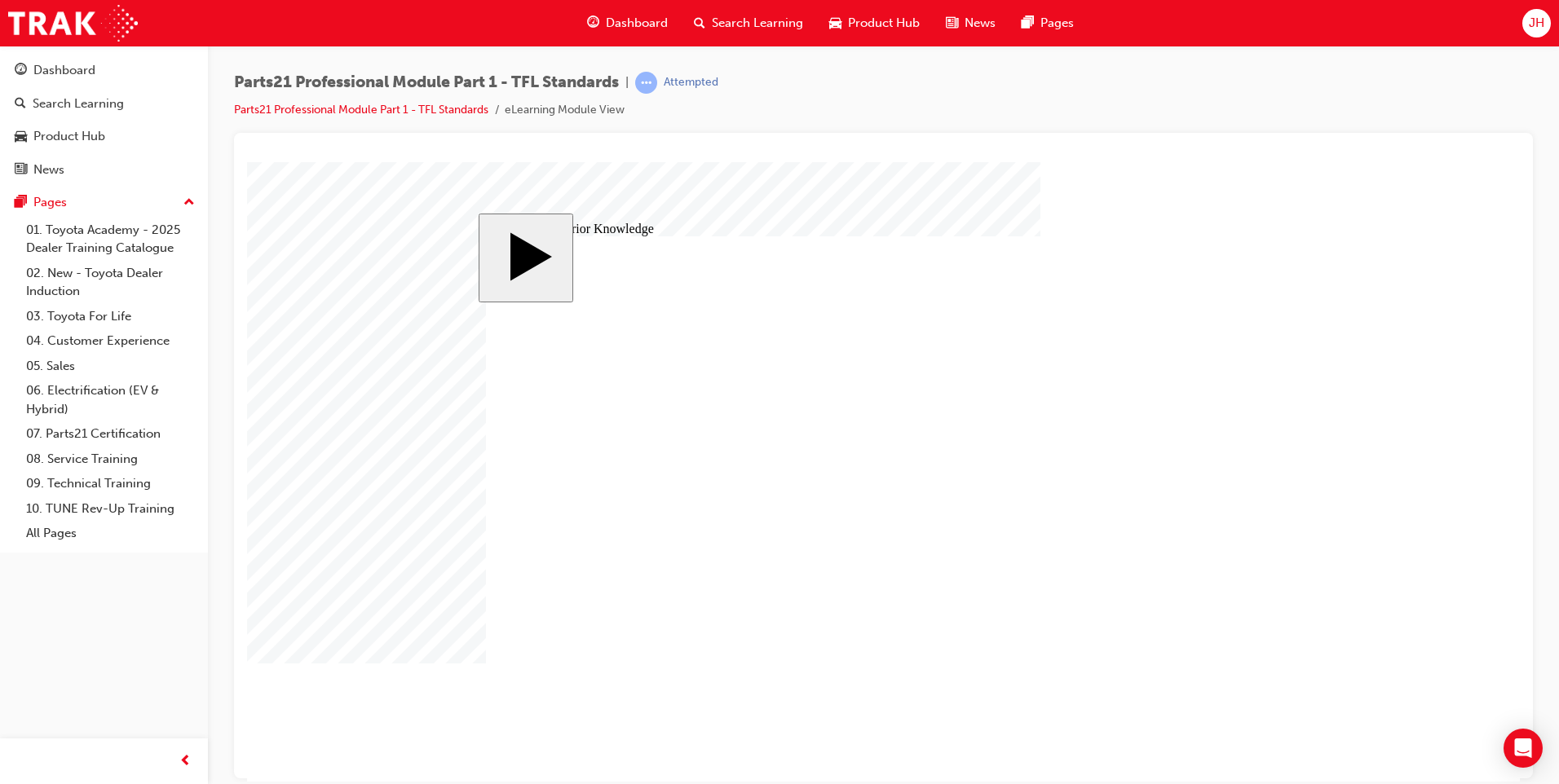
type input "3"
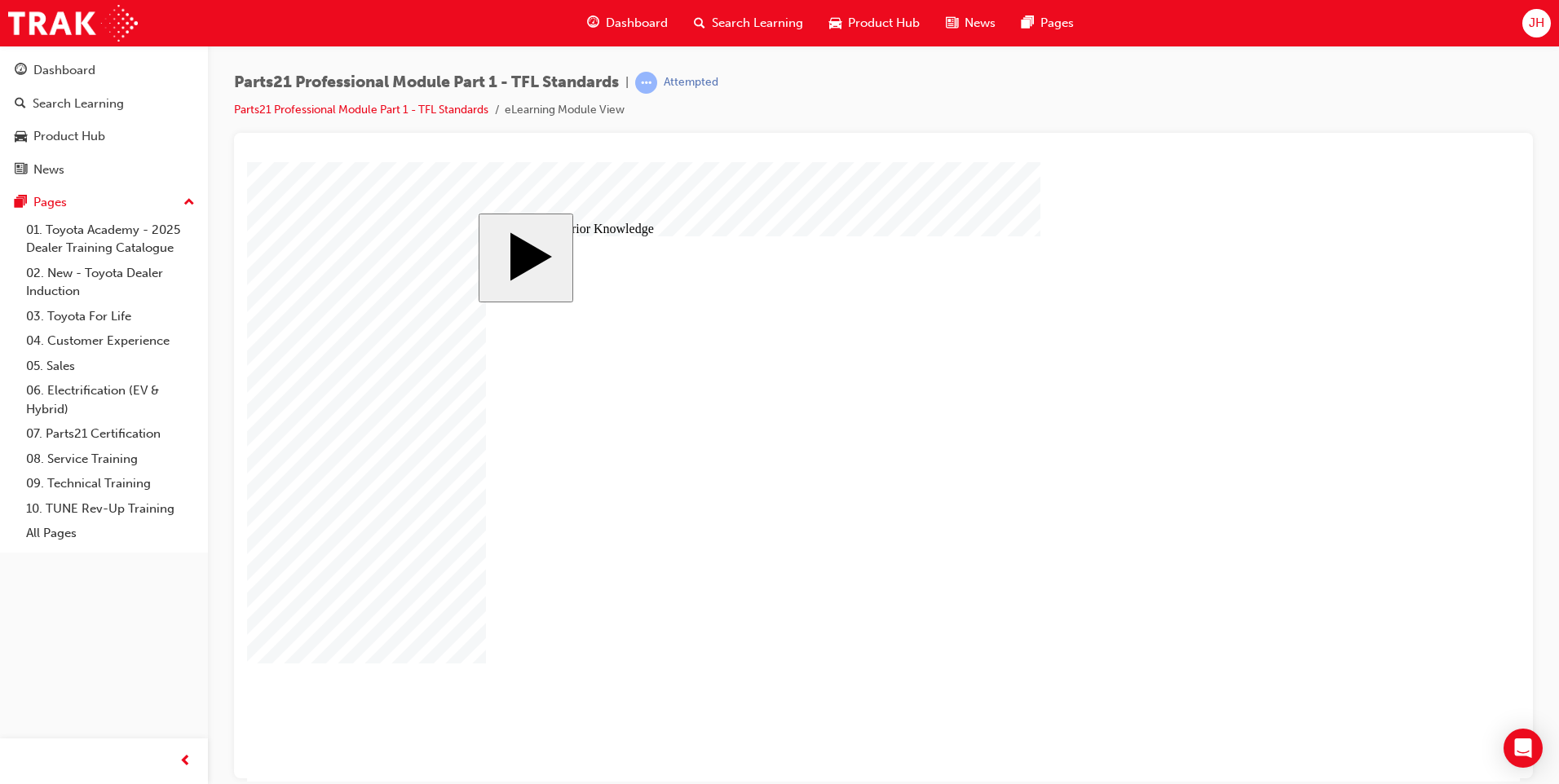
type input "8"
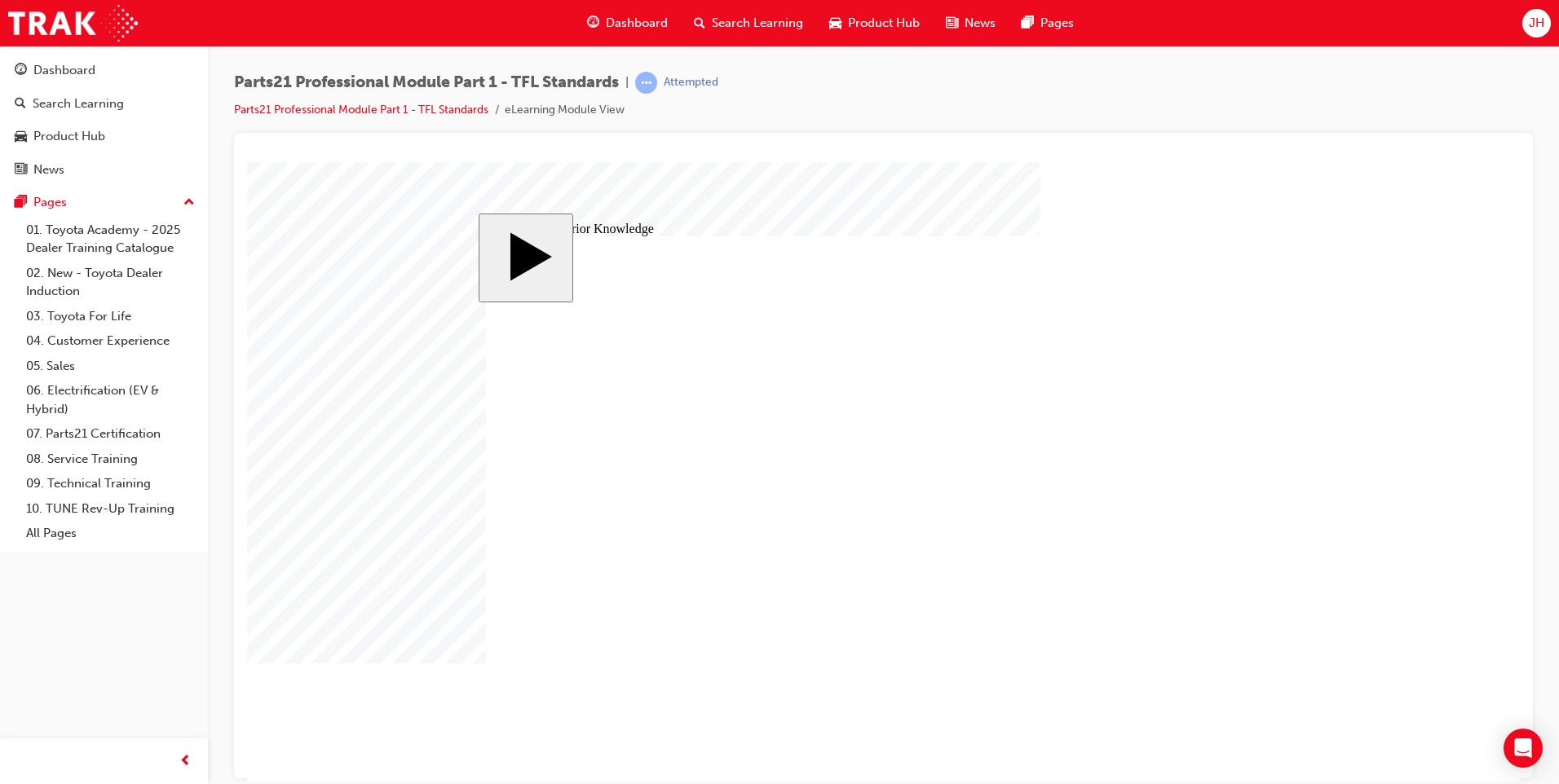
checkbox input "true"
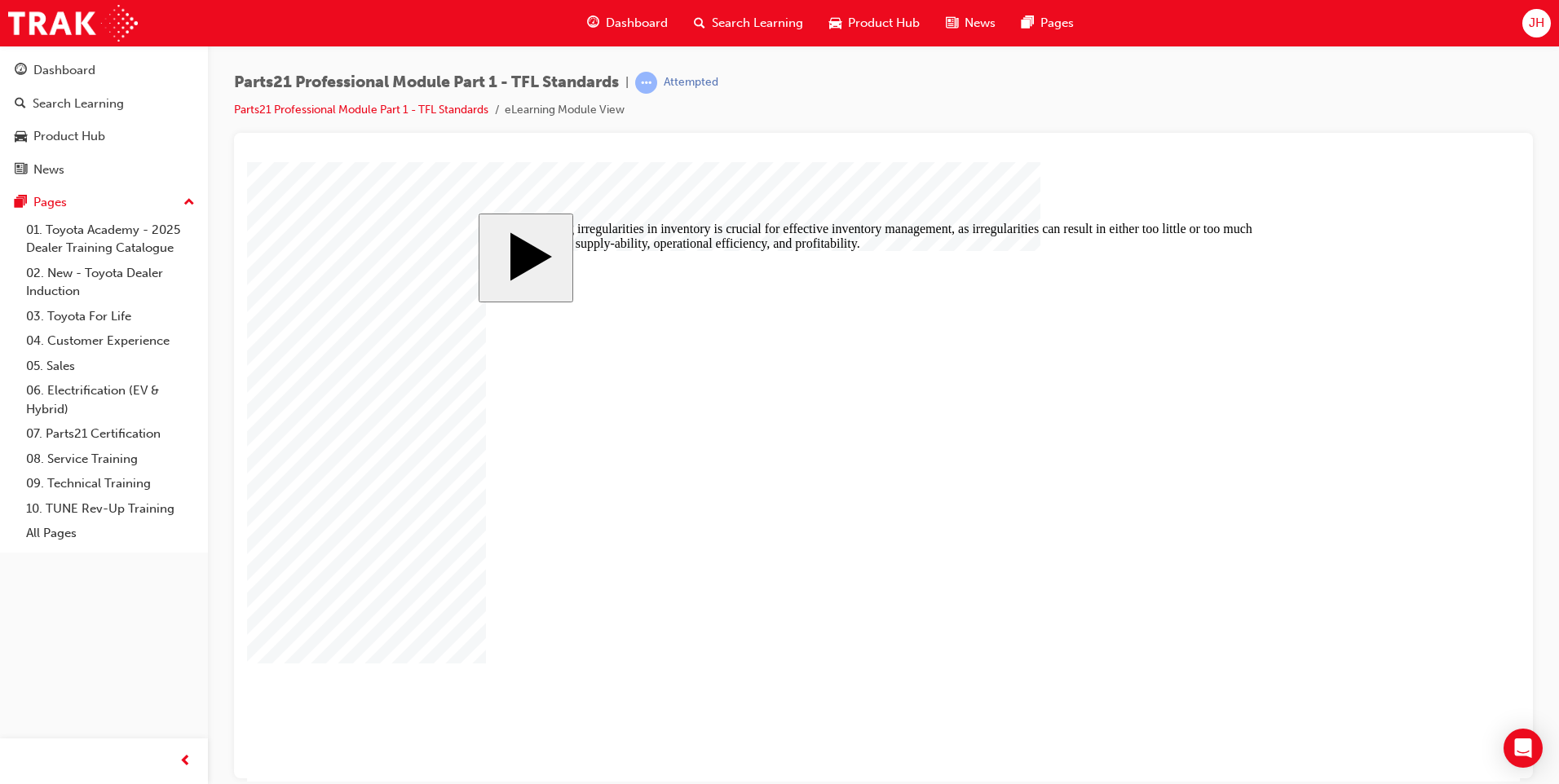
radio input "true"
drag, startPoint x: 778, startPoint y: 522, endPoint x: 764, endPoint y: 392, distance: 130.8
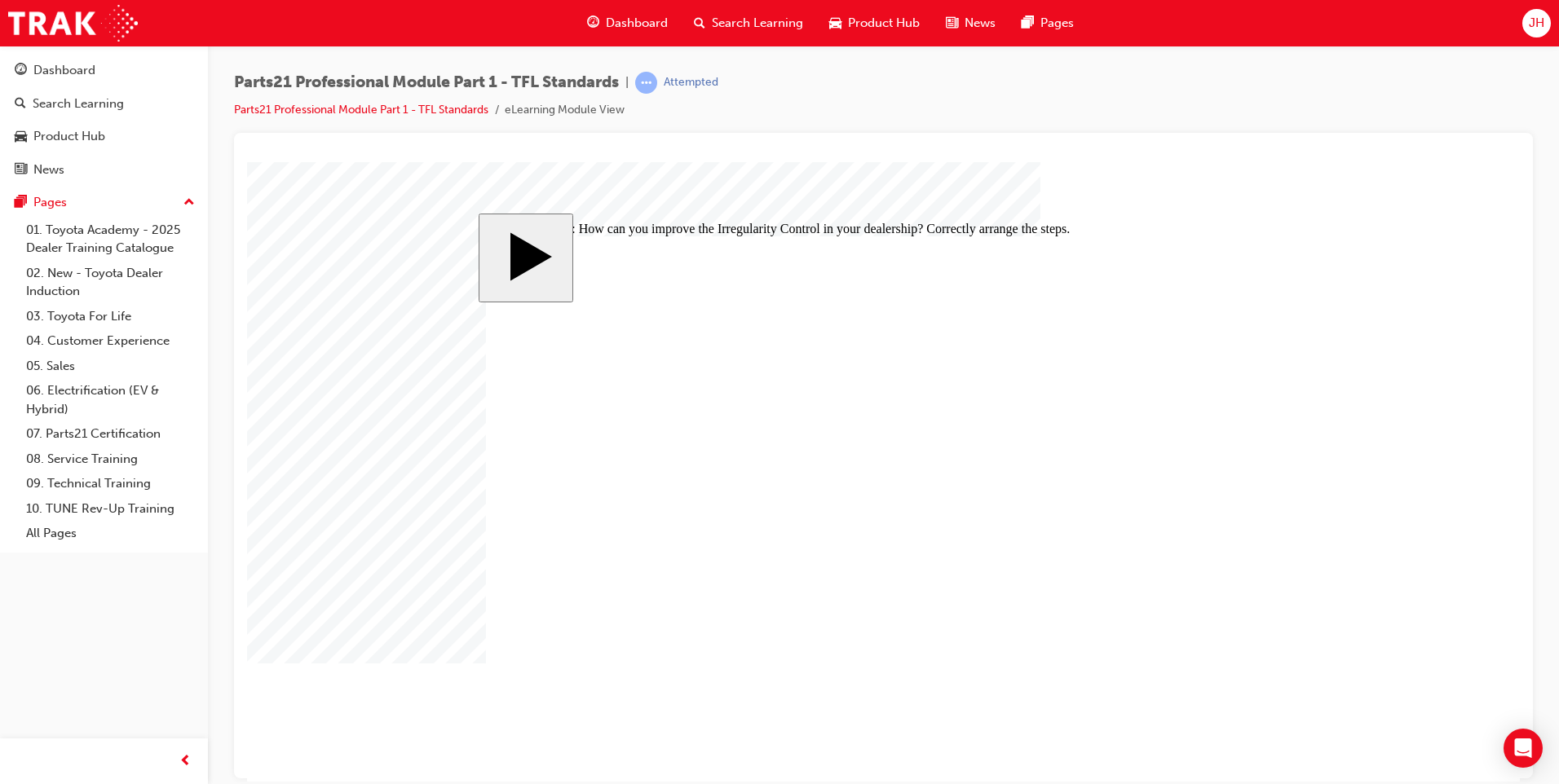
drag, startPoint x: 679, startPoint y: 530, endPoint x: 666, endPoint y: 442, distance: 89.0
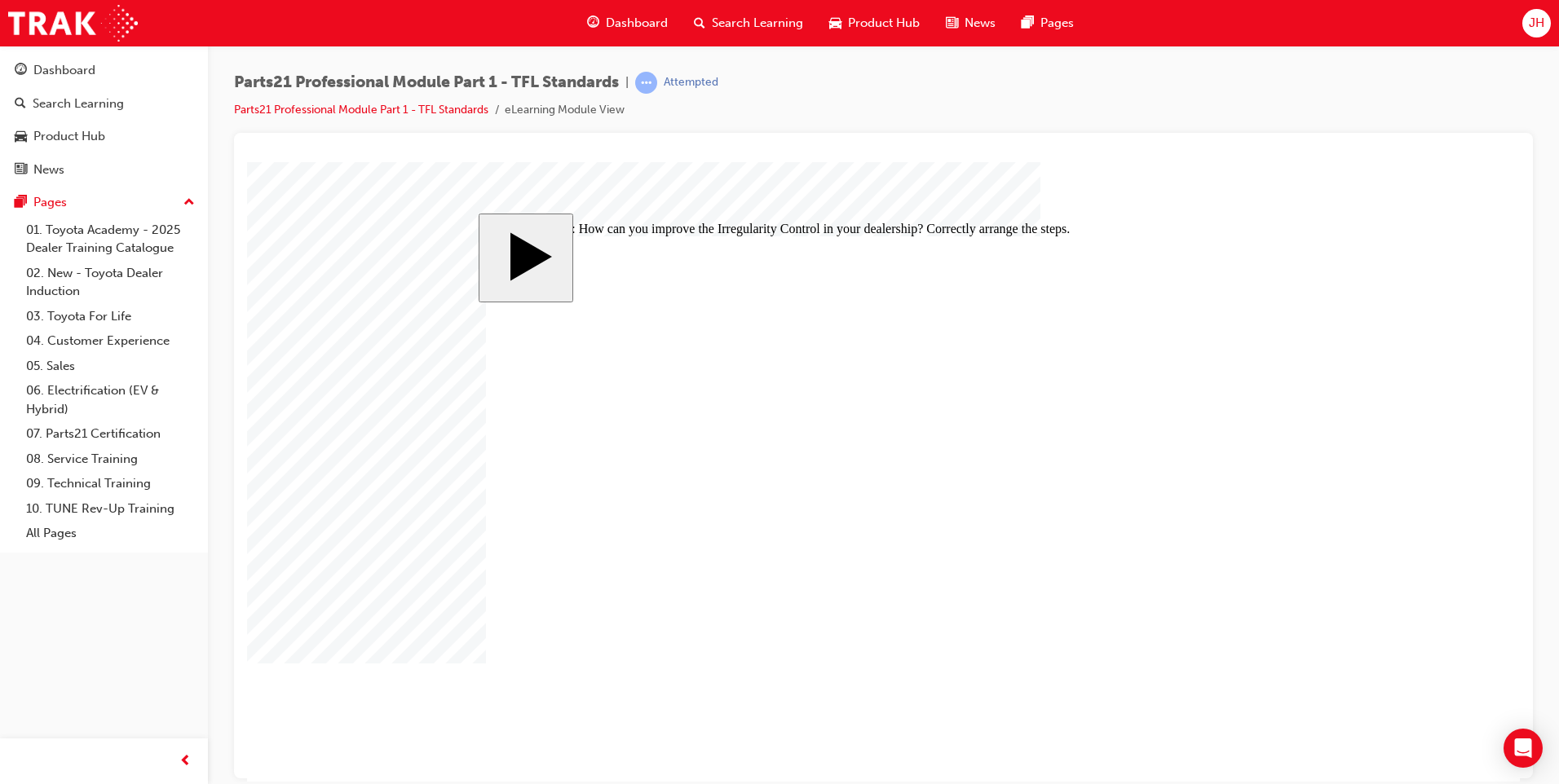
drag, startPoint x: 694, startPoint y: 445, endPoint x: 700, endPoint y: 488, distance: 43.4
drag, startPoint x: 682, startPoint y: 485, endPoint x: 674, endPoint y: 433, distance: 52.6
drag, startPoint x: 530, startPoint y: 574, endPoint x: 547, endPoint y: 586, distance: 20.8
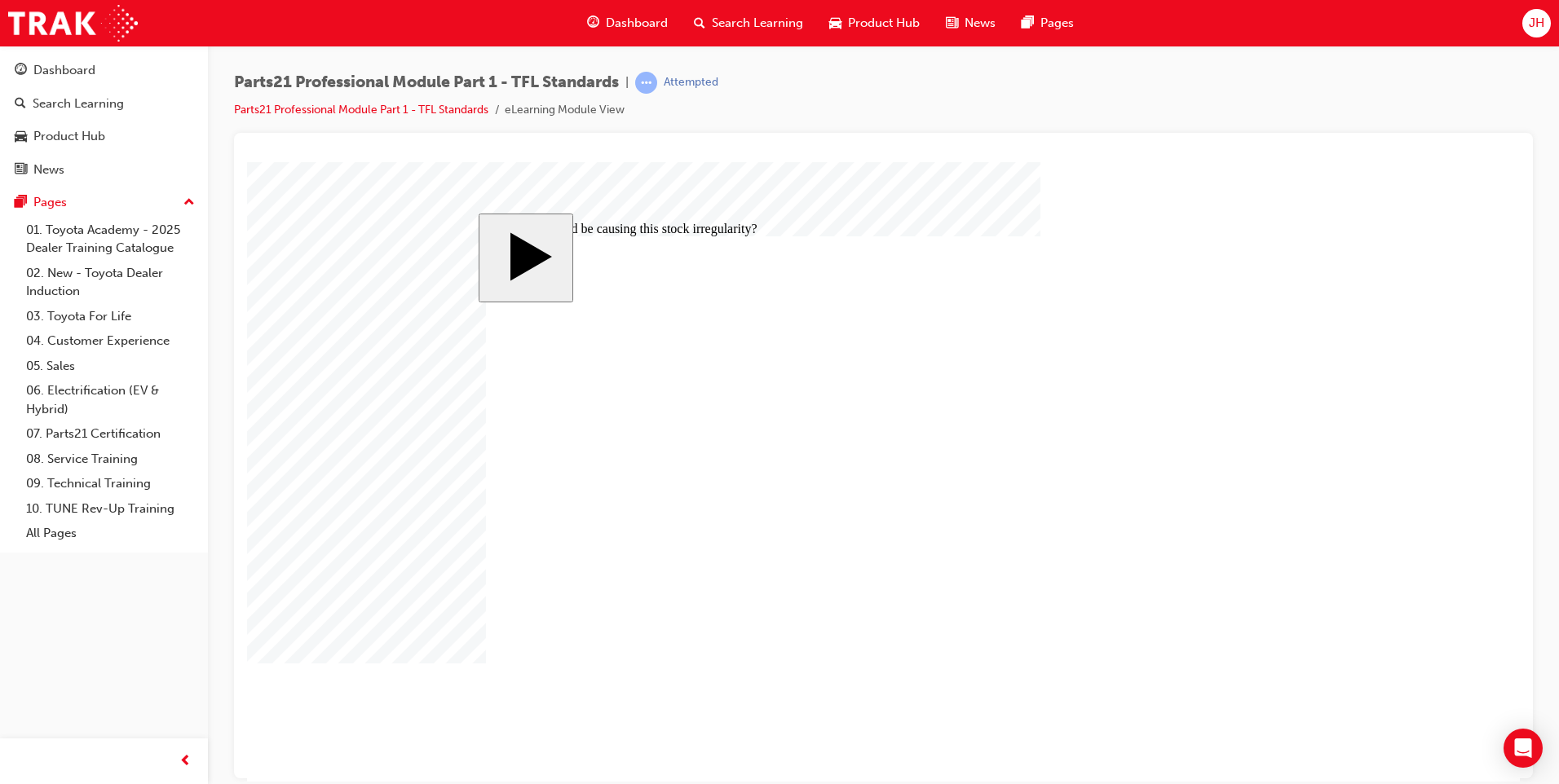
radio input "true"
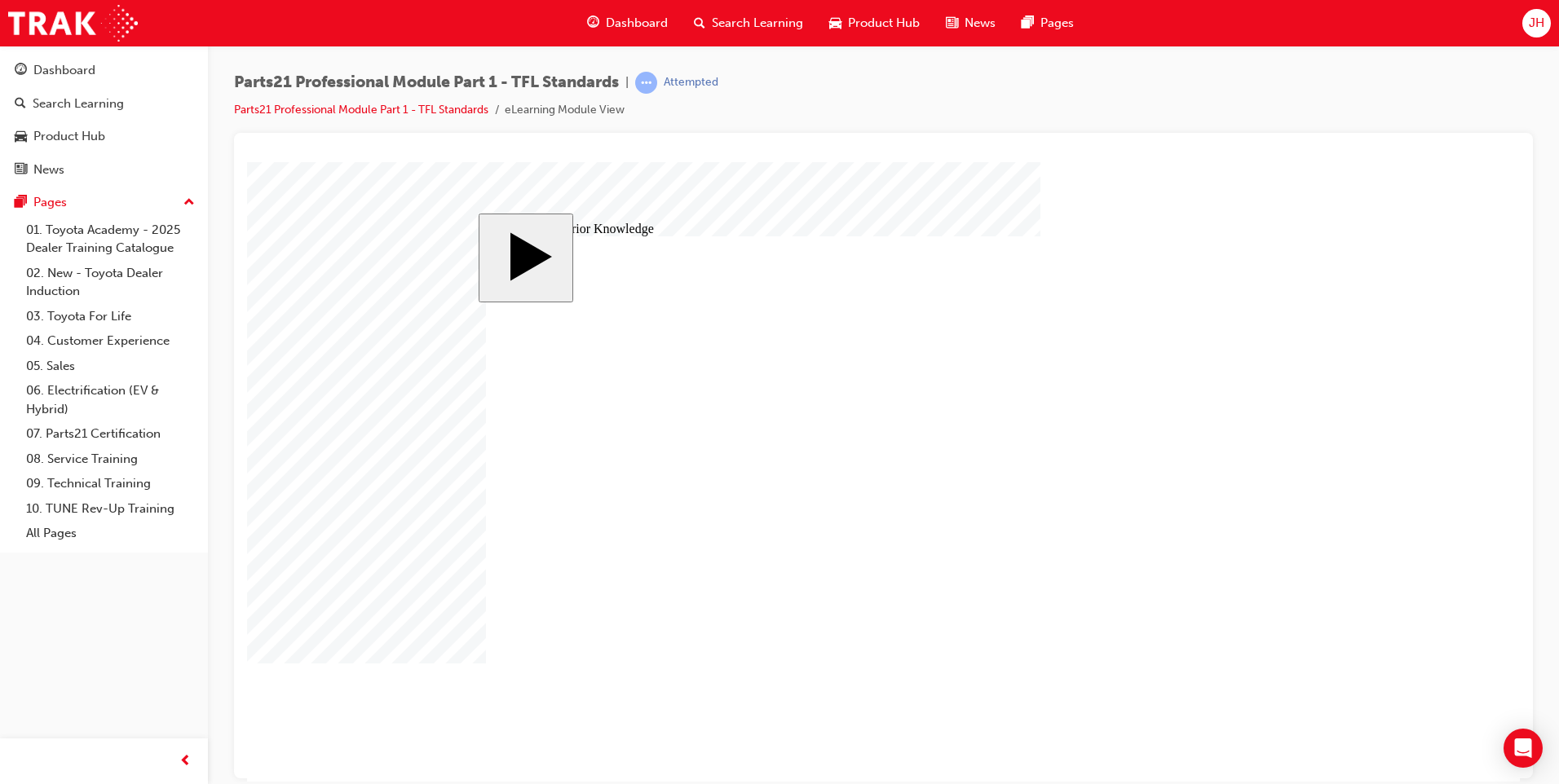
radio input "true"
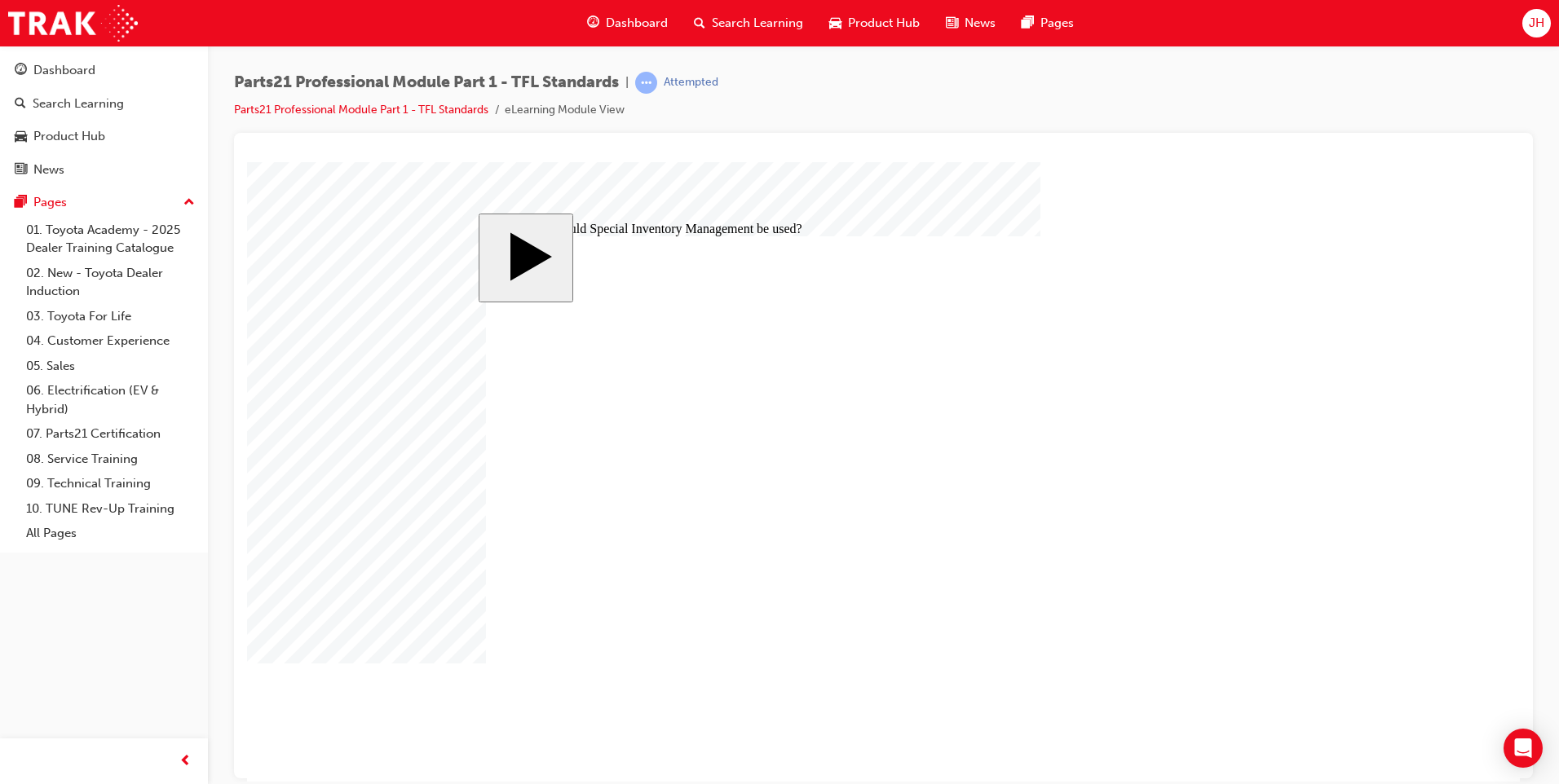
radio input "true"
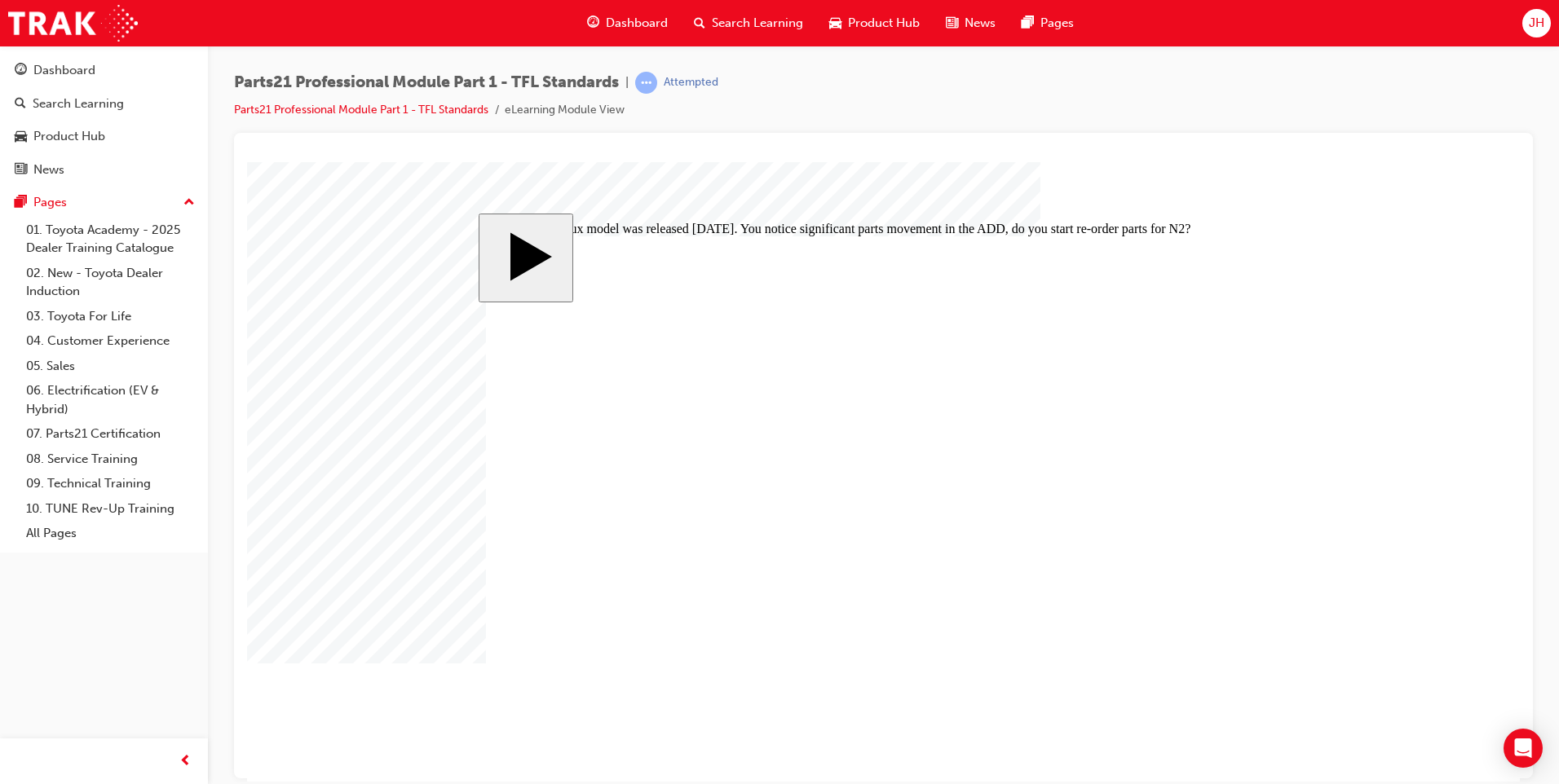
drag, startPoint x: 1057, startPoint y: 517, endPoint x: 1024, endPoint y: 517, distance: 33.0
drag, startPoint x: 1033, startPoint y: 484, endPoint x: 990, endPoint y: 430, distance: 69.0
drag, startPoint x: 1038, startPoint y: 467, endPoint x: 1006, endPoint y: 474, distance: 32.8
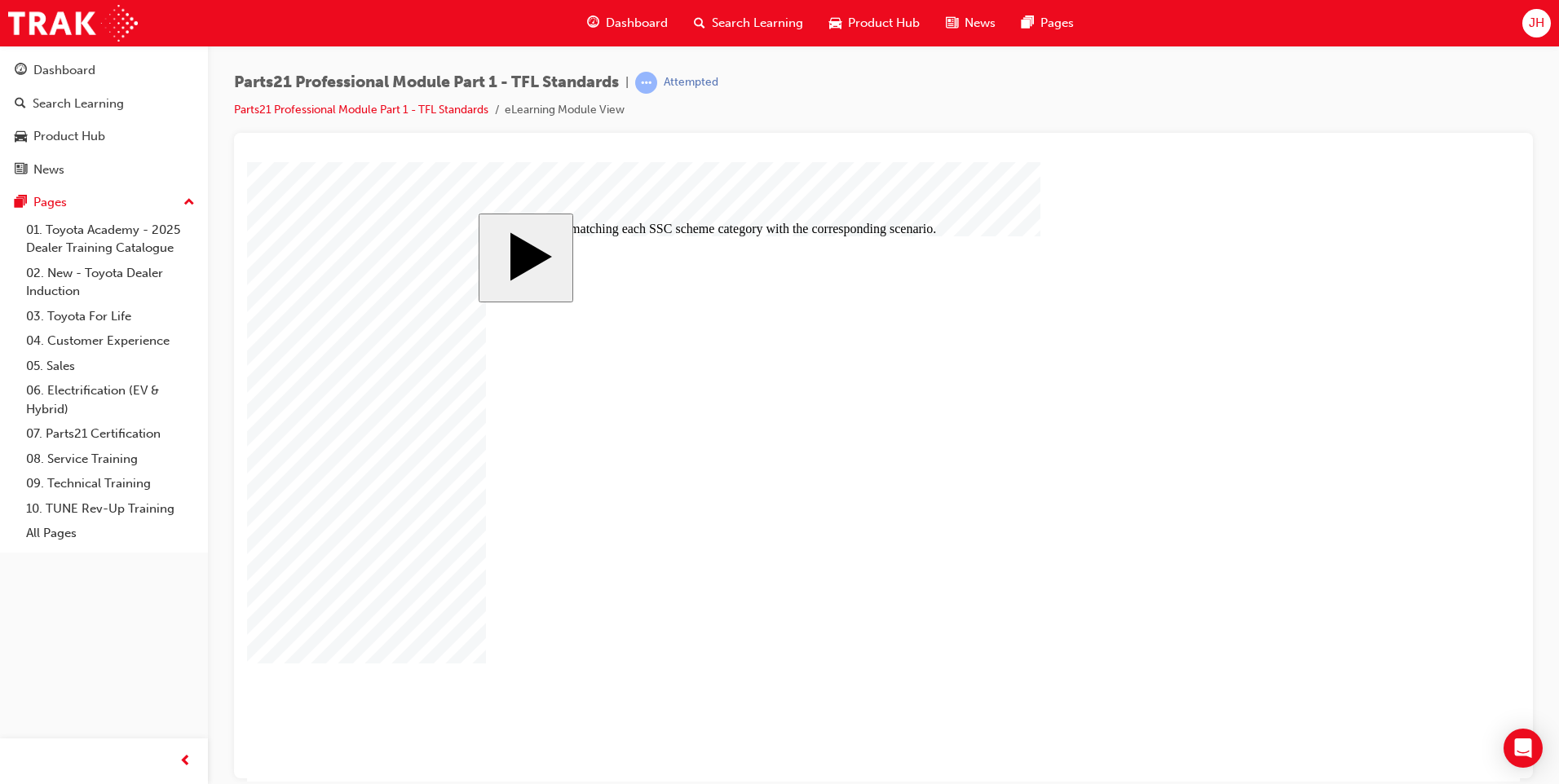
drag, startPoint x: 972, startPoint y: 480, endPoint x: 948, endPoint y: 428, distance: 57.3
drag, startPoint x: 1022, startPoint y: 470, endPoint x: 971, endPoint y: 475, distance: 51.2
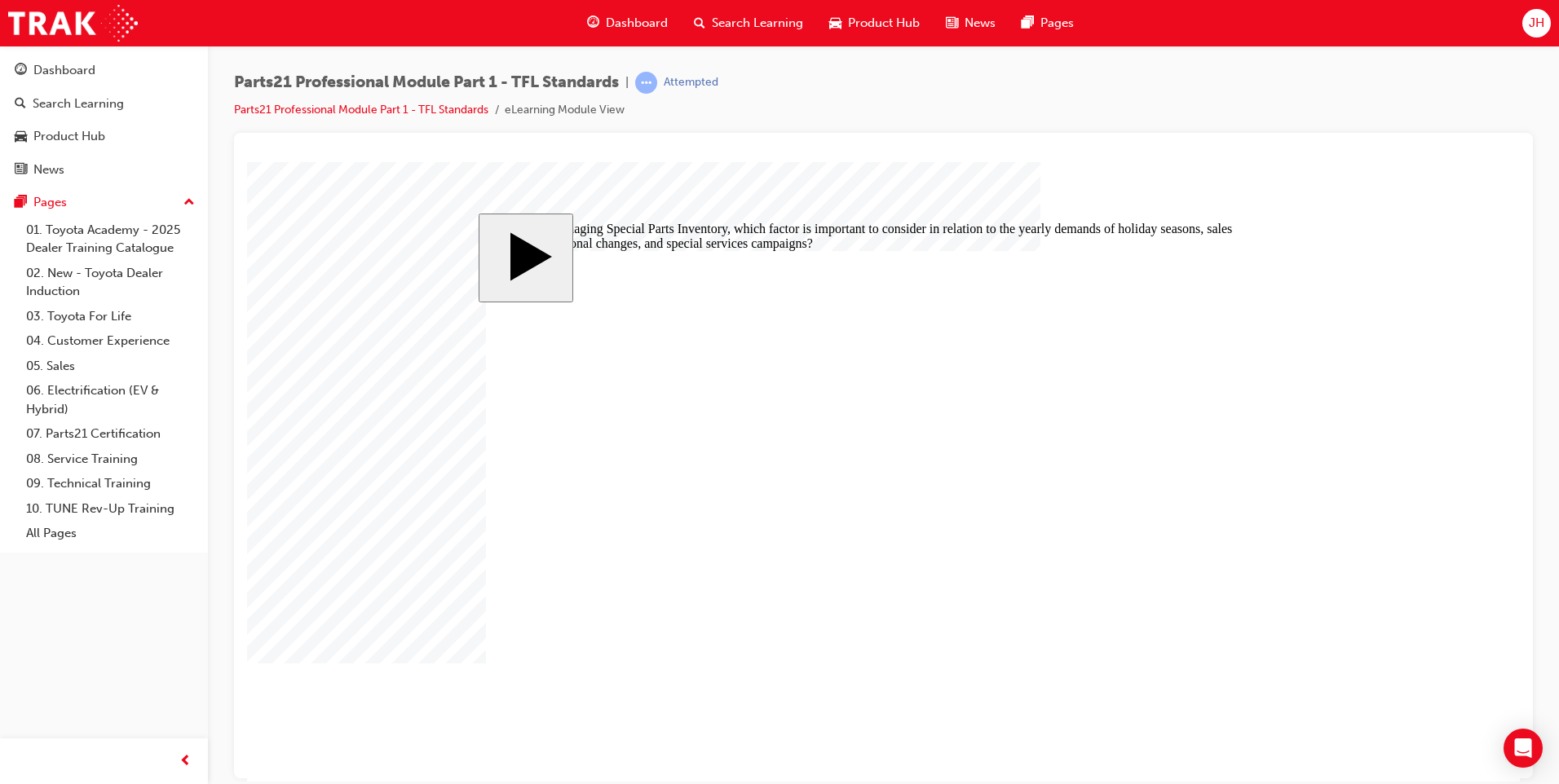
radio input "true"
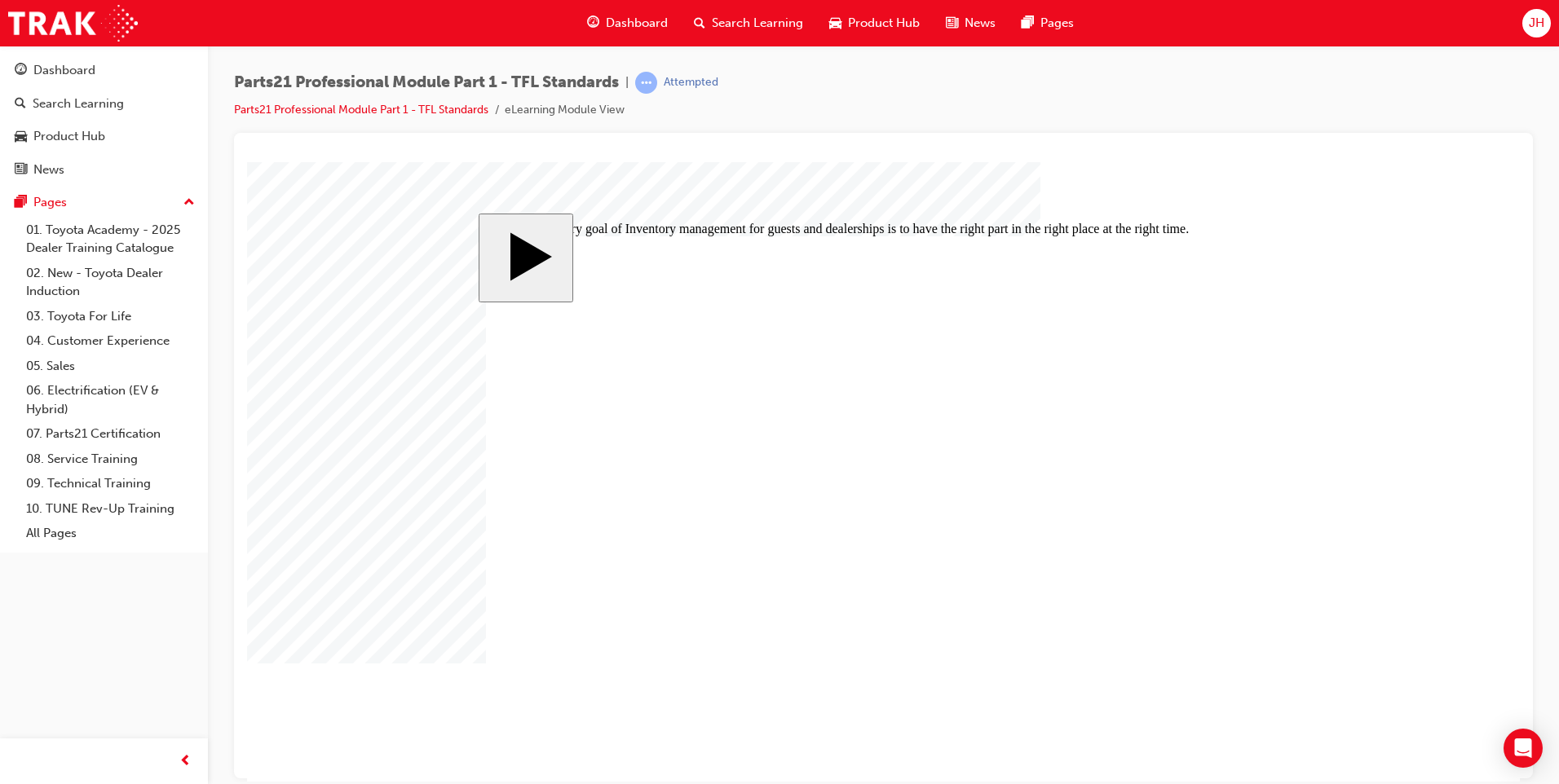
radio input "true"
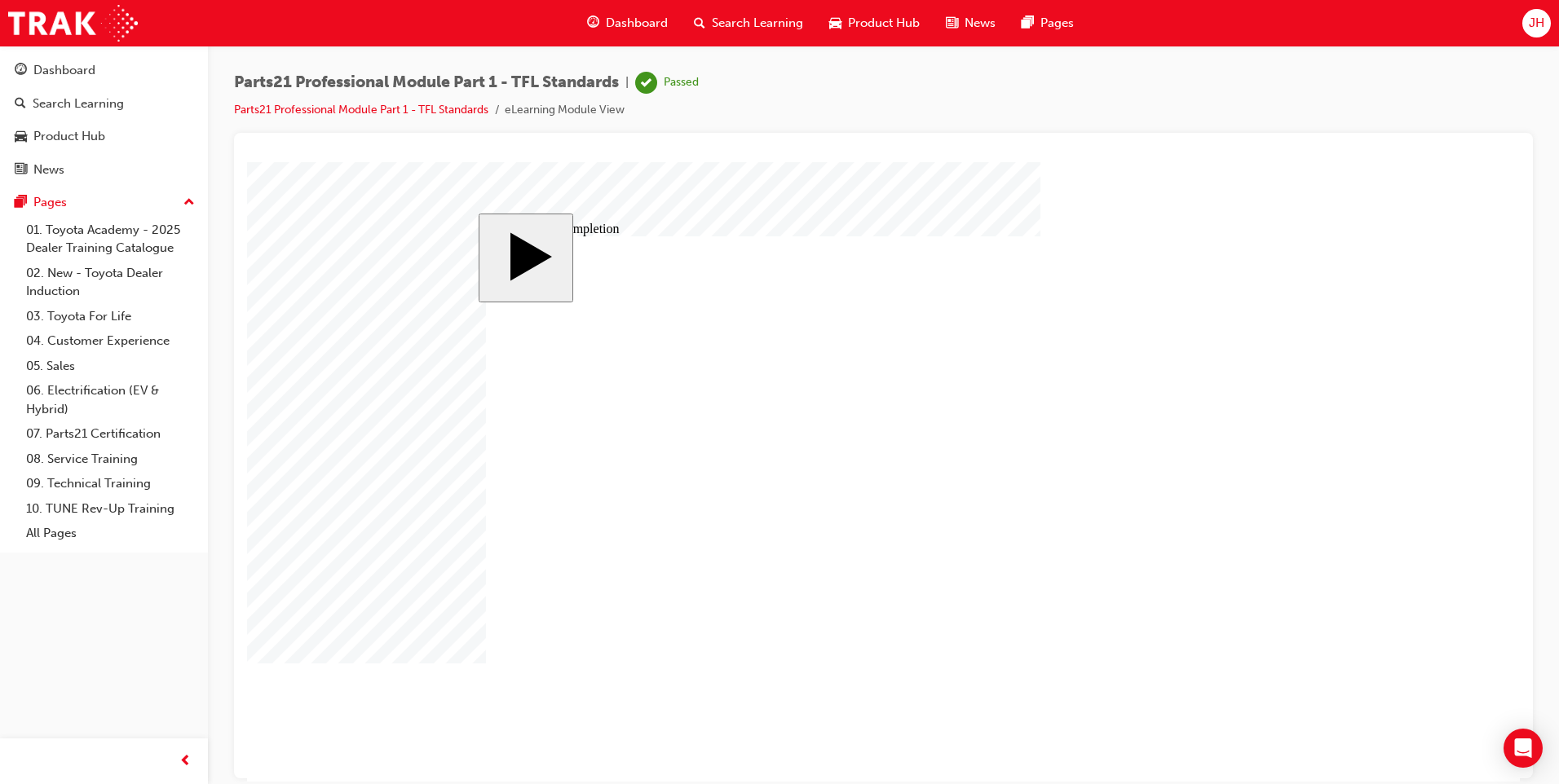
click at [637, 23] on span "Dashboard" at bounding box center [637, 23] width 62 height 18
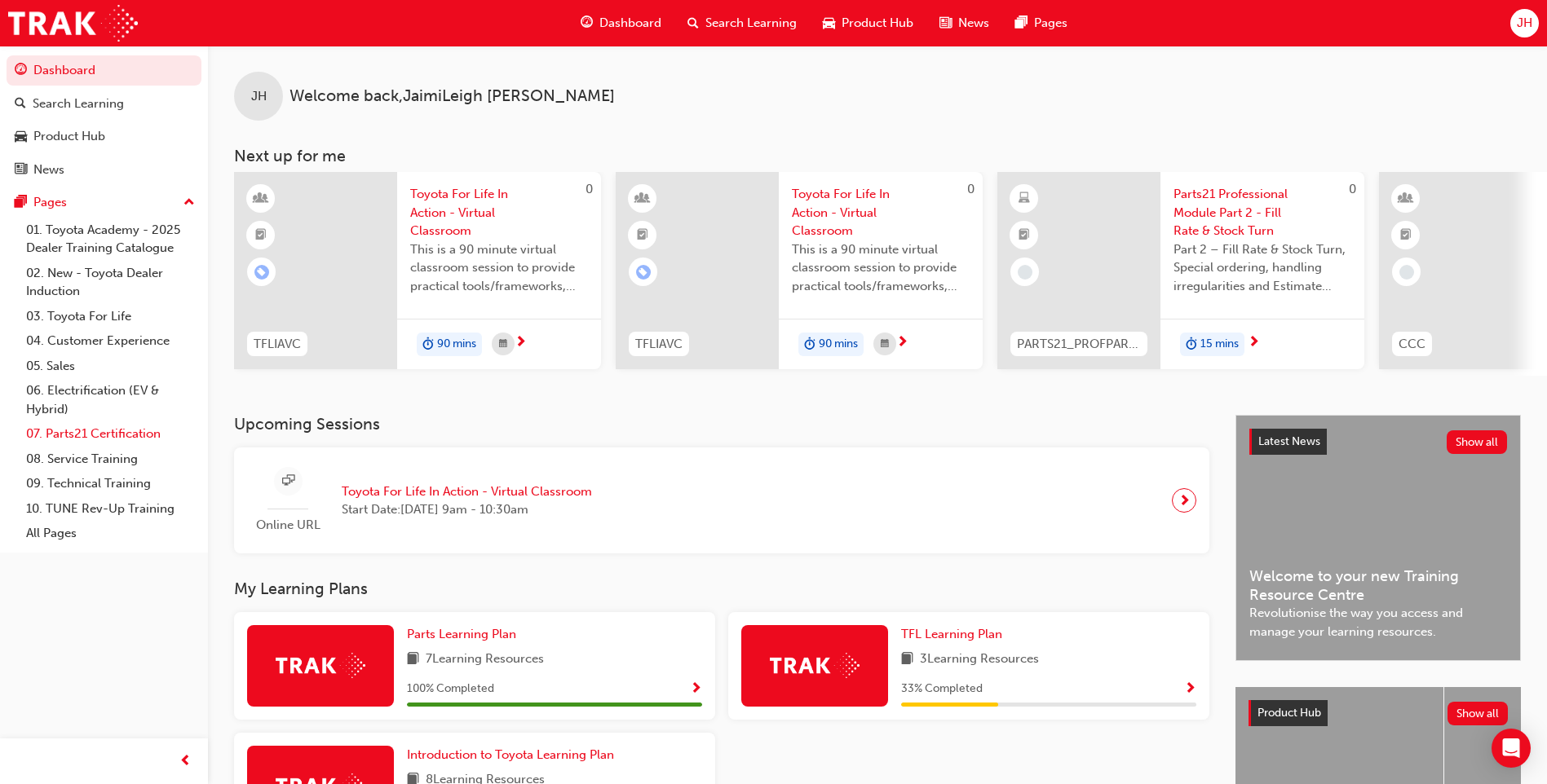
click at [139, 432] on link "07. Parts21 Certification" at bounding box center [110, 434] width 182 height 25
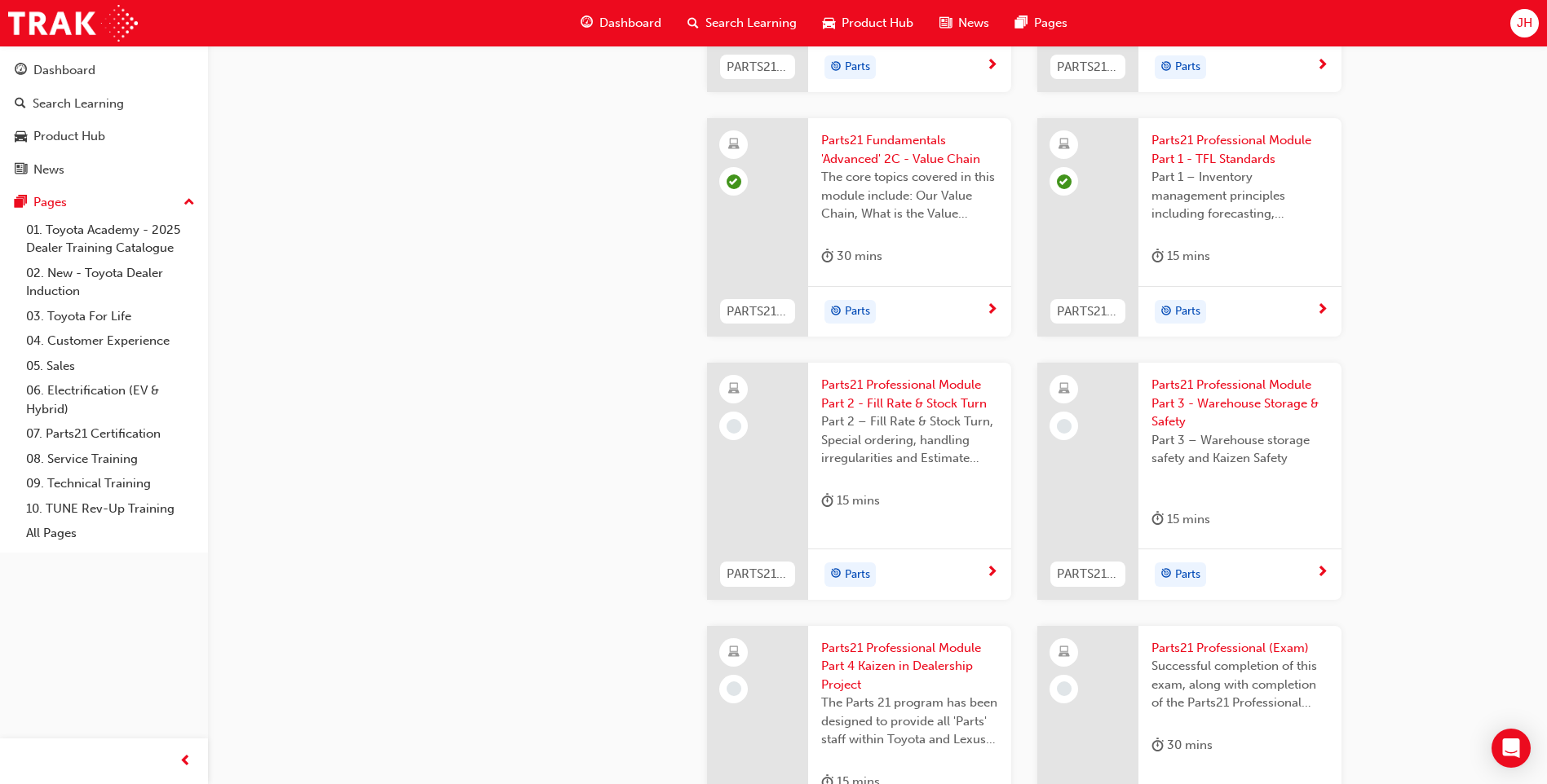
scroll to position [2446, 0]
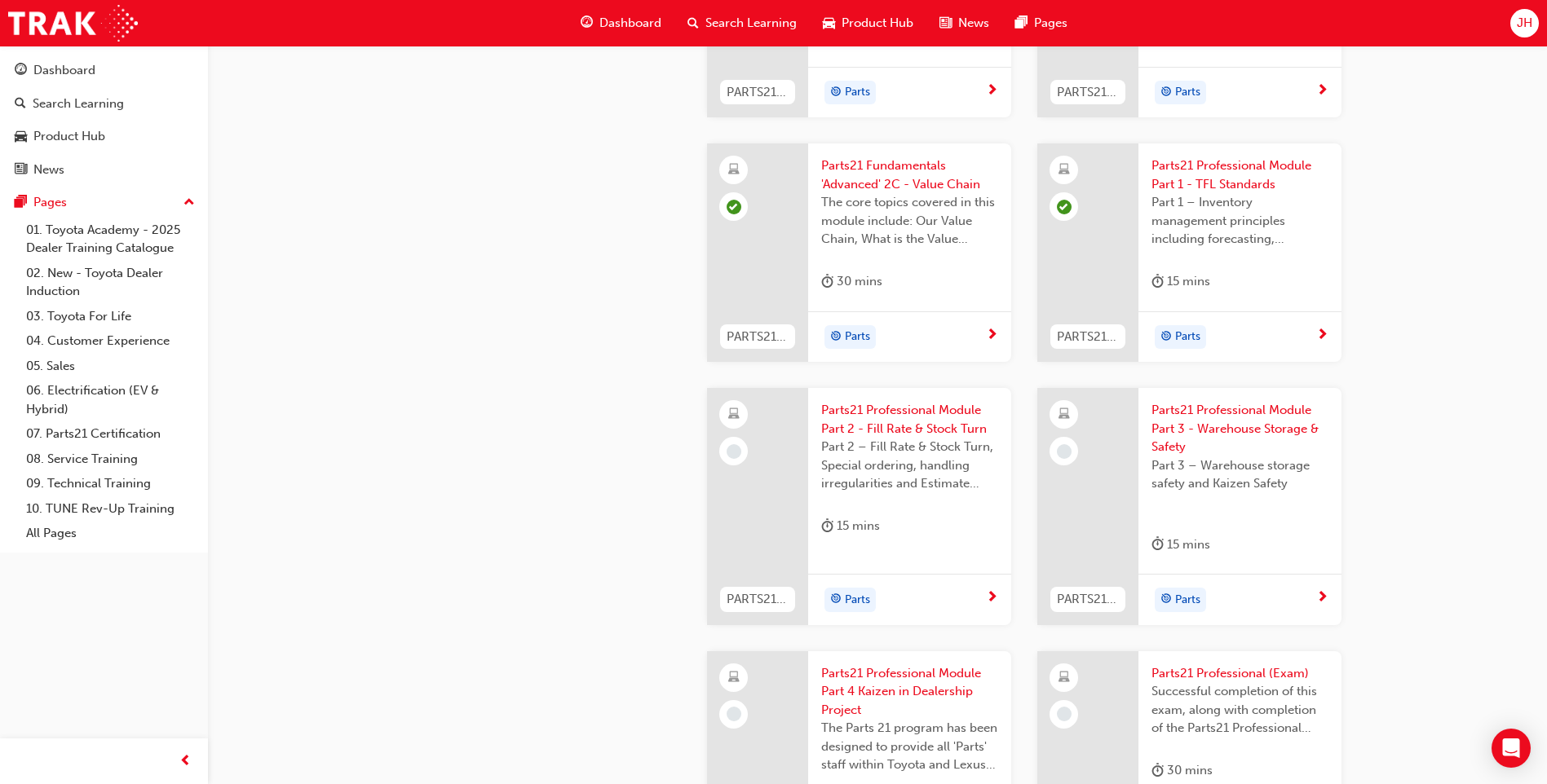
click at [884, 415] on span "Parts21 Professional Module Part 2 - Fill Rate & Stock Turn" at bounding box center [909, 419] width 177 height 37
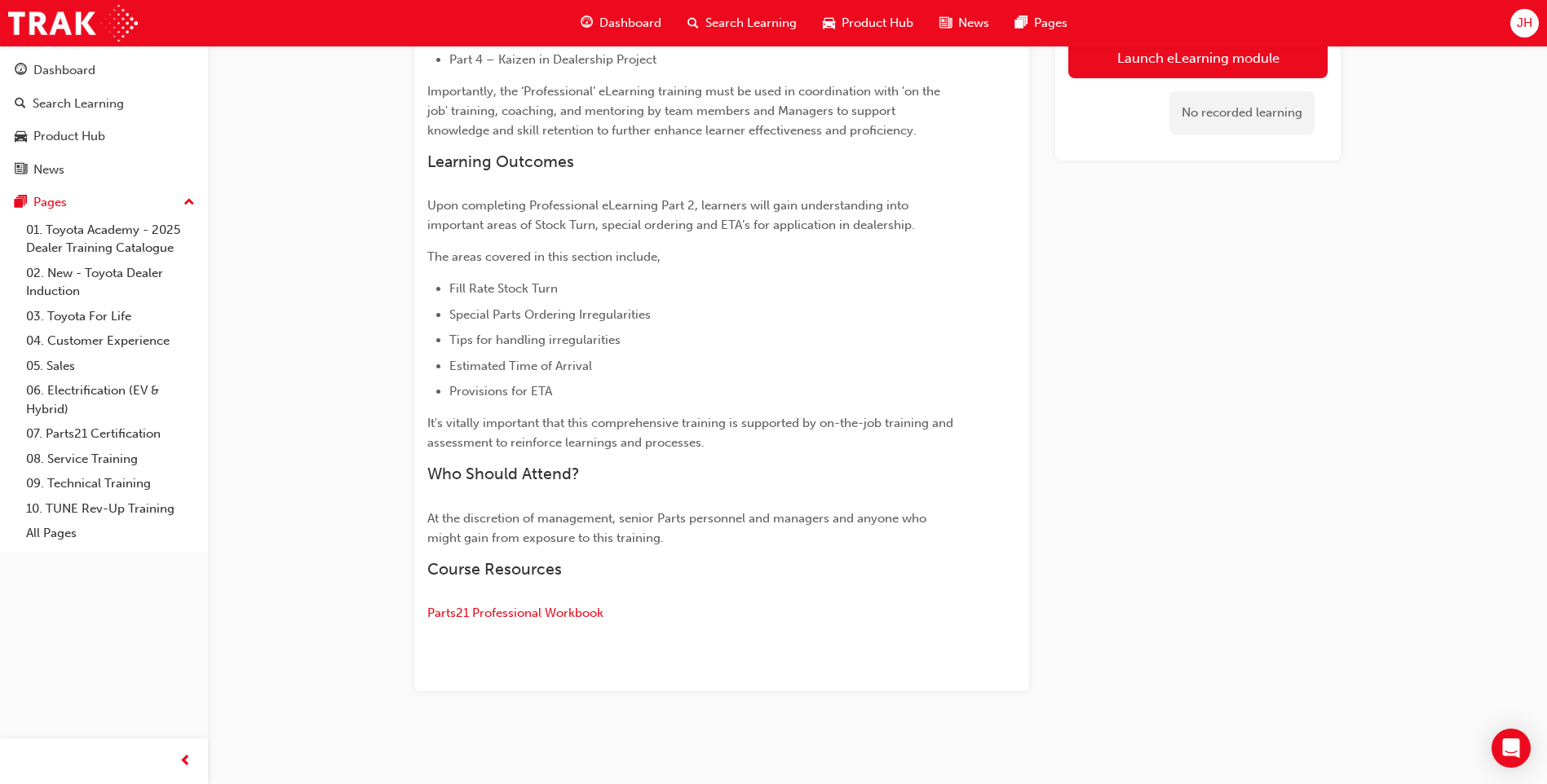
scroll to position [596, 0]
click at [1149, 51] on link "Launch eLearning module" at bounding box center [1198, 58] width 259 height 41
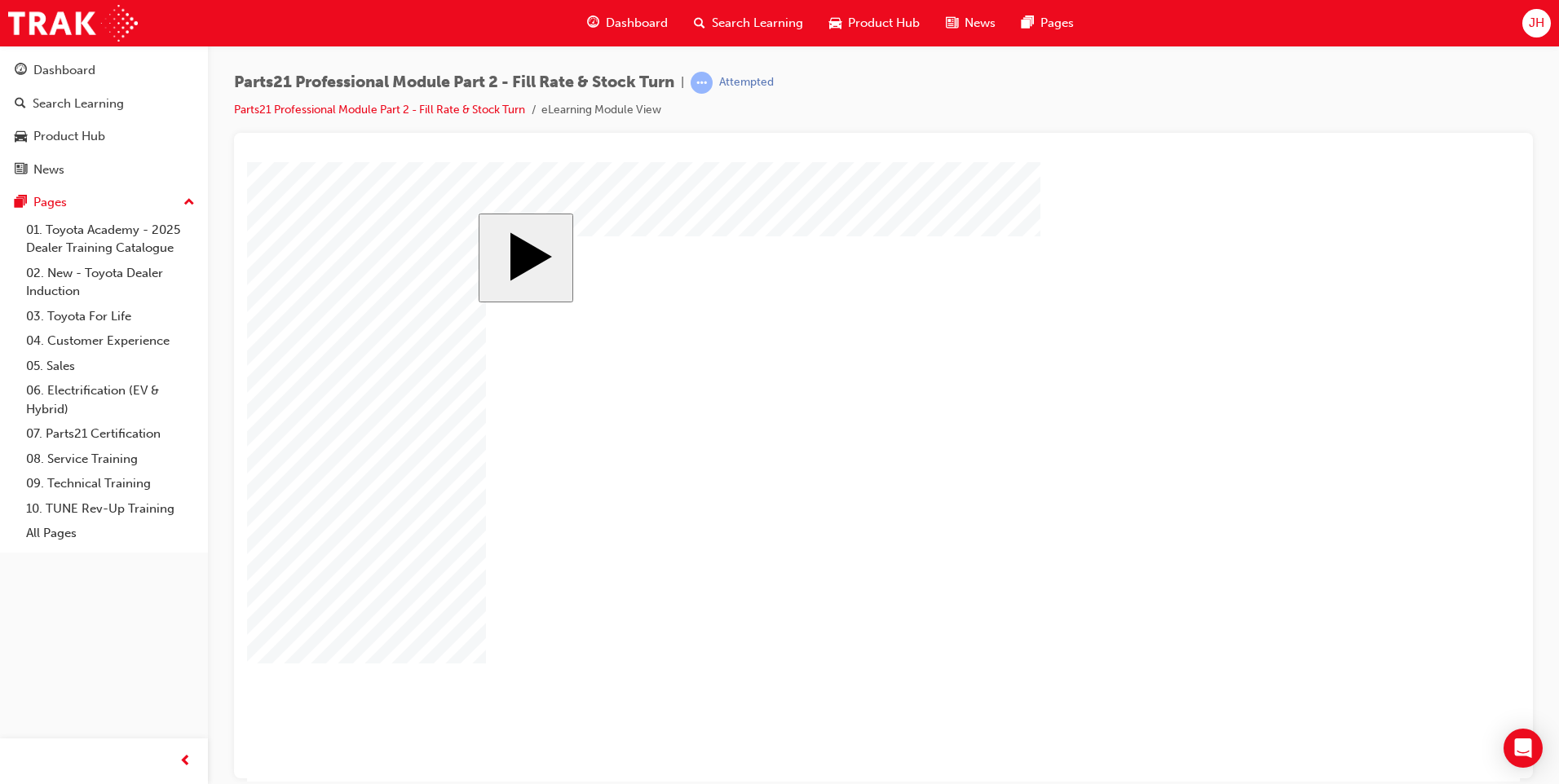
drag, startPoint x: 1273, startPoint y: 693, endPoint x: 1237, endPoint y: 685, distance: 36.9
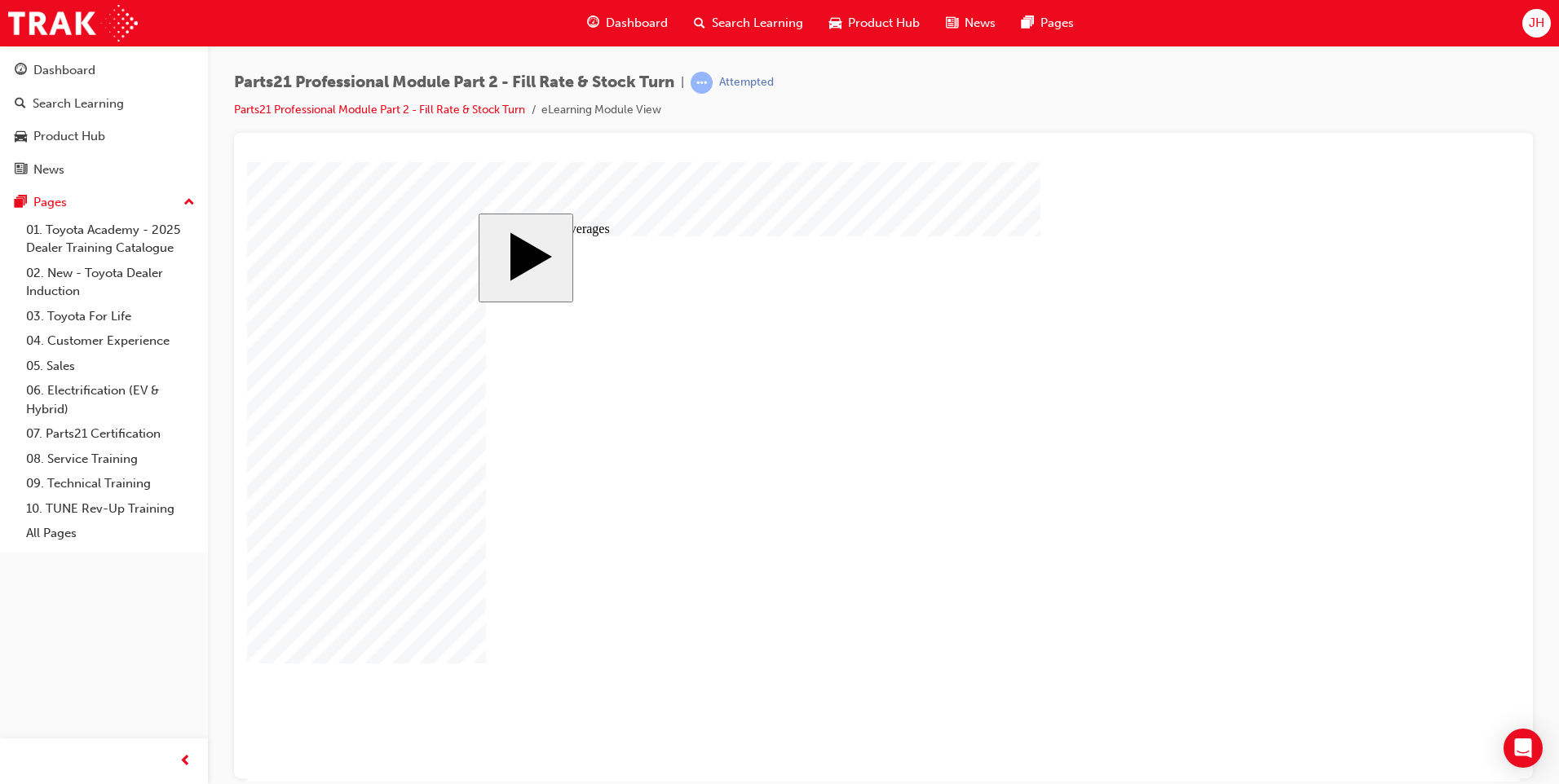
checkbox input "true"
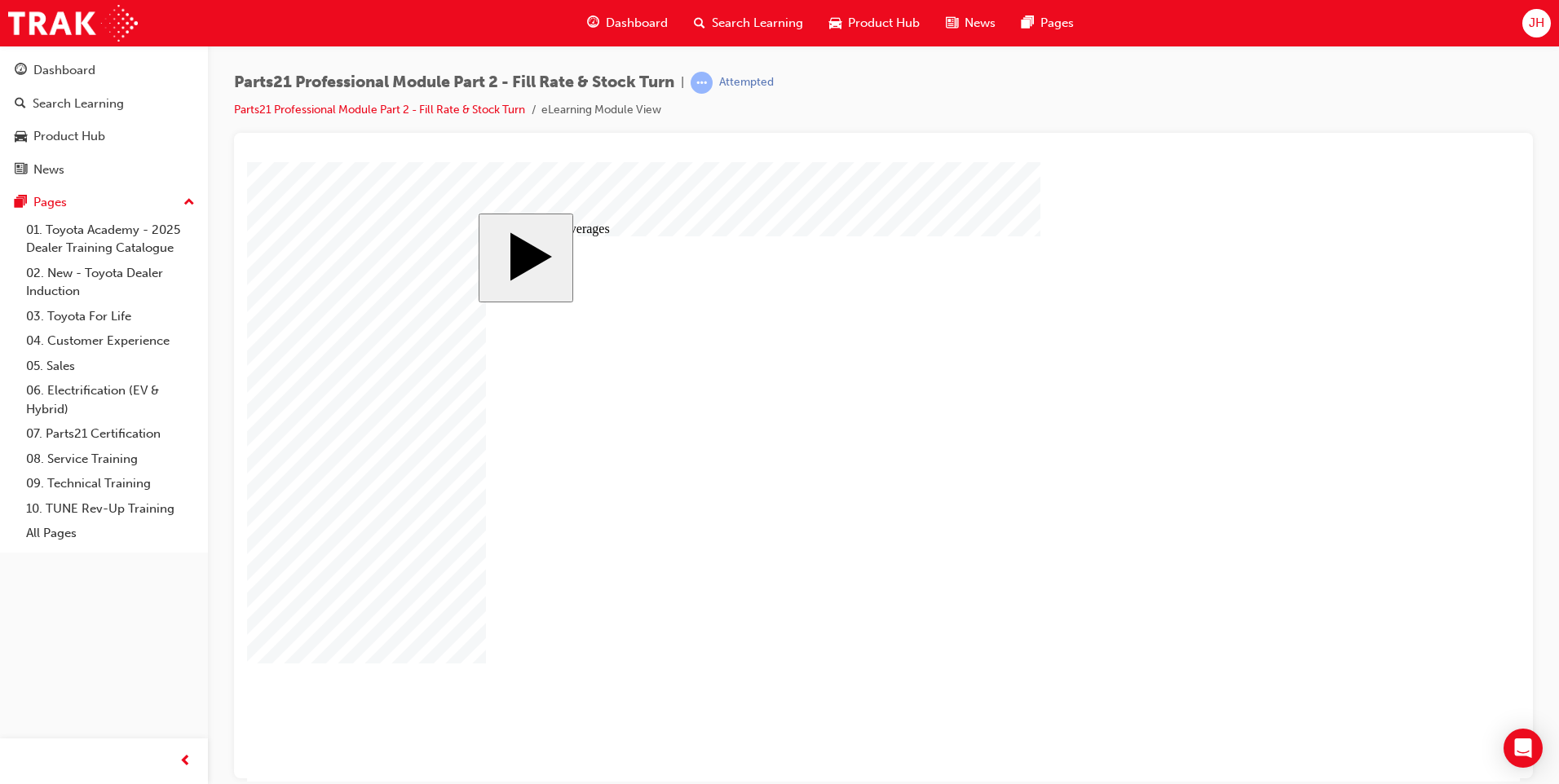
drag, startPoint x: 693, startPoint y: 444, endPoint x: 768, endPoint y: 455, distance: 75.8
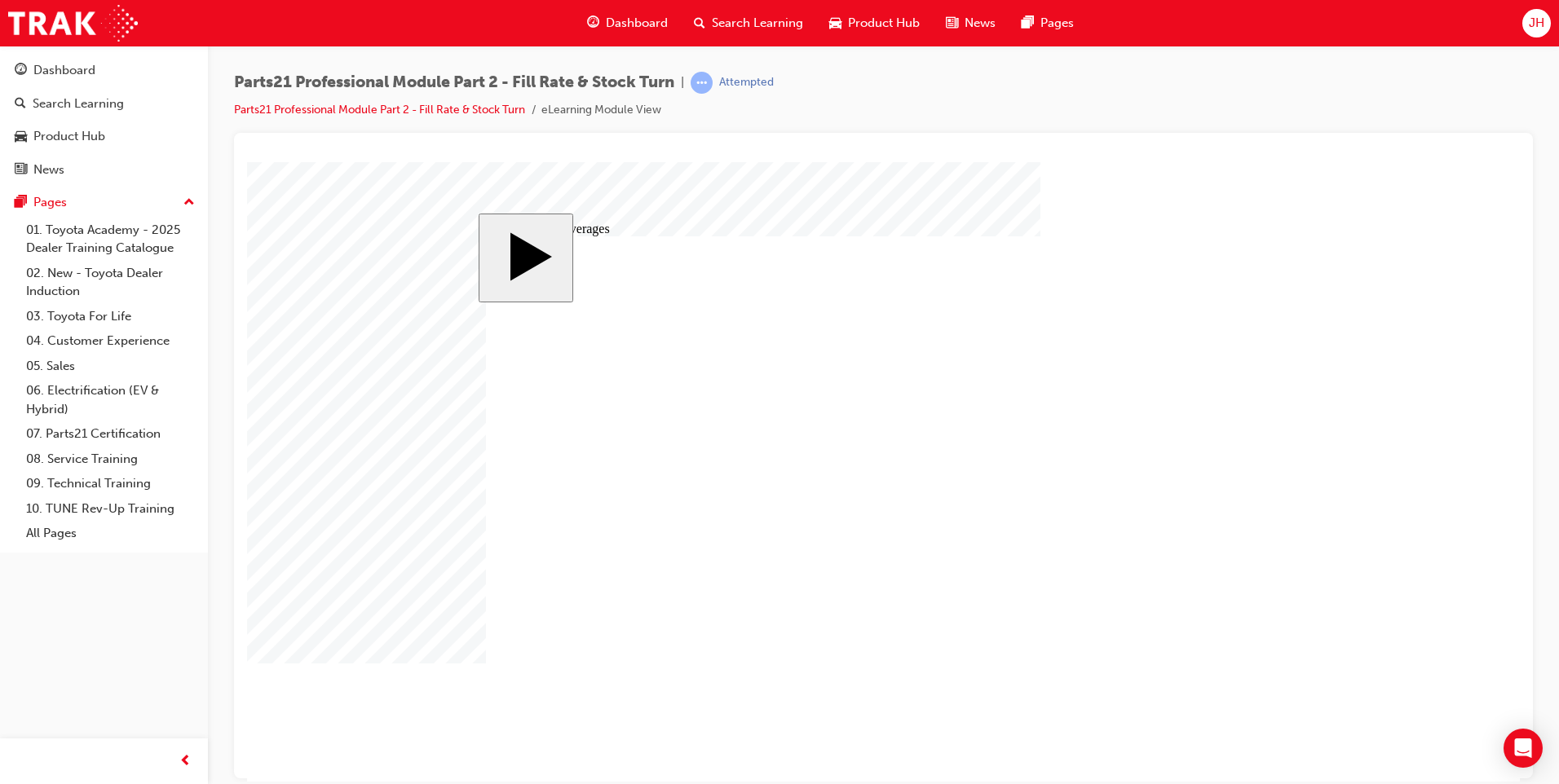
checkbox input "true"
drag, startPoint x: 774, startPoint y: 454, endPoint x: 787, endPoint y: 452, distance: 13.2
checkbox input "true"
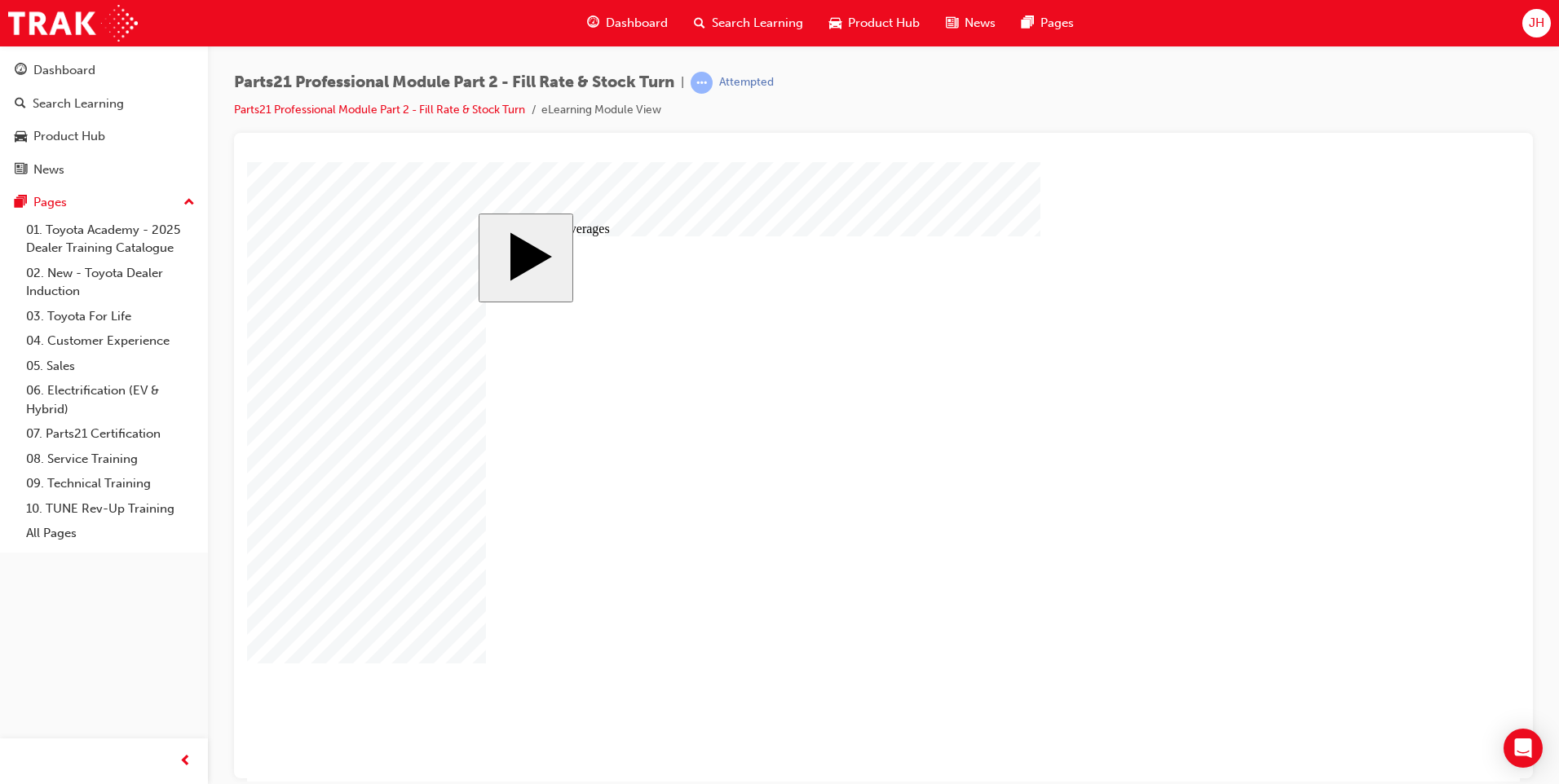
drag, startPoint x: 823, startPoint y: 524, endPoint x: 855, endPoint y: 532, distance: 33.0
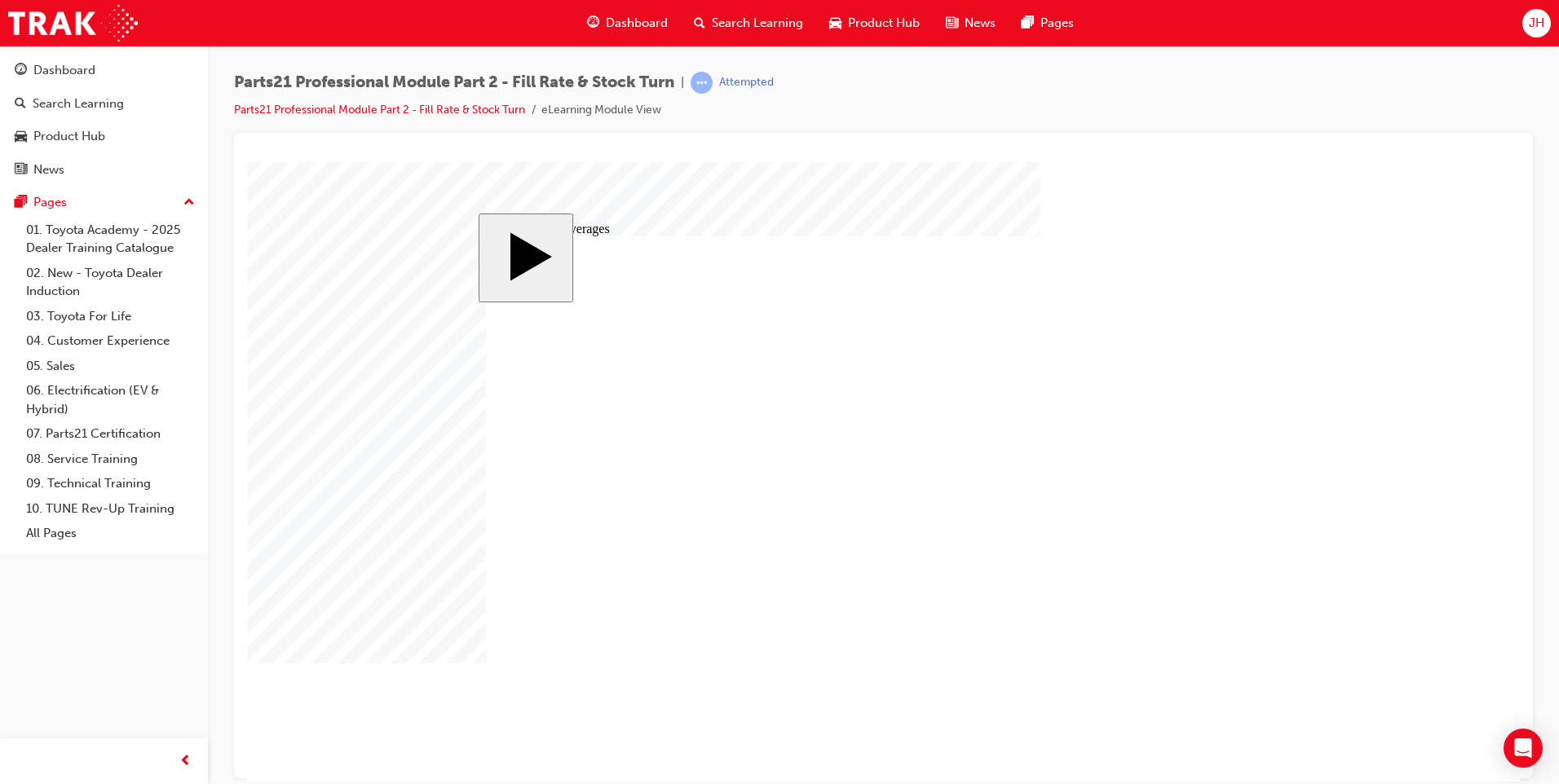
checkbox input "true"
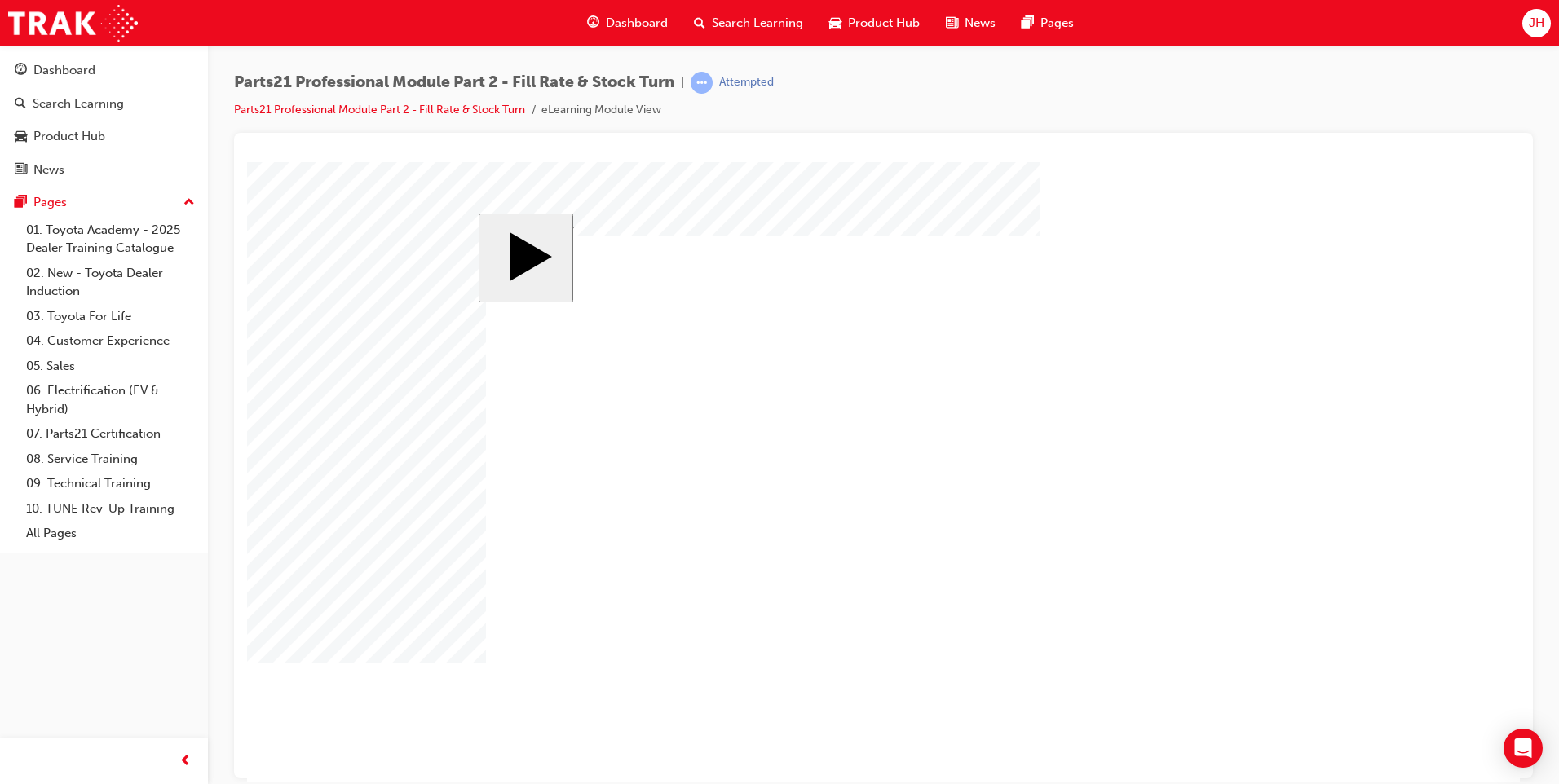
checkbox input "false"
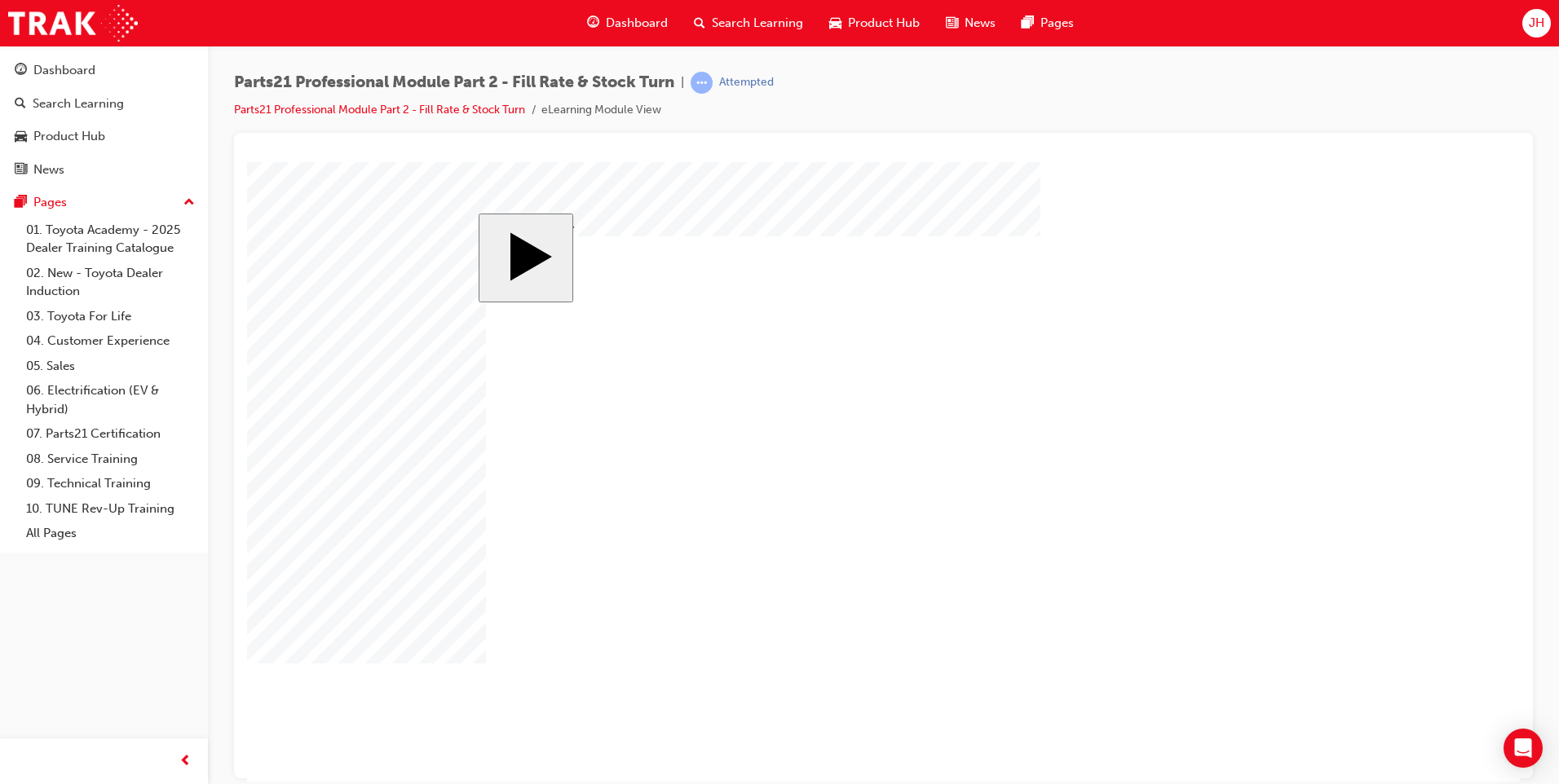
checkbox input "true"
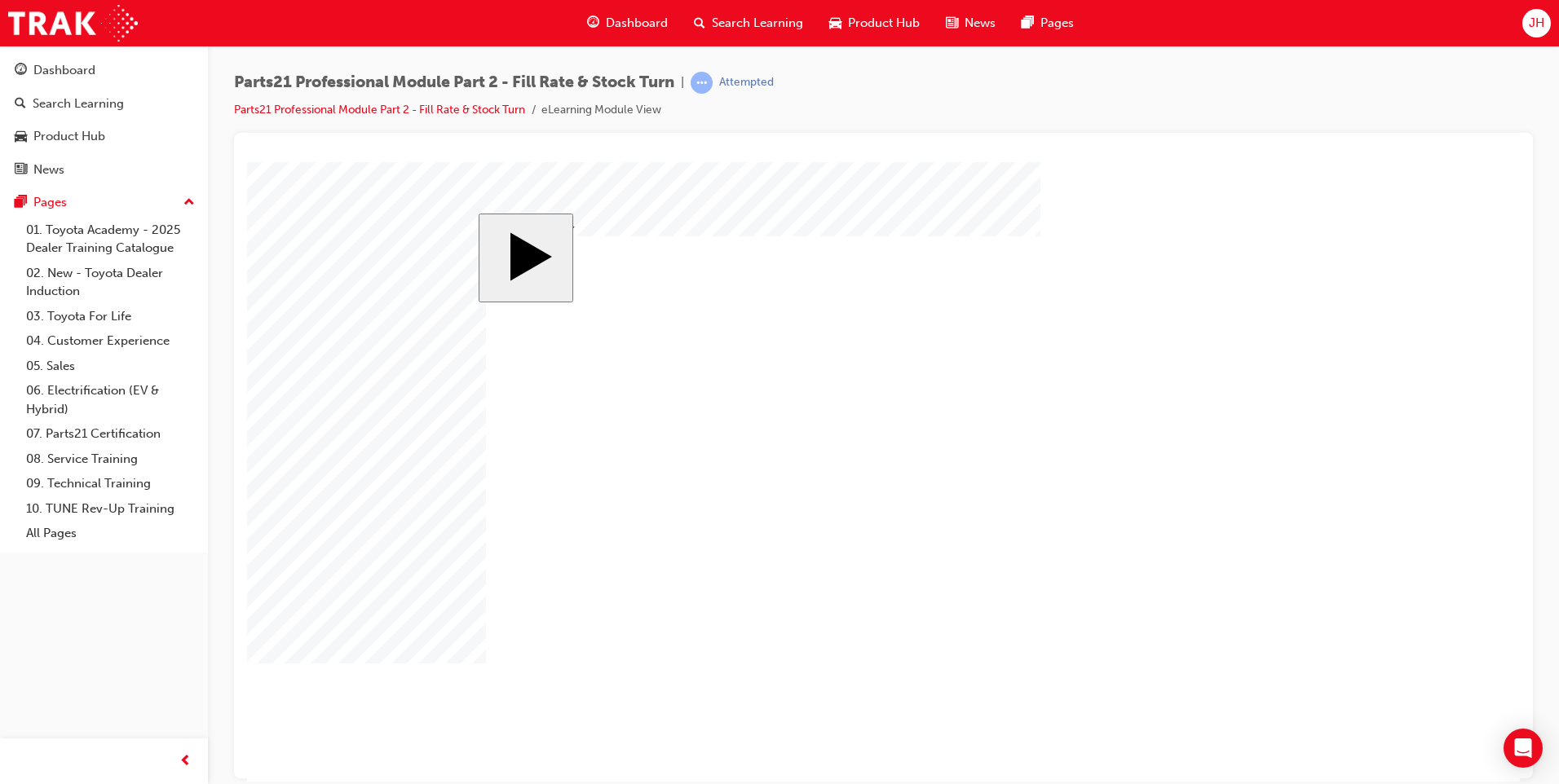
checkbox input "false"
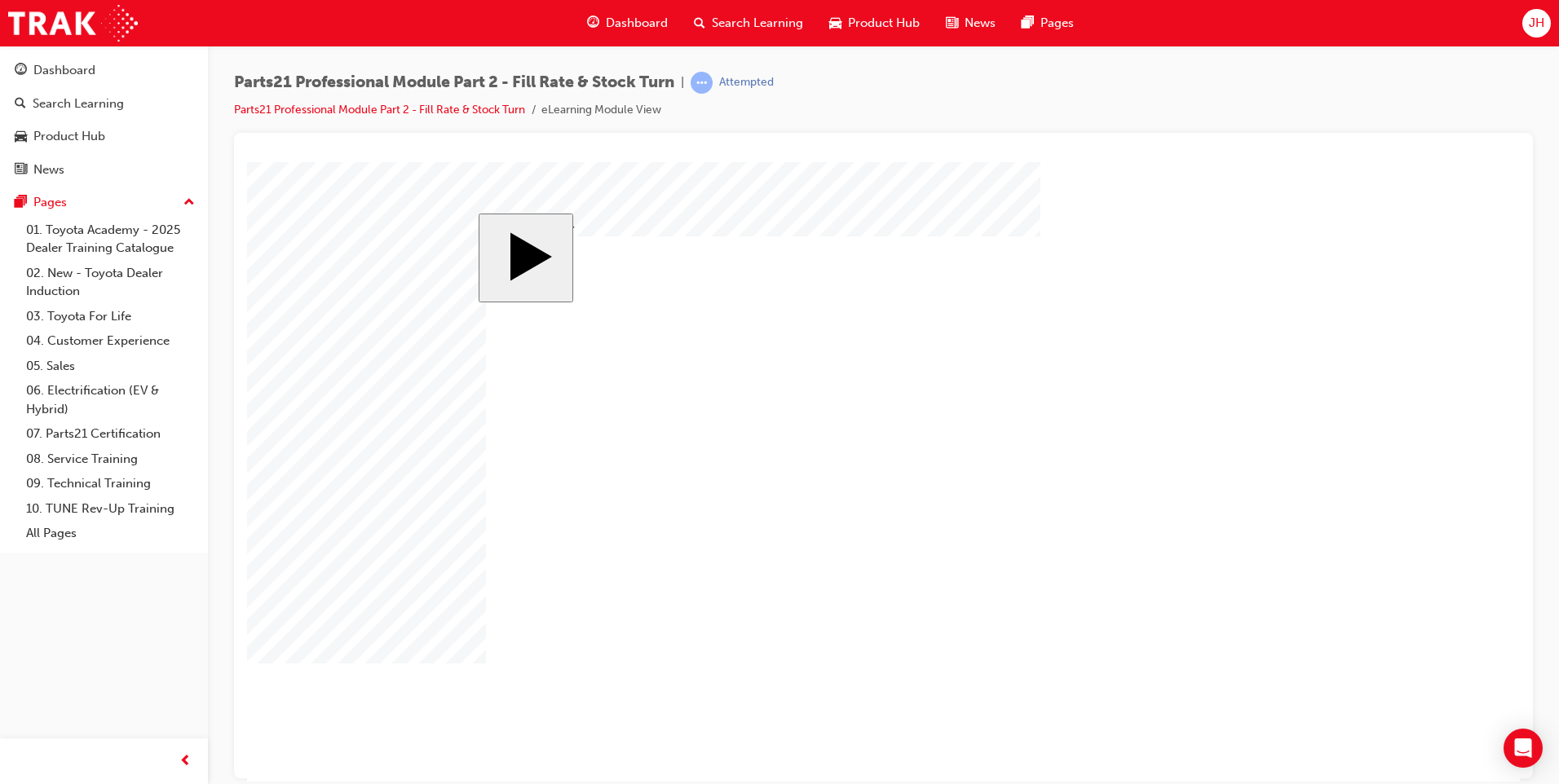
checkbox input "false"
checkbox input "true"
drag, startPoint x: 869, startPoint y: 527, endPoint x: 837, endPoint y: 522, distance: 32.4
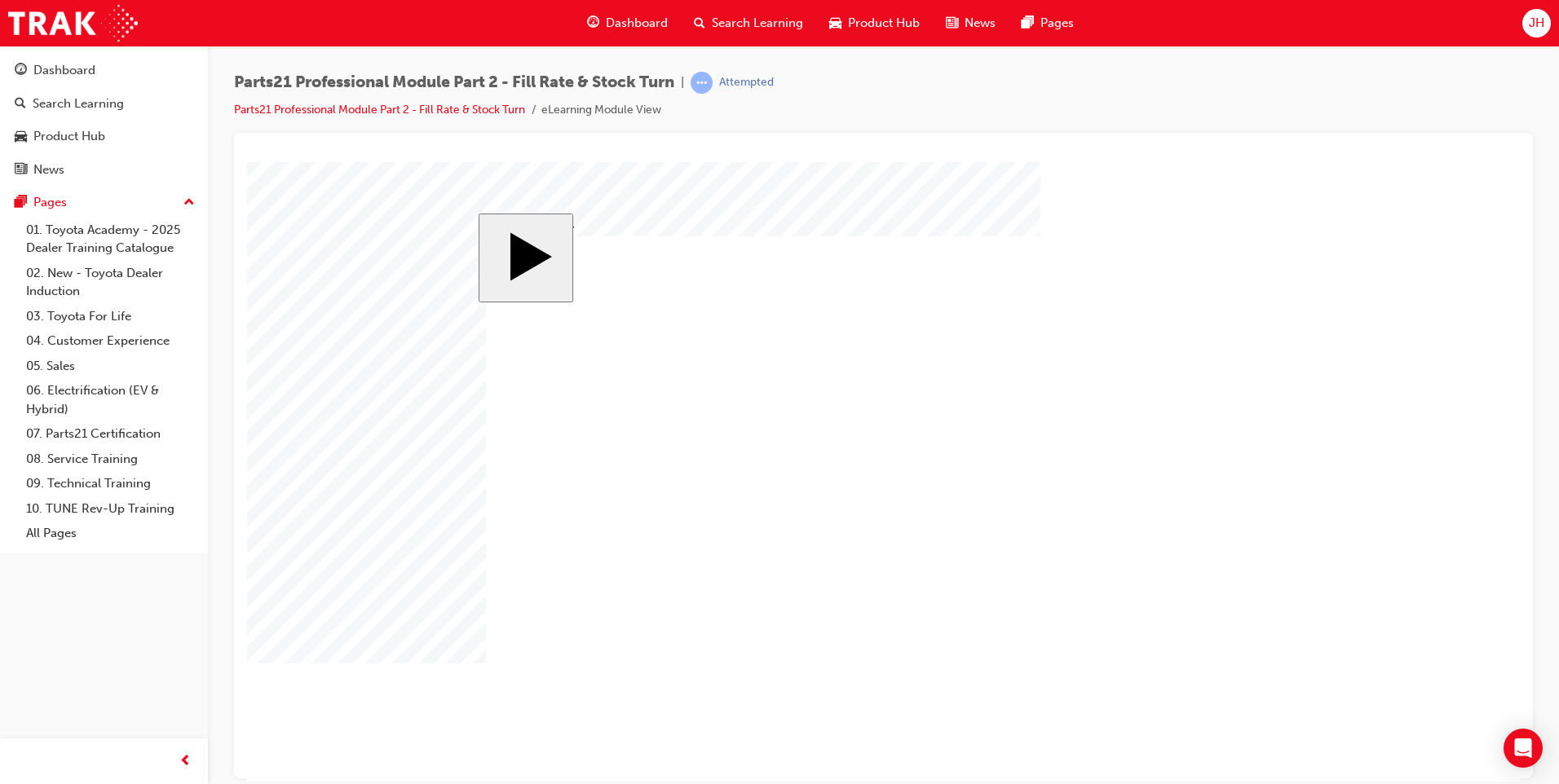
drag, startPoint x: 532, startPoint y: 527, endPoint x: 891, endPoint y: 620, distance: 370.9
checkbox input "true"
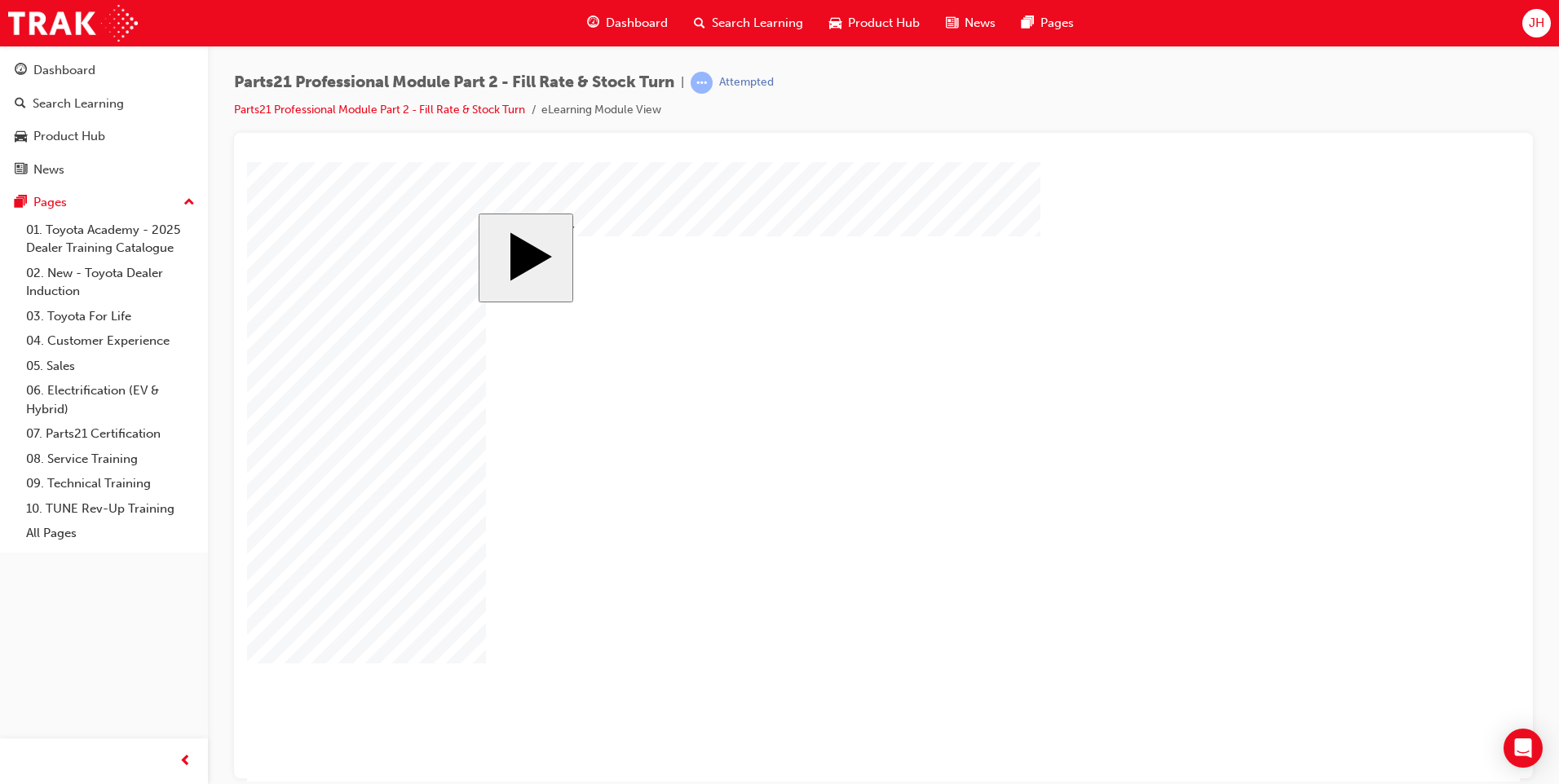
checkbox input "false"
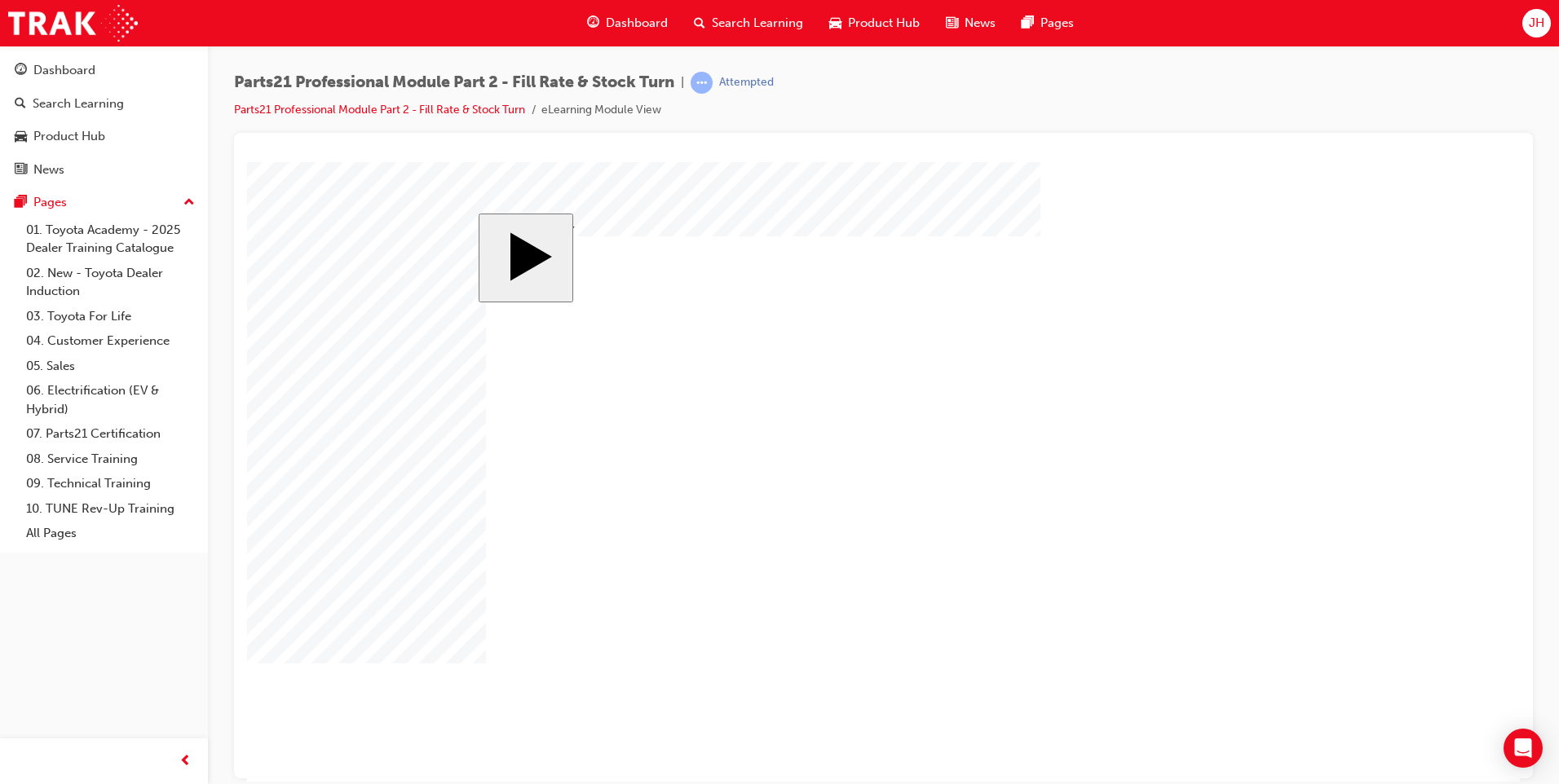
checkbox input "false"
checkbox input "true"
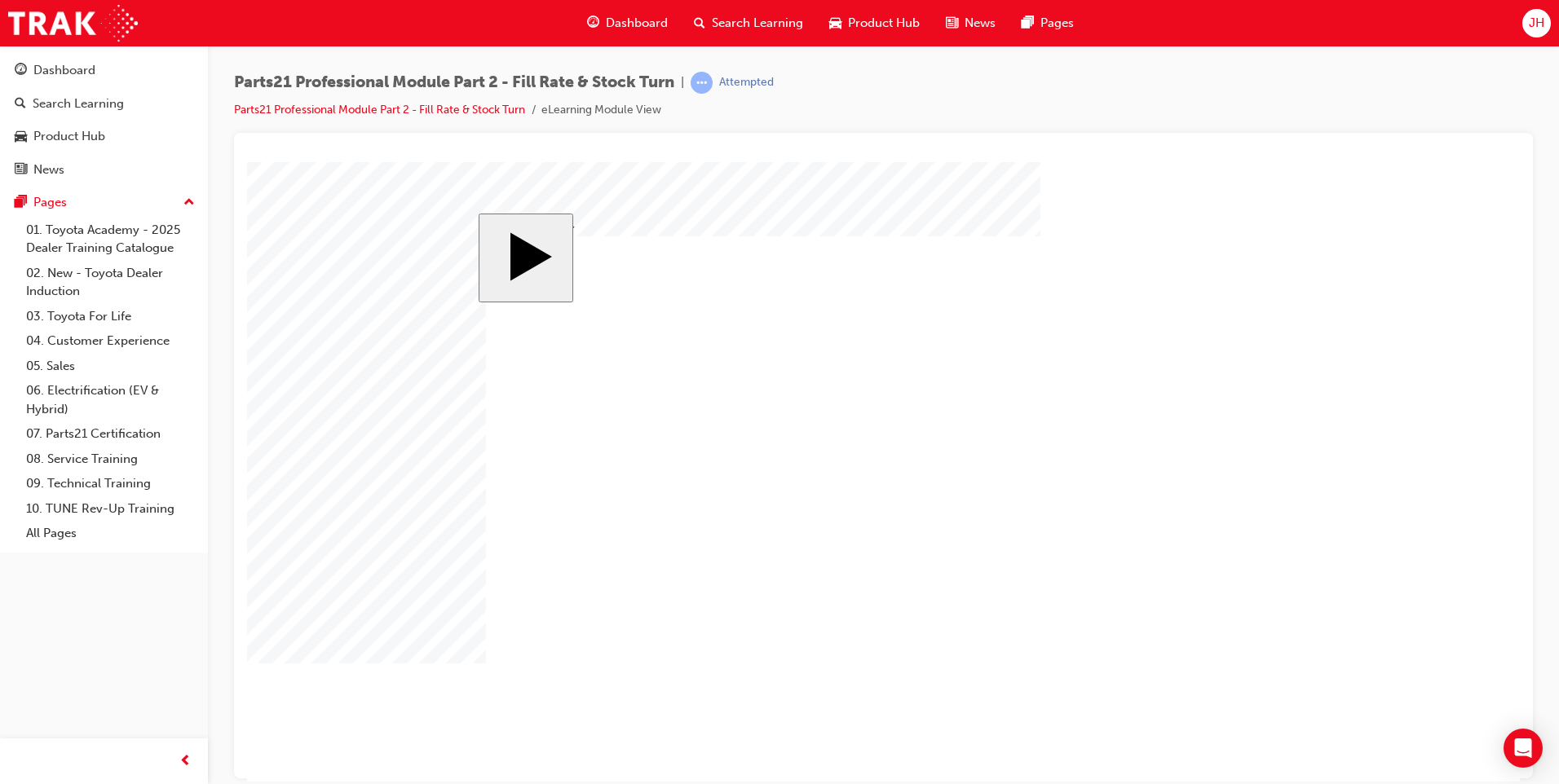
drag, startPoint x: 527, startPoint y: 610, endPoint x: 523, endPoint y: 602, distance: 8.9
checkbox input "false"
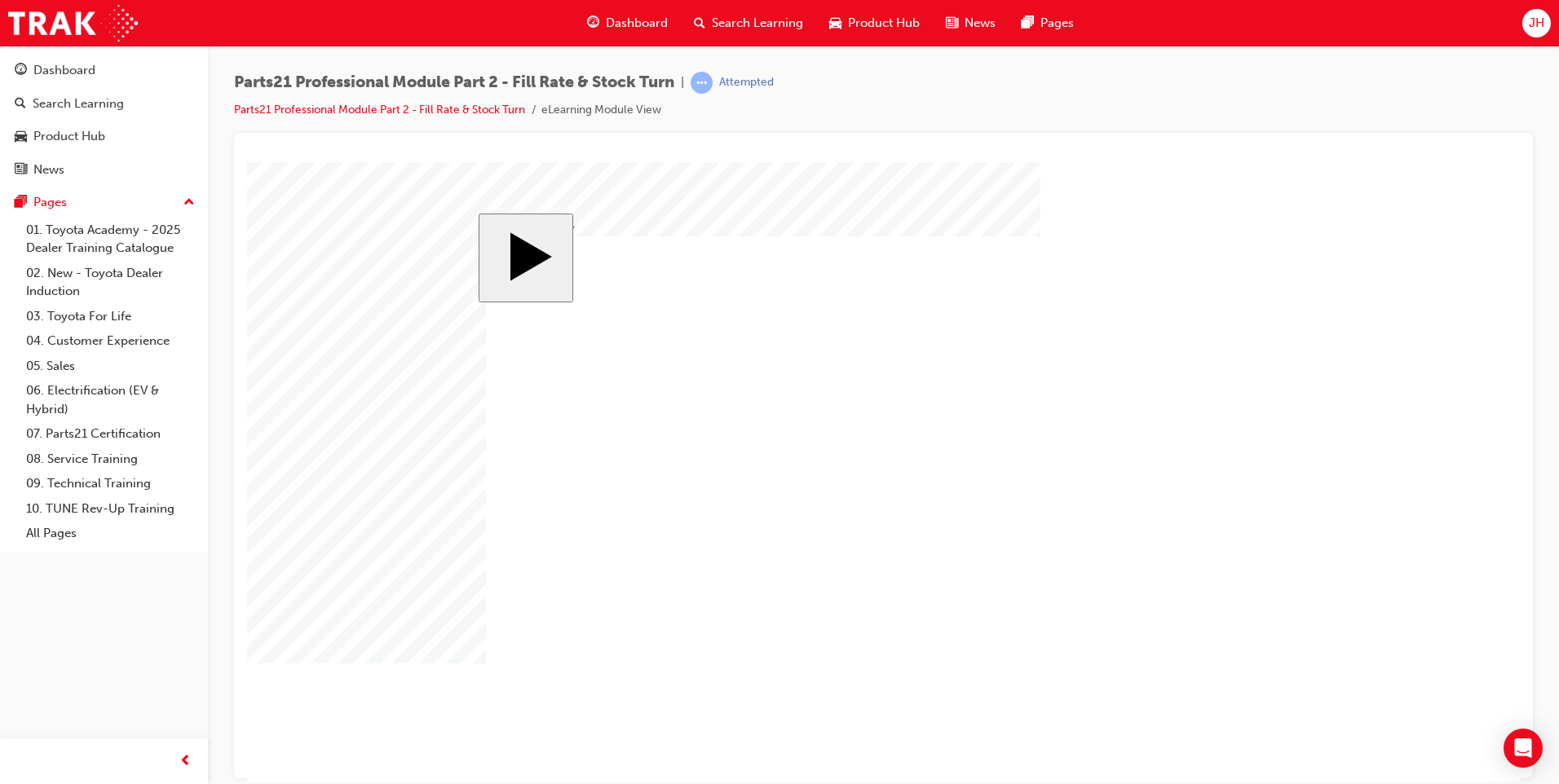
checkbox input "true"
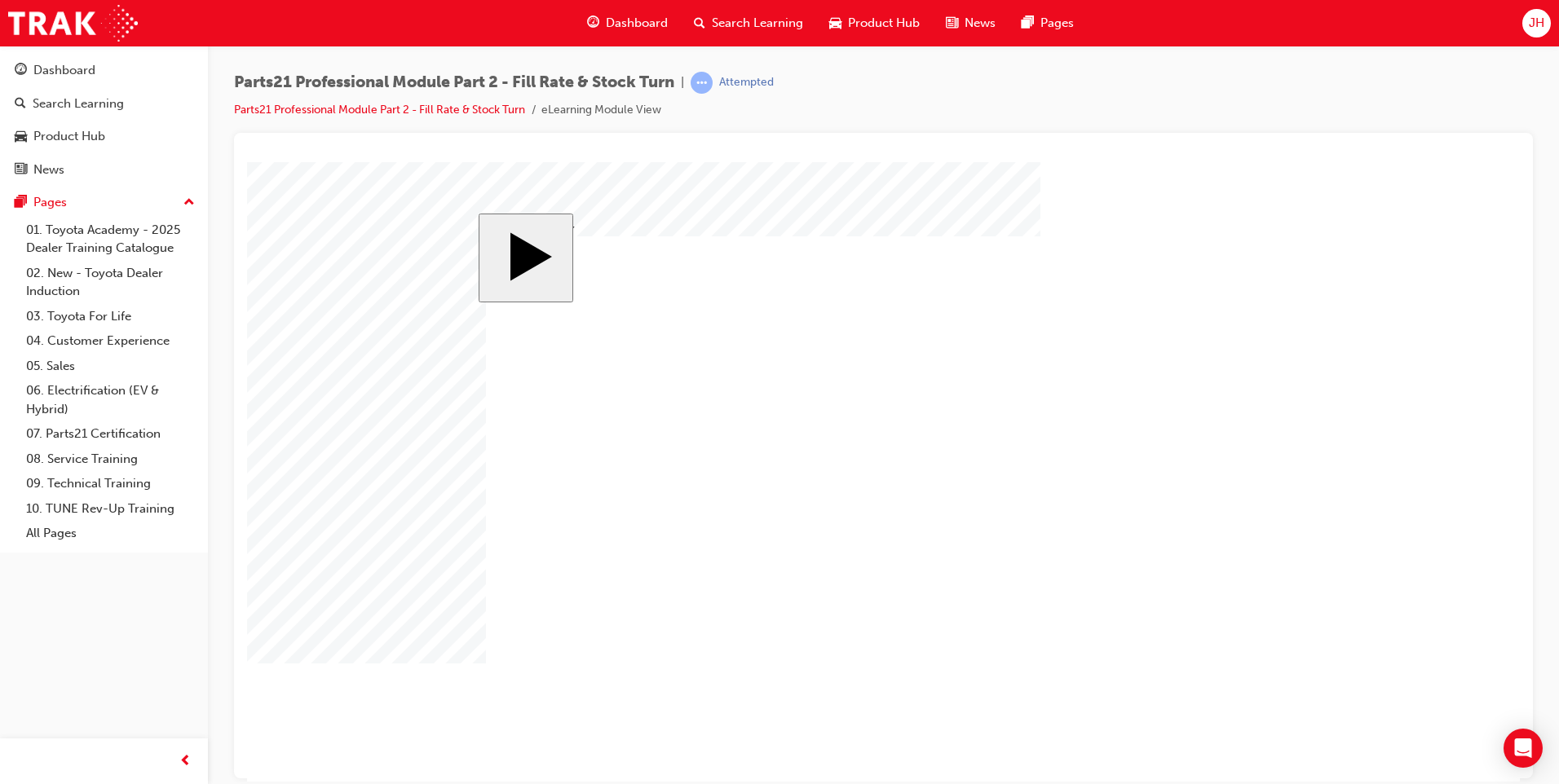
checkbox input "true"
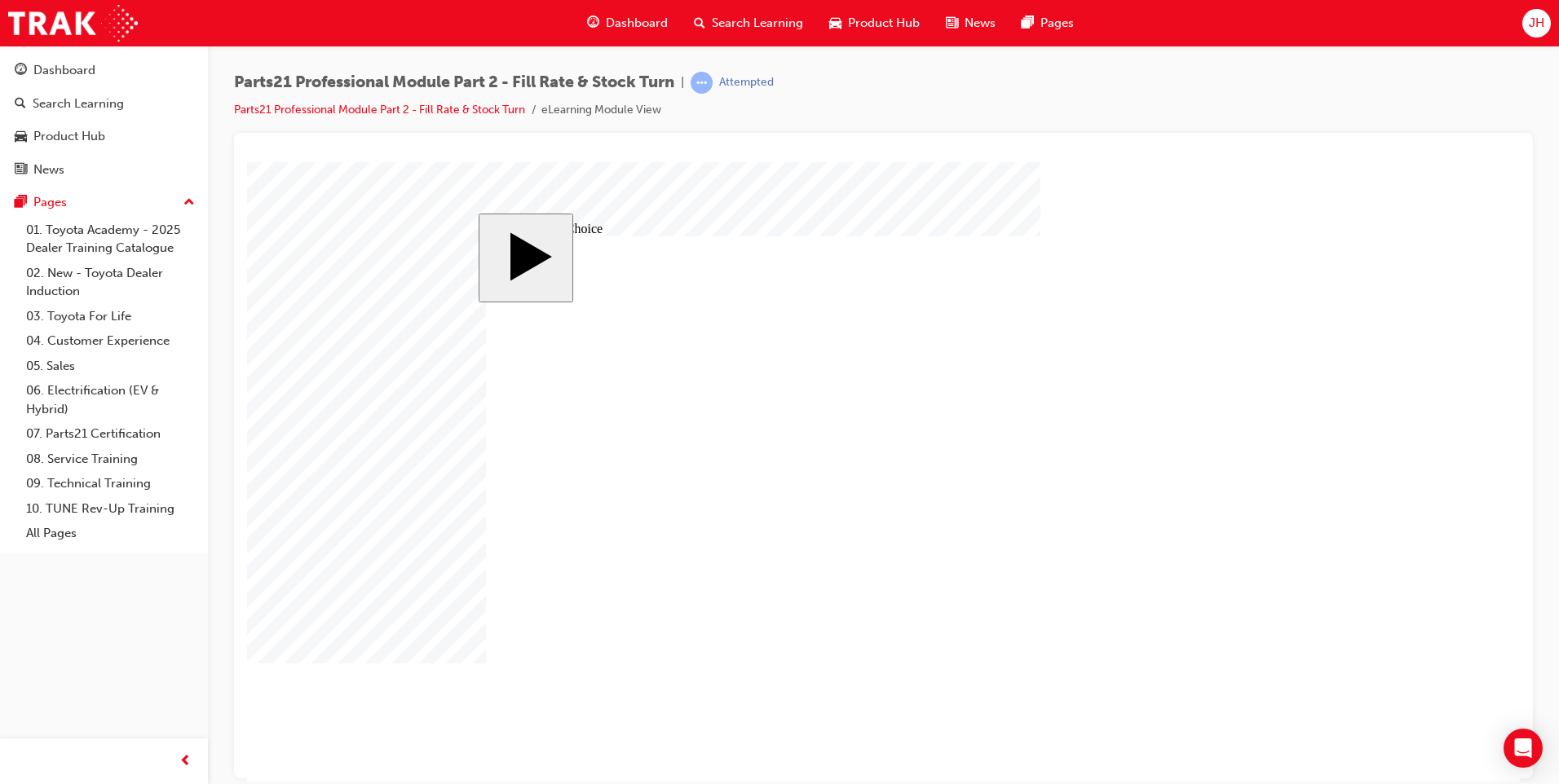
radio input "false"
radio input "true"
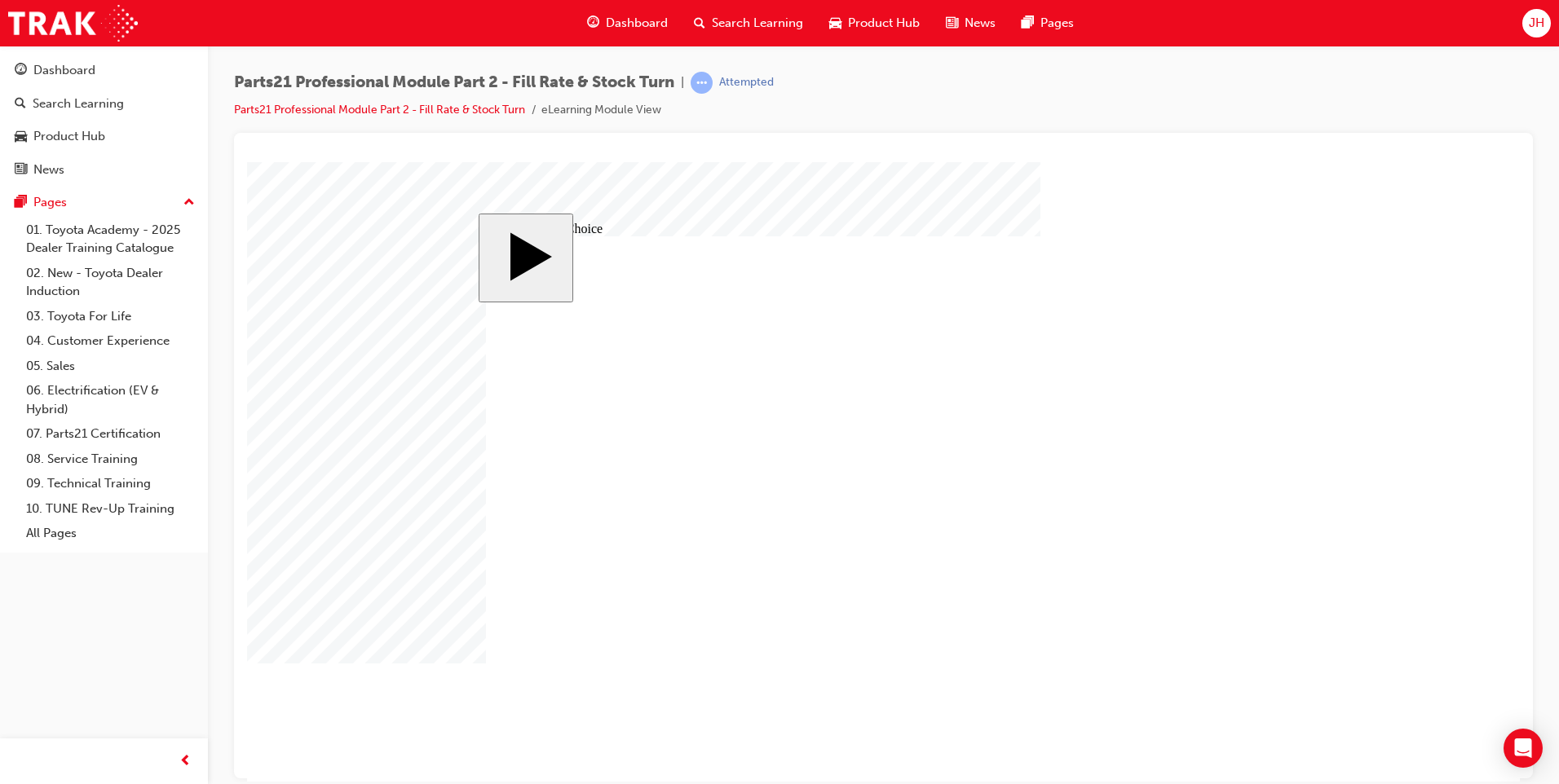
radio input "false"
radio input "true"
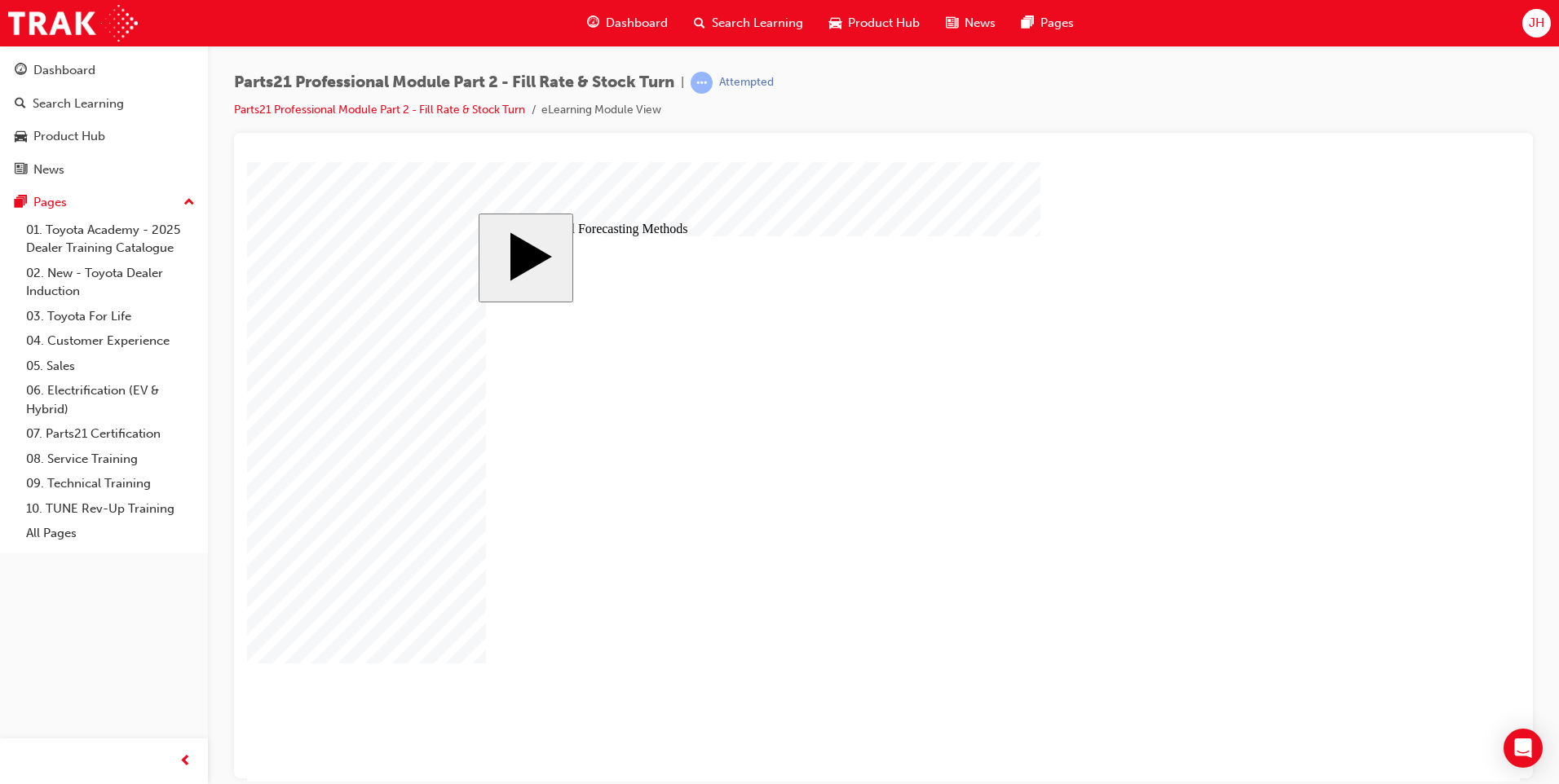
drag, startPoint x: 1109, startPoint y: 383, endPoint x: 1081, endPoint y: 406, distance: 36.2
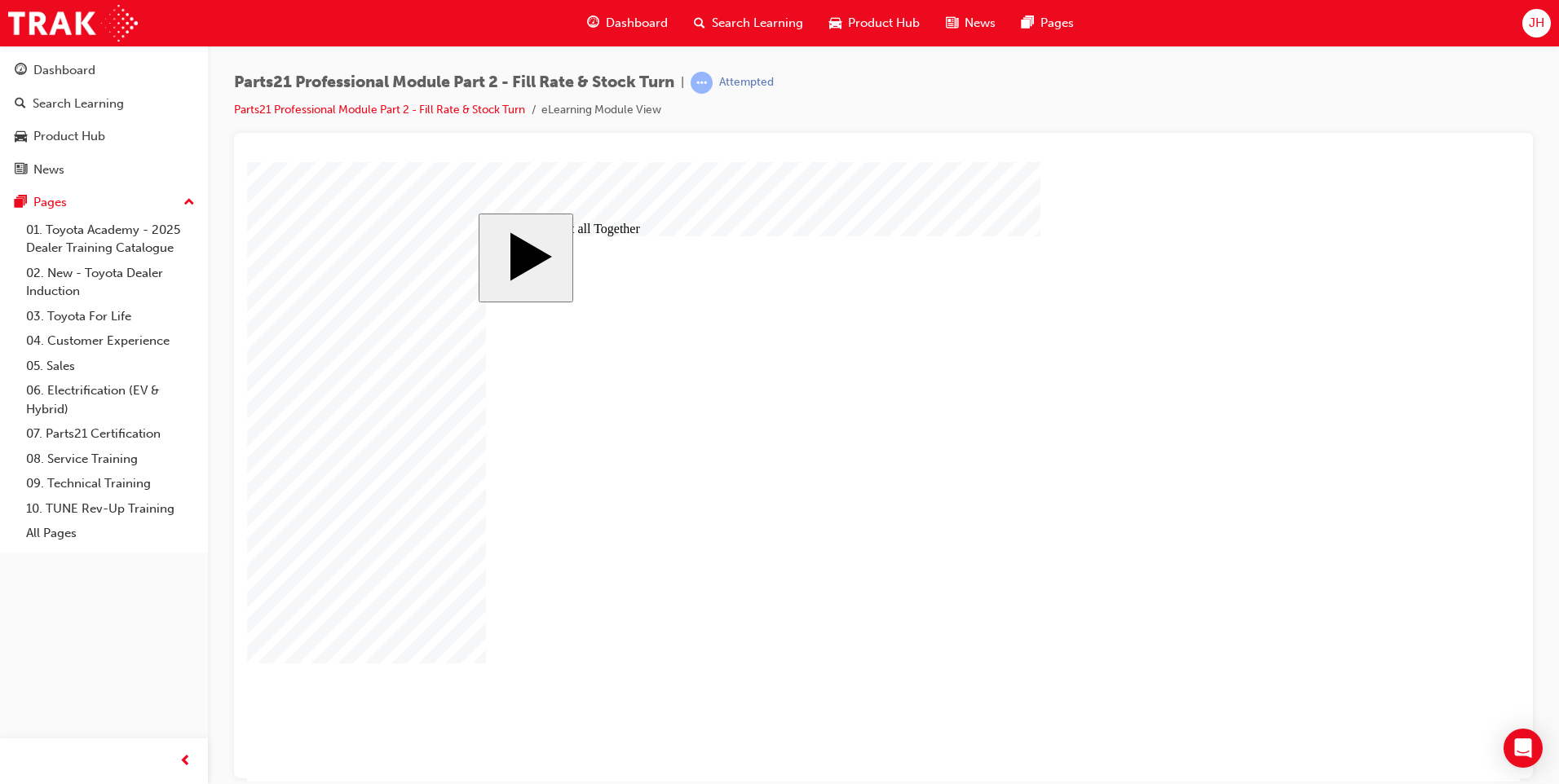
checkbox input "true"
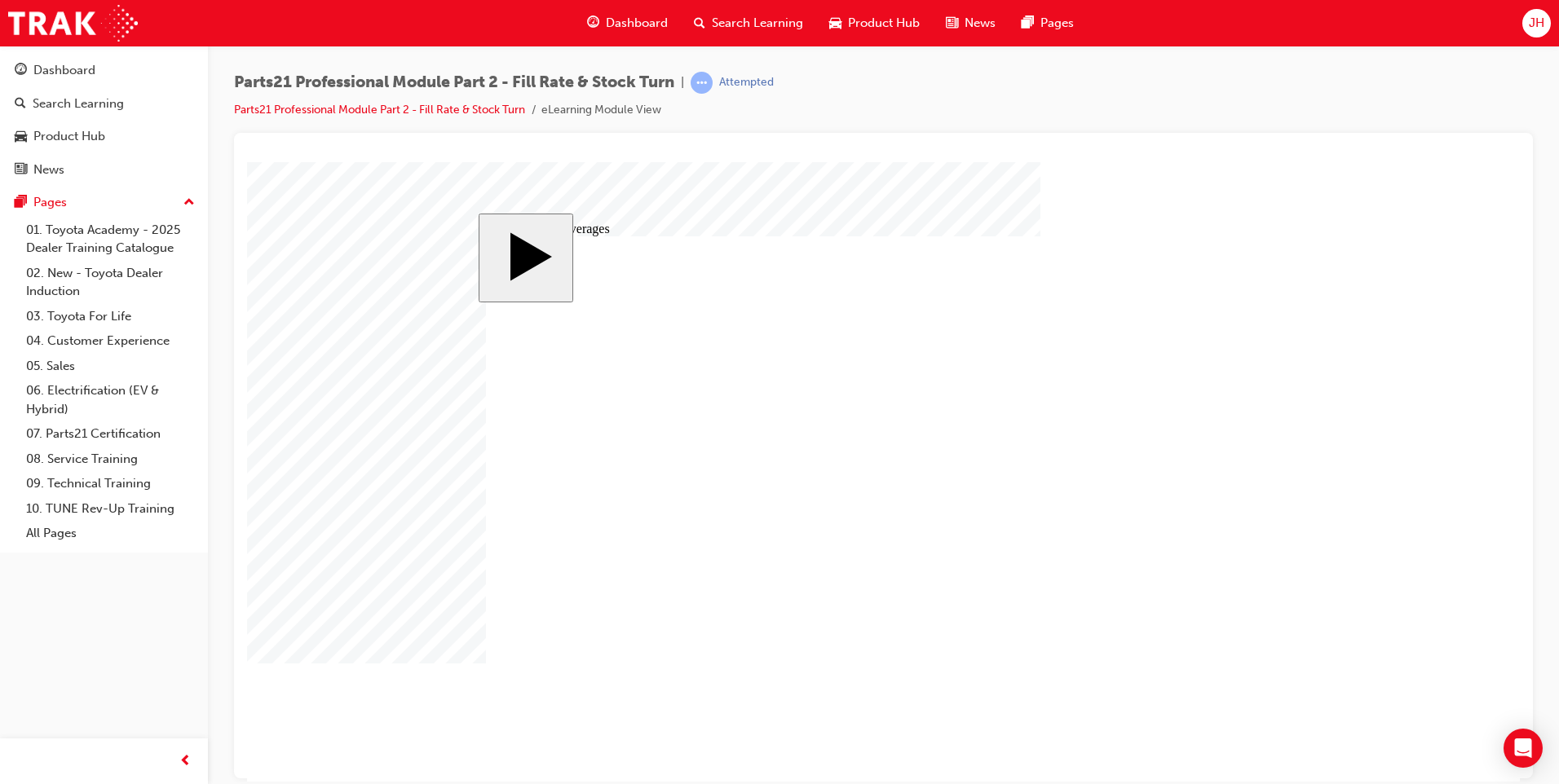
checkbox input "true"
drag, startPoint x: 817, startPoint y: 415, endPoint x: 891, endPoint y: 418, distance: 74.1
checkbox input "true"
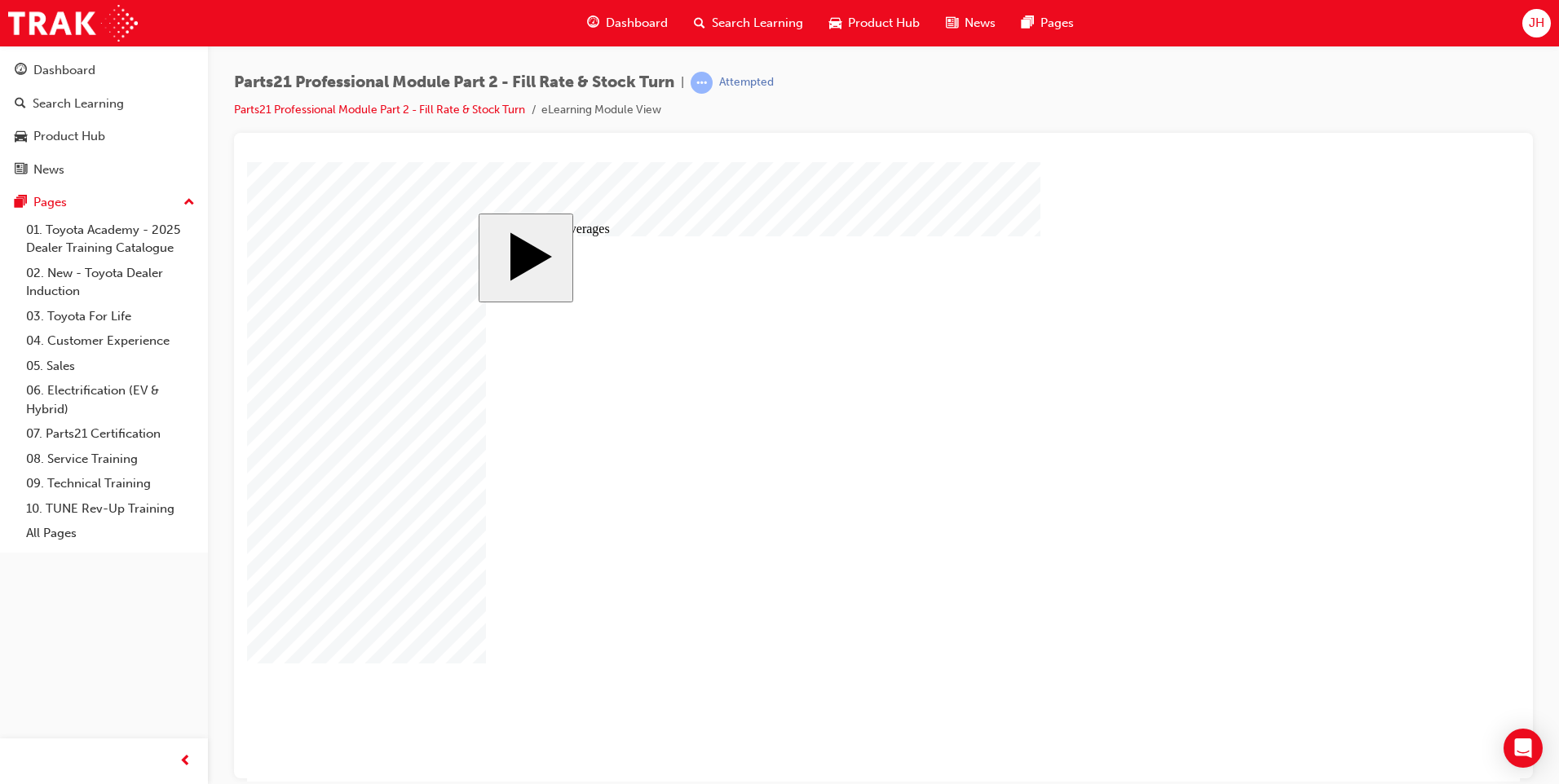
checkbox input "true"
drag, startPoint x: 1068, startPoint y: 420, endPoint x: 1084, endPoint y: 421, distance: 16.0
checkbox input "true"
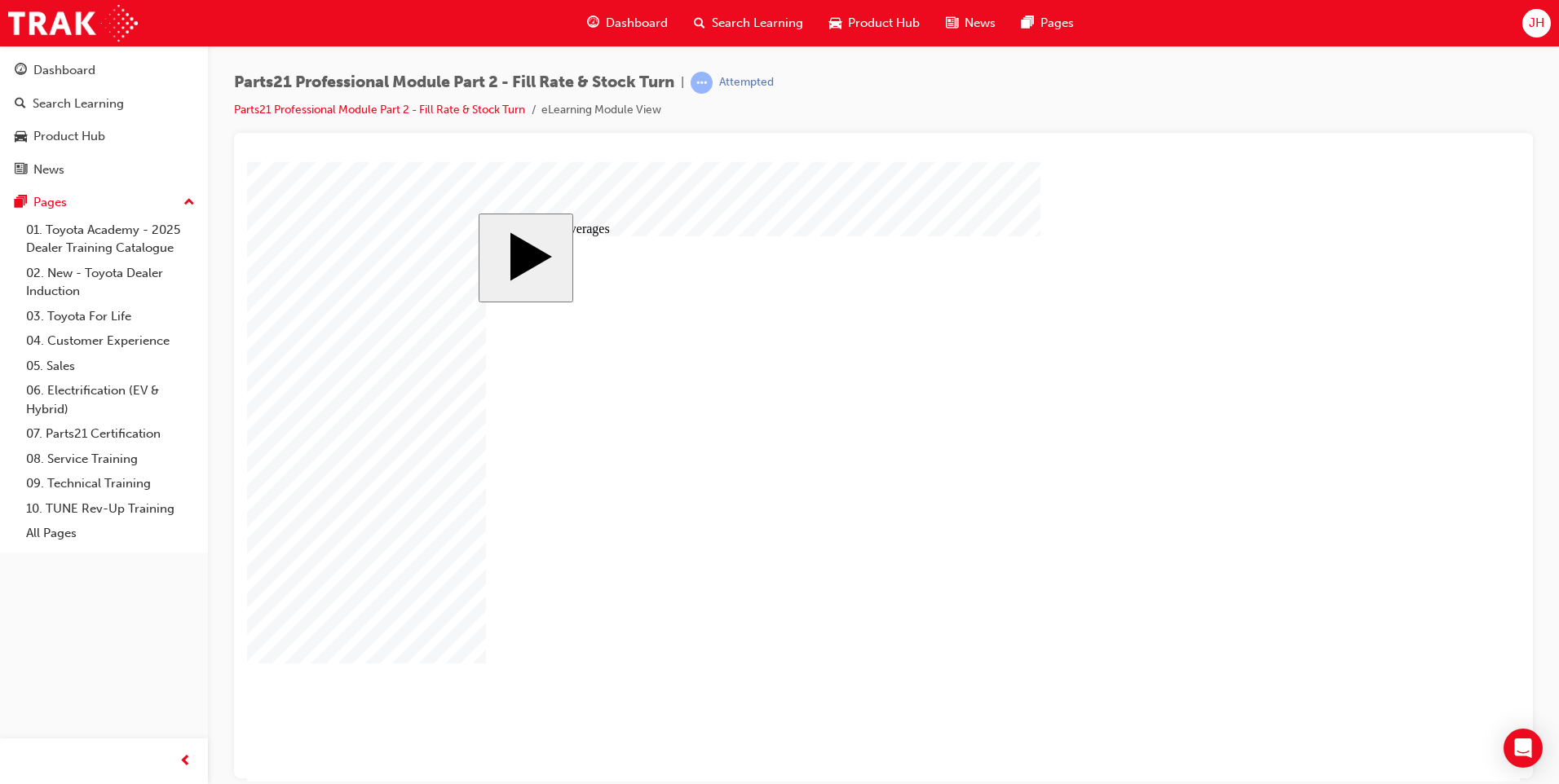
checkbox input "true"
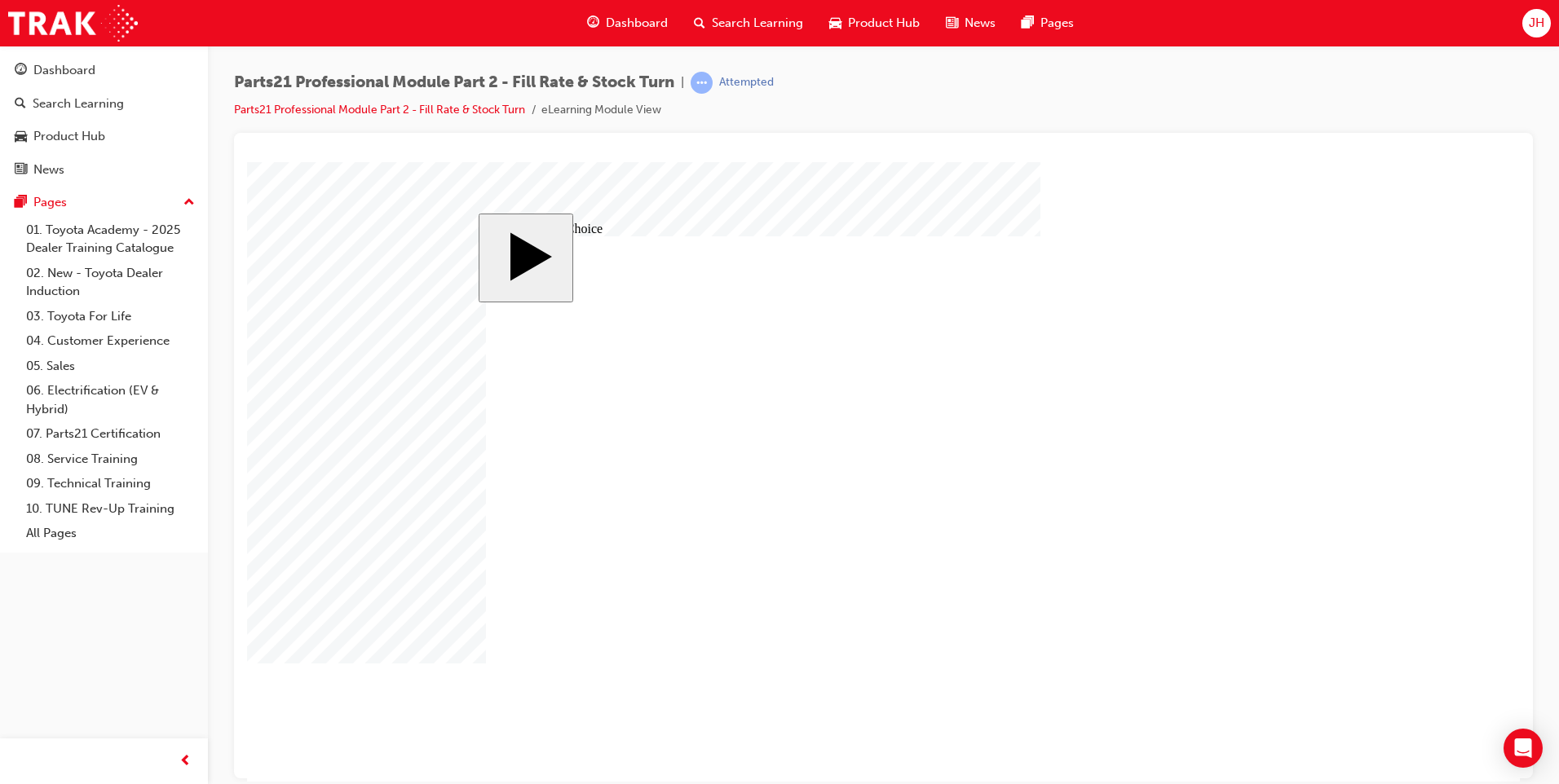
radio input "true"
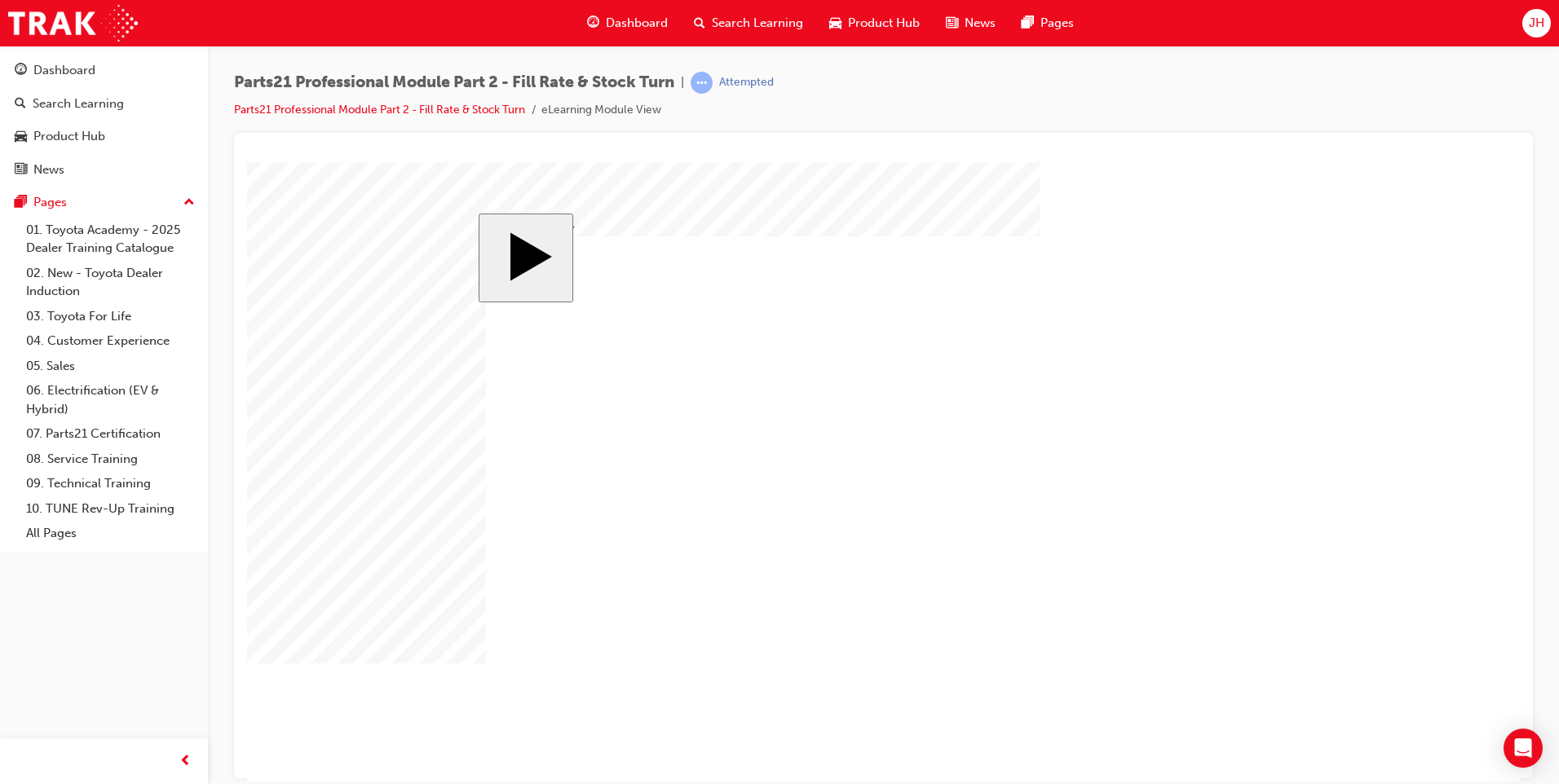
drag, startPoint x: 967, startPoint y: 623, endPoint x: 742, endPoint y: 567, distance: 231.9
drag, startPoint x: 822, startPoint y: 631, endPoint x: 1058, endPoint y: 573, distance: 243.0
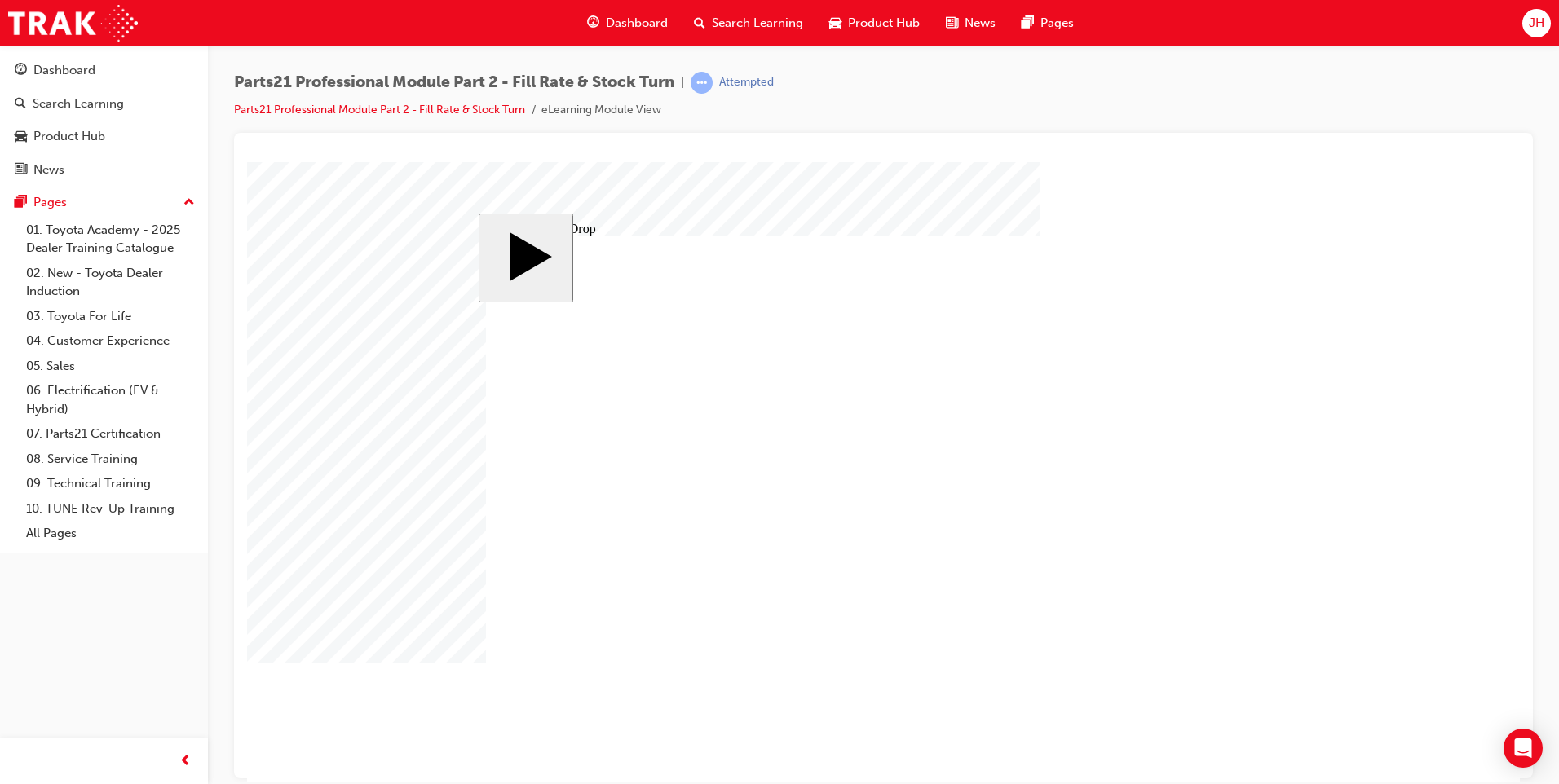
drag, startPoint x: 549, startPoint y: 375, endPoint x: 892, endPoint y: 375, distance: 343.0
drag, startPoint x: 564, startPoint y: 474, endPoint x: 1016, endPoint y: 376, distance: 462.5
drag, startPoint x: 777, startPoint y: 386, endPoint x: 1156, endPoint y: 395, distance: 379.1
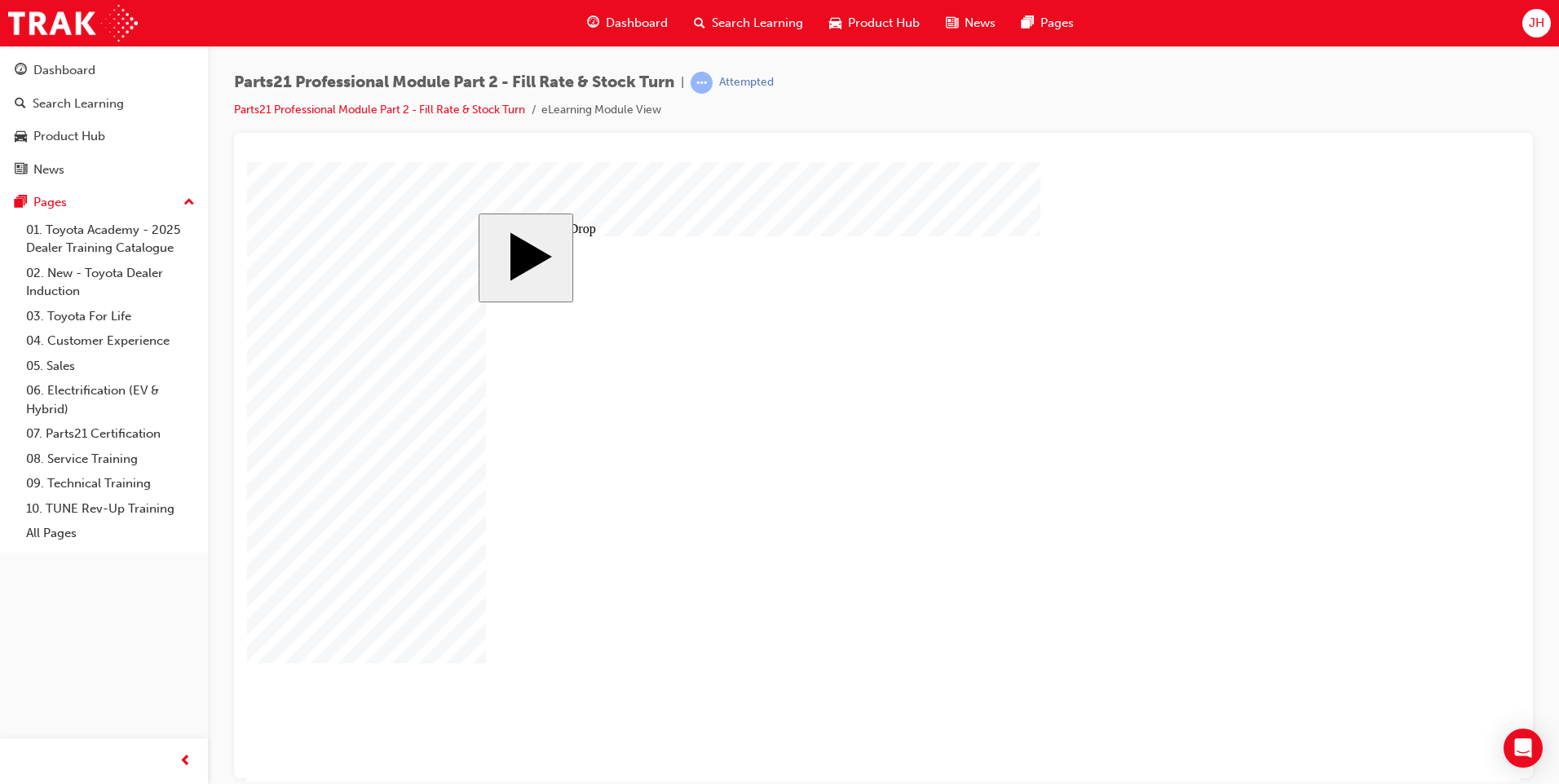
drag, startPoint x: 791, startPoint y: 464, endPoint x: 927, endPoint y: 464, distance: 136.0
drag, startPoint x: 675, startPoint y: 387, endPoint x: 1051, endPoint y: 486, distance: 388.8
drag, startPoint x: 936, startPoint y: 376, endPoint x: 571, endPoint y: 366, distance: 365.1
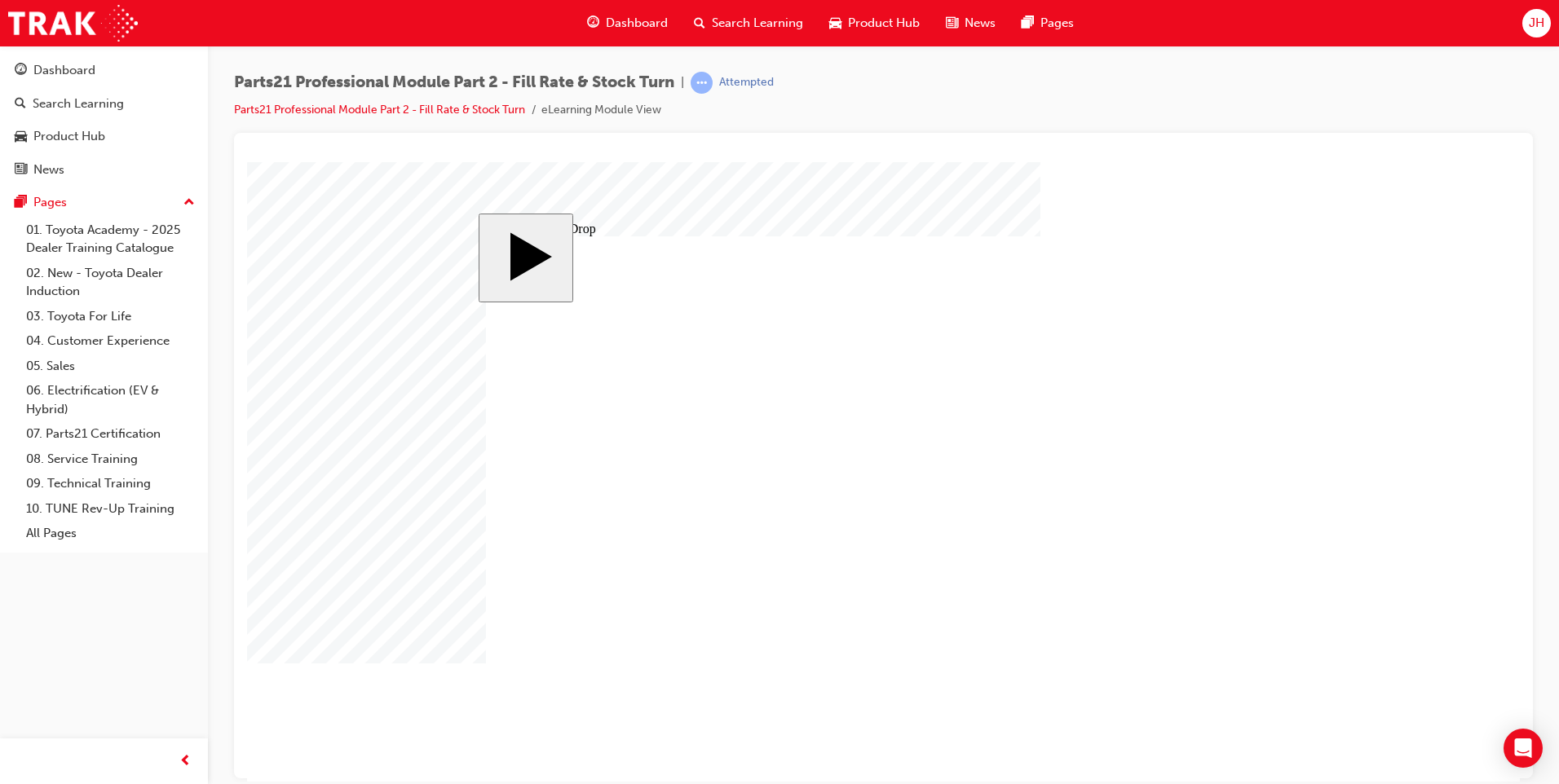
drag, startPoint x: 798, startPoint y: 382, endPoint x: 704, endPoint y: 368, distance: 95.0
drag, startPoint x: 956, startPoint y: 383, endPoint x: 829, endPoint y: 395, distance: 127.6
drag, startPoint x: 772, startPoint y: 392, endPoint x: 798, endPoint y: 379, distance: 29.1
drag, startPoint x: 911, startPoint y: 393, endPoint x: 720, endPoint y: 397, distance: 191.0
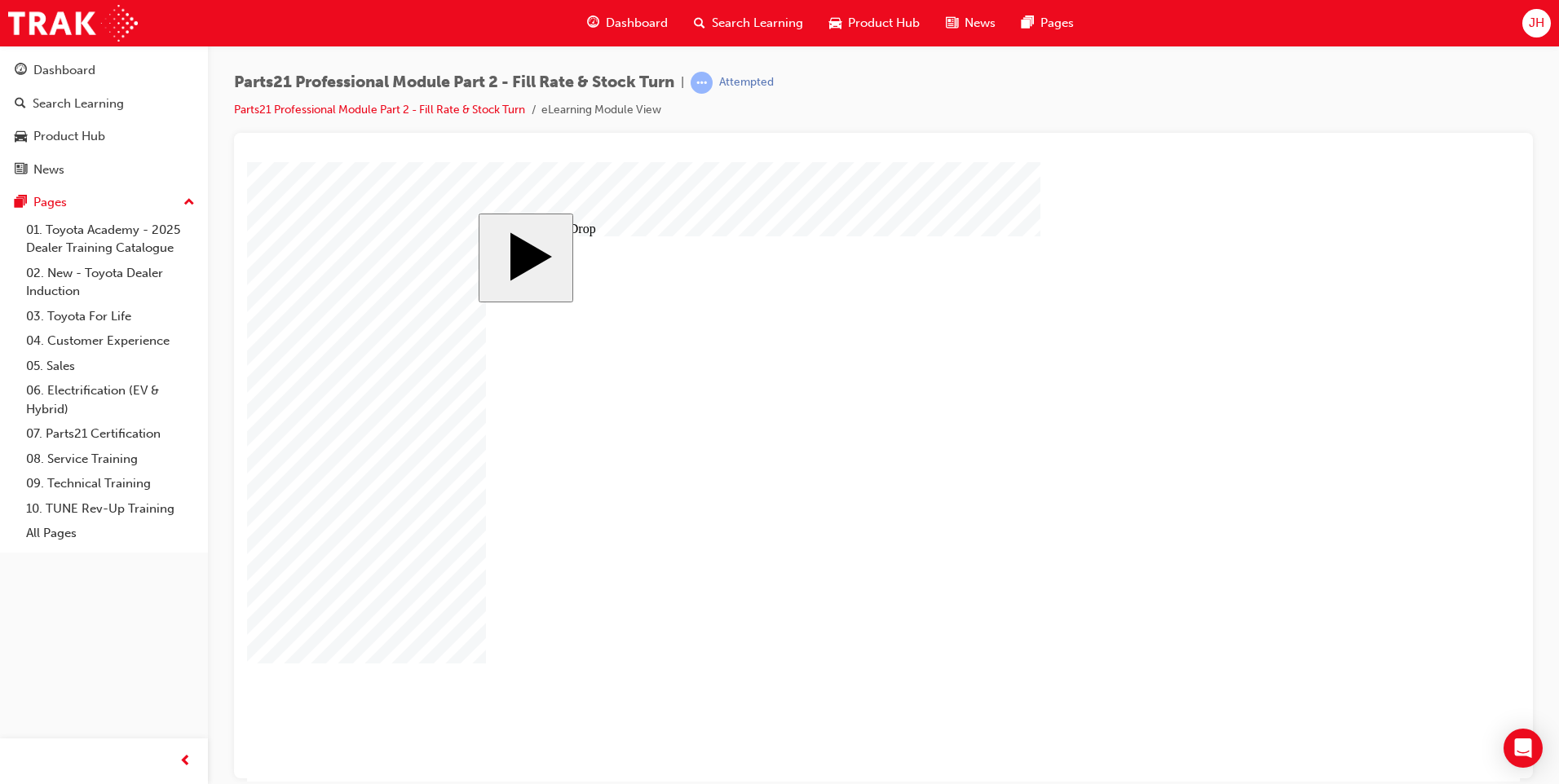
drag, startPoint x: 917, startPoint y: 396, endPoint x: 690, endPoint y: 407, distance: 227.3
drag, startPoint x: 670, startPoint y: 473, endPoint x: 912, endPoint y: 382, distance: 258.5
drag, startPoint x: 683, startPoint y: 590, endPoint x: 1038, endPoint y: 384, distance: 410.4
drag, startPoint x: 574, startPoint y: 375, endPoint x: 1203, endPoint y: 387, distance: 629.1
drag, startPoint x: 550, startPoint y: 475, endPoint x: 916, endPoint y: 480, distance: 366.0
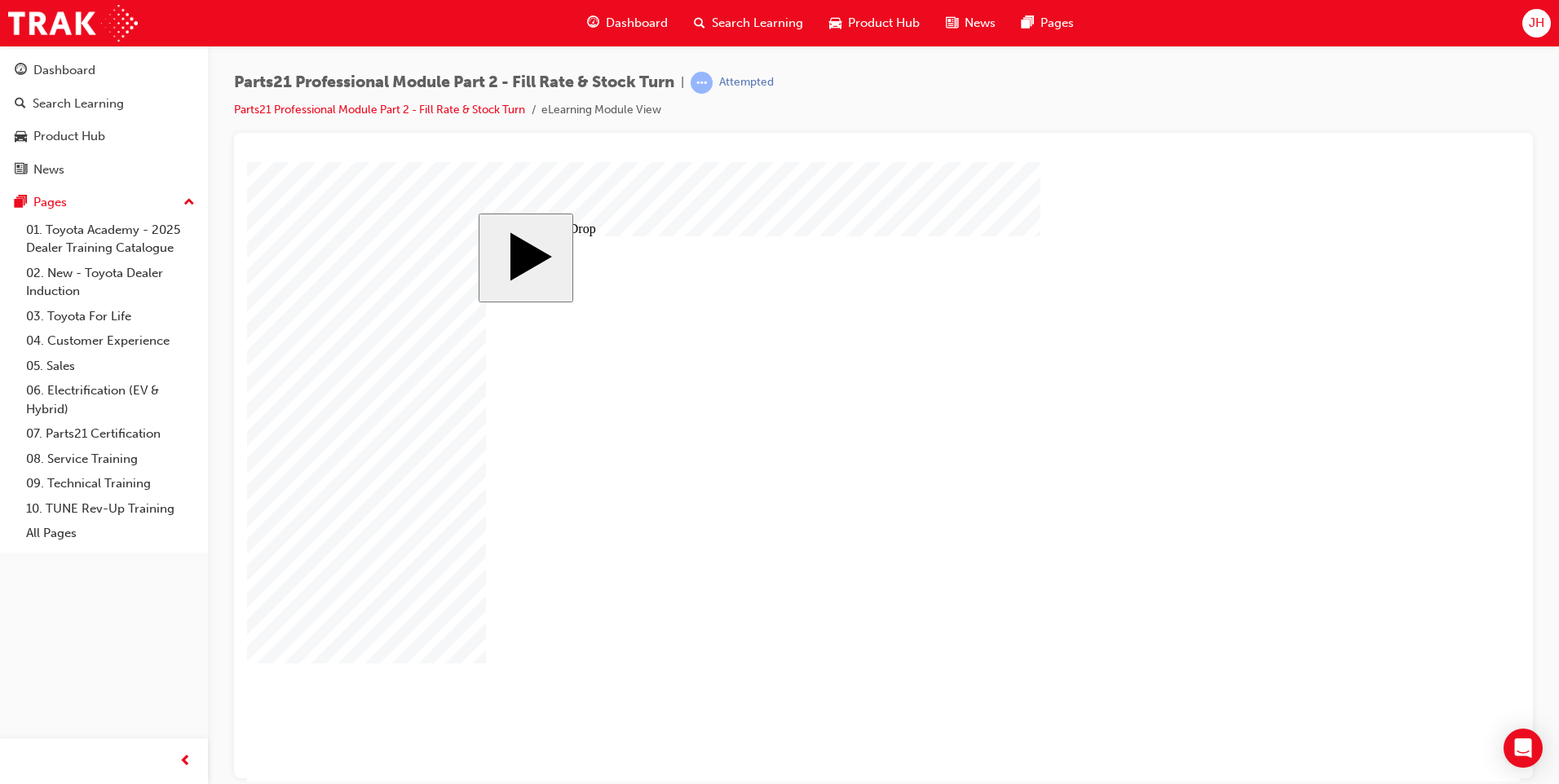
drag, startPoint x: 789, startPoint y: 376, endPoint x: 1043, endPoint y: 495, distance: 280.5
drag, startPoint x: 1051, startPoint y: 480, endPoint x: 811, endPoint y: 379, distance: 260.4
drag, startPoint x: 555, startPoint y: 588, endPoint x: 1061, endPoint y: 485, distance: 516.4
drag, startPoint x: 809, startPoint y: 468, endPoint x: 1206, endPoint y: 494, distance: 397.9
drag, startPoint x: 678, startPoint y: 385, endPoint x: 939, endPoint y: 579, distance: 325.2
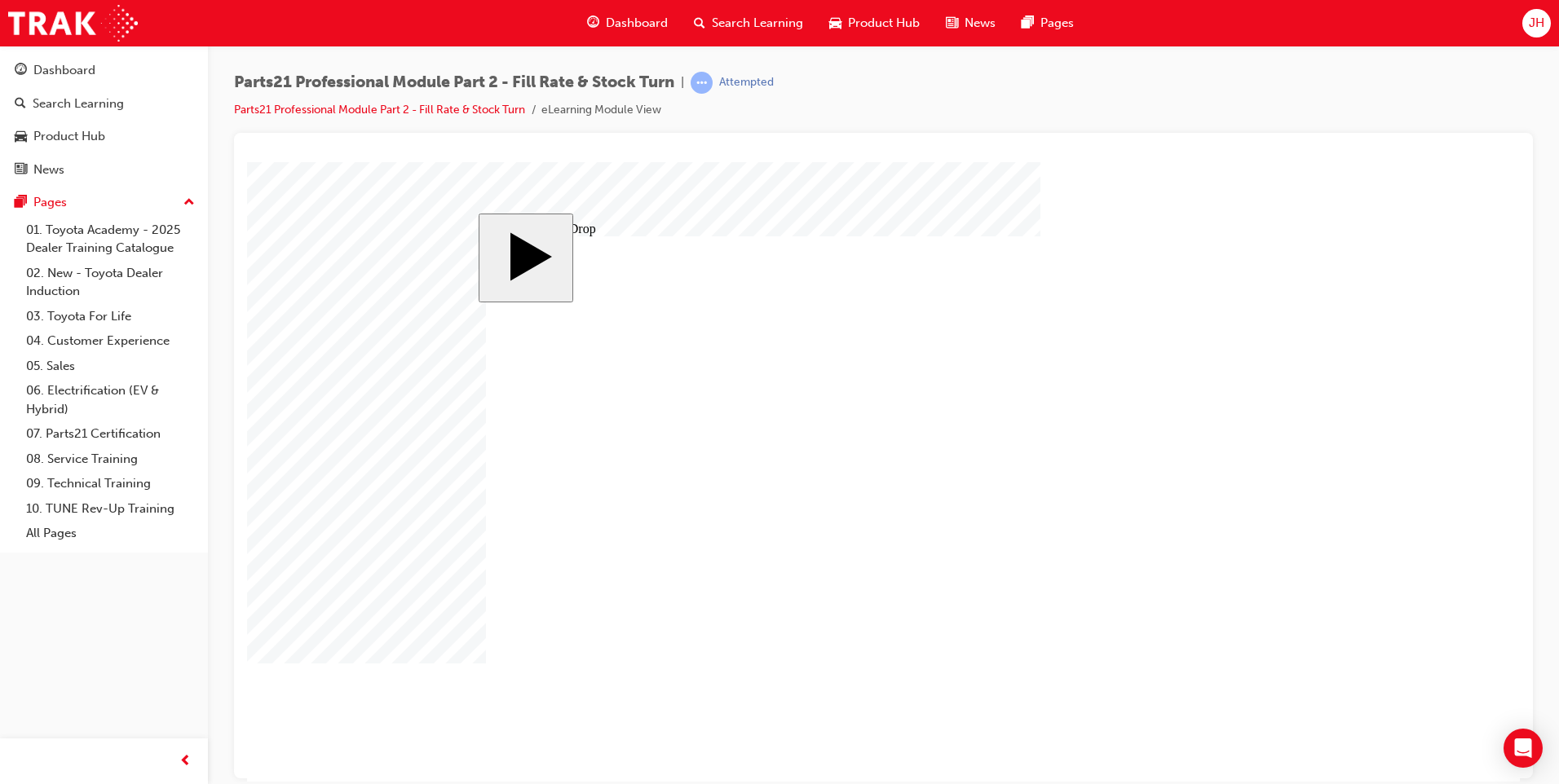
drag, startPoint x: 790, startPoint y: 393, endPoint x: 1039, endPoint y: 552, distance: 295.4
drag, startPoint x: 1030, startPoint y: 496, endPoint x: 1039, endPoint y: 592, distance: 96.4
drag, startPoint x: 834, startPoint y: 524, endPoint x: 946, endPoint y: 506, distance: 113.4
